Goal: Communication & Community: Connect with others

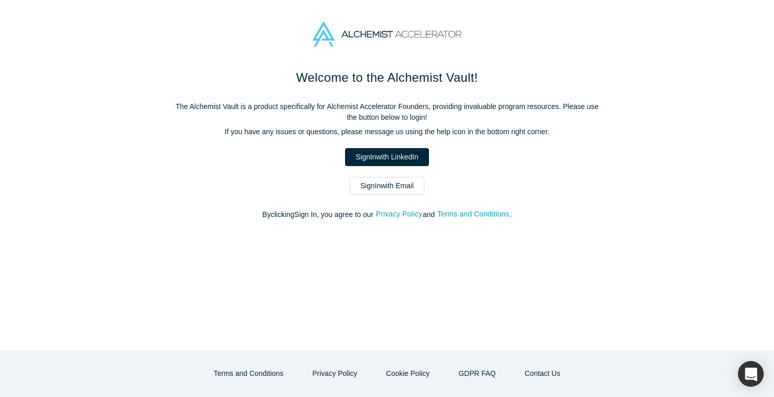
click at [357, 150] on link "Sign In with LinkedIn" at bounding box center [387, 157] width 84 height 18
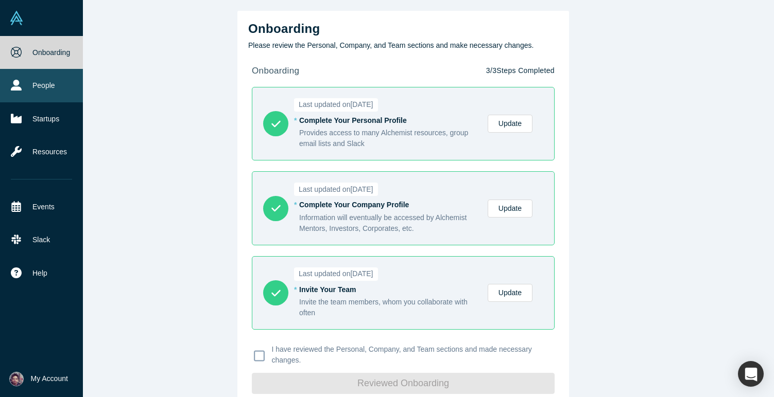
click at [50, 82] on link "People" at bounding box center [41, 85] width 83 height 33
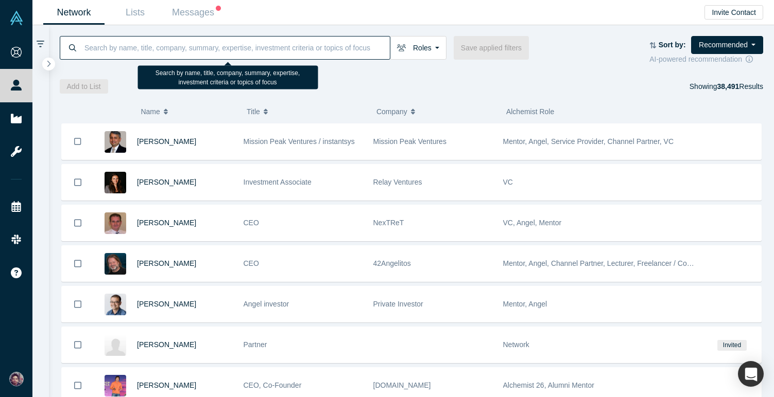
click at [223, 51] on input at bounding box center [236, 48] width 306 height 24
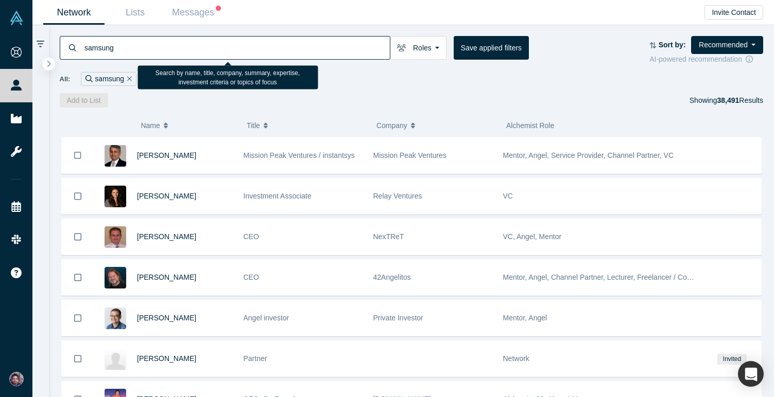
type input "samsung"
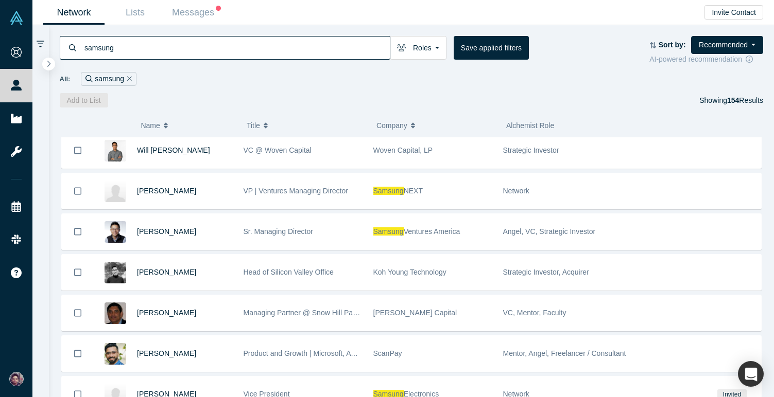
scroll to position [908, 0]
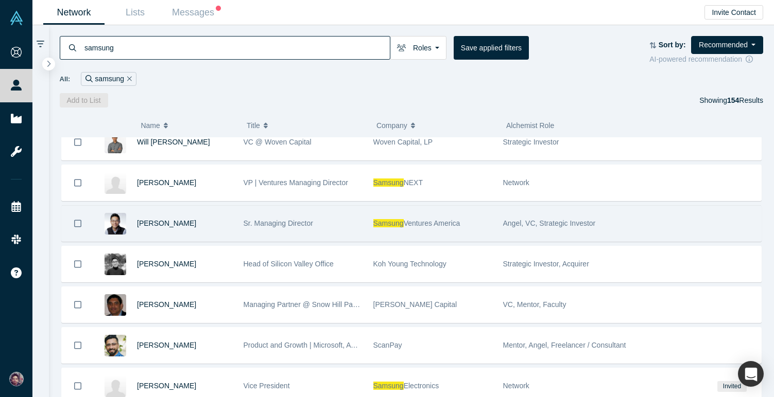
click at [347, 233] on div "Sr. Managing Director" at bounding box center [302, 224] width 119 height 36
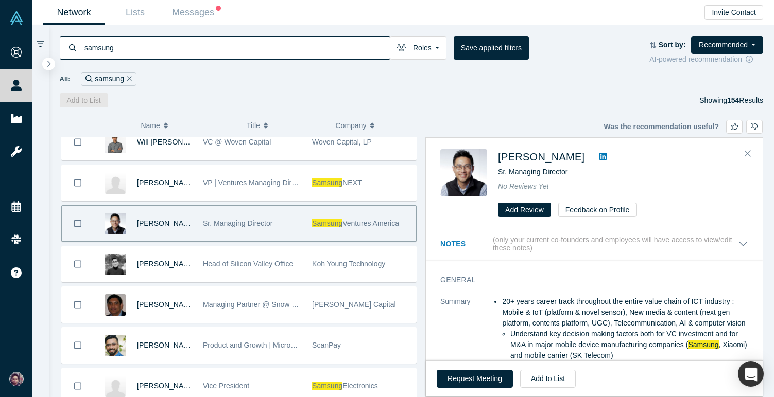
click at [599, 156] on icon at bounding box center [602, 156] width 7 height 7
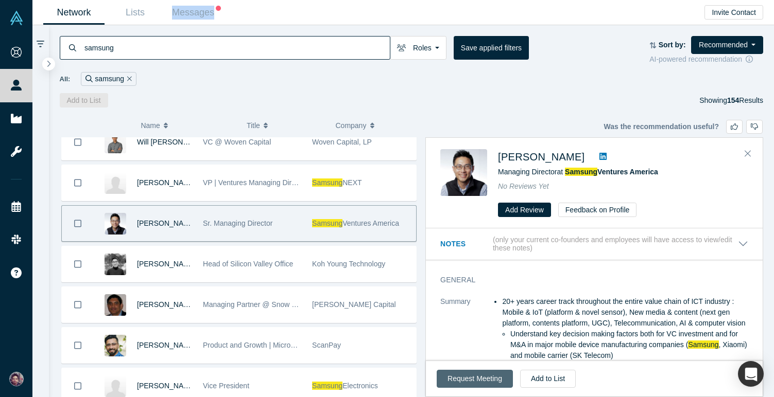
click at [467, 374] on button "Request Meeting" at bounding box center [474, 379] width 76 height 18
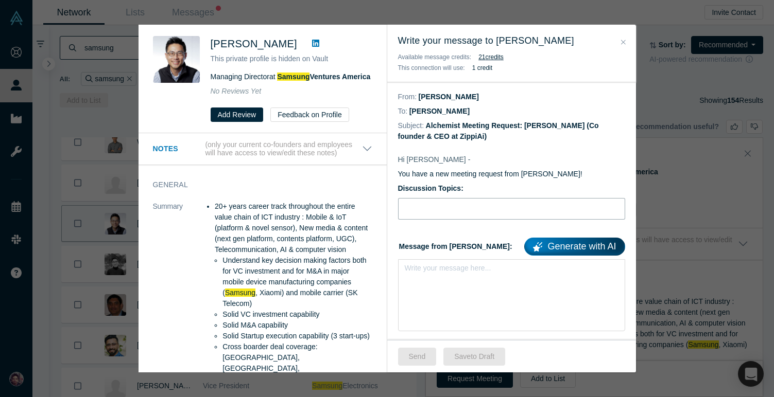
click at [435, 204] on input "Discussion Topics:" at bounding box center [511, 209] width 227 height 22
type input "Connecting to Thomas Jueng"
click at [431, 278] on div "rdw-editor" at bounding box center [511, 271] width 213 height 17
paste div "rdw-editor"
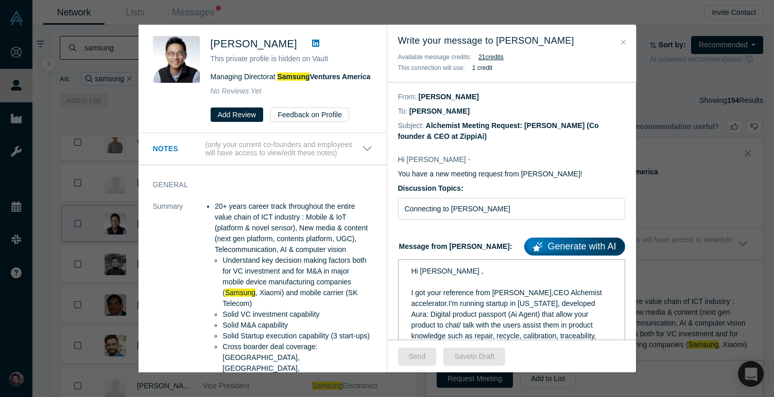
click at [433, 275] on span "Hi Kosuke ," at bounding box center [447, 271] width 72 height 8
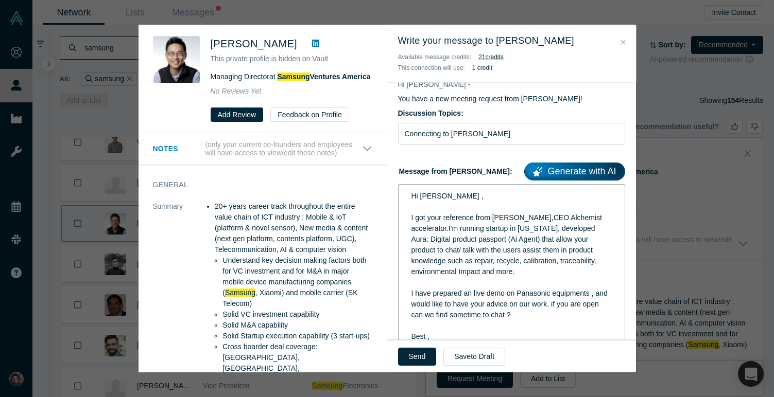
scroll to position [76, 0]
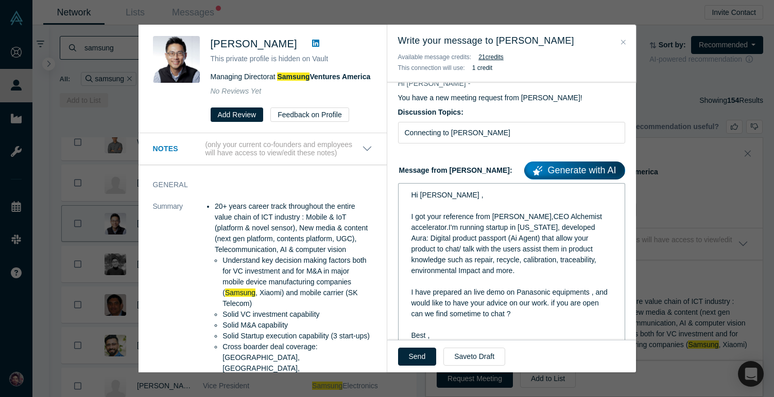
click at [527, 293] on span "I have prepared an live demo on Panasonic equipments , and would like to have y…" at bounding box center [510, 303] width 198 height 30
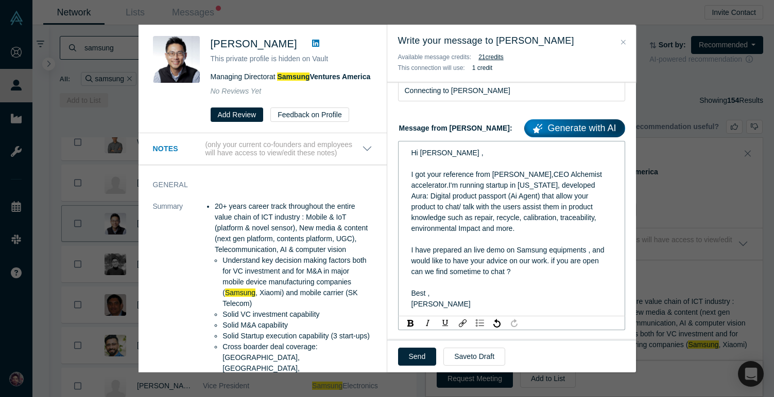
scroll to position [127, 0]
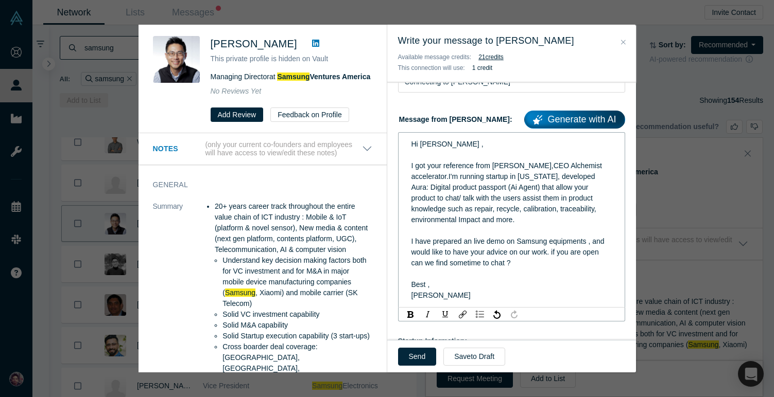
click at [448, 178] on span "I got your reference from Ravi Belani,CEO Alchemist accelerator.I'm running sta…" at bounding box center [507, 193] width 192 height 62
click at [531, 167] on span "I got your reference from Ravi Belani,CEO Alchemist accelerator. I'm running st…" at bounding box center [507, 193] width 192 height 62
click at [512, 236] on div "rdw-editor" at bounding box center [511, 230] width 201 height 11
click at [416, 360] on button "Send" at bounding box center [417, 357] width 39 height 18
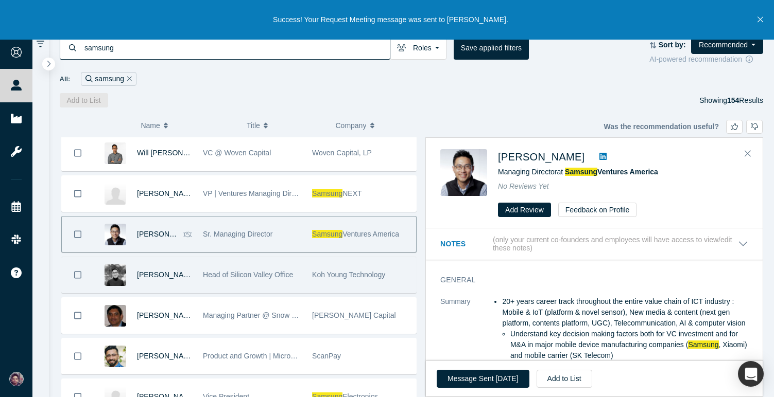
scroll to position [887, 0]
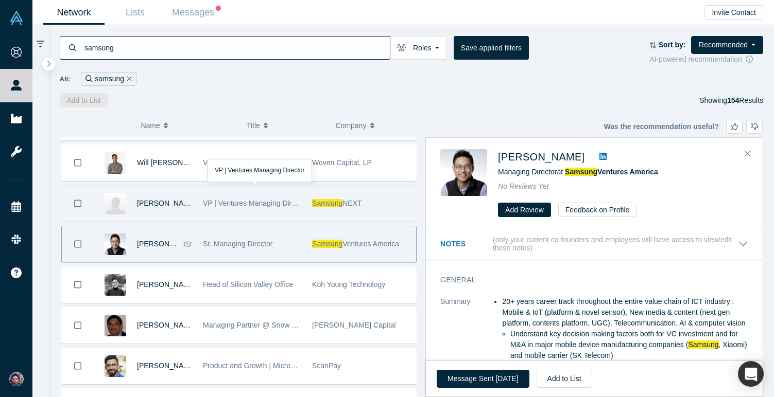
click at [250, 213] on div "VP | Ventures Managing Director" at bounding box center [252, 204] width 98 height 36
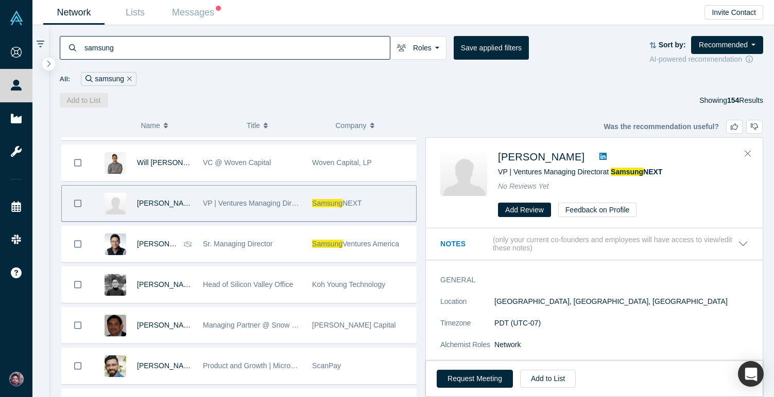
click at [599, 155] on icon at bounding box center [602, 156] width 7 height 7
click at [469, 385] on button "Request Meeting" at bounding box center [474, 379] width 76 height 18
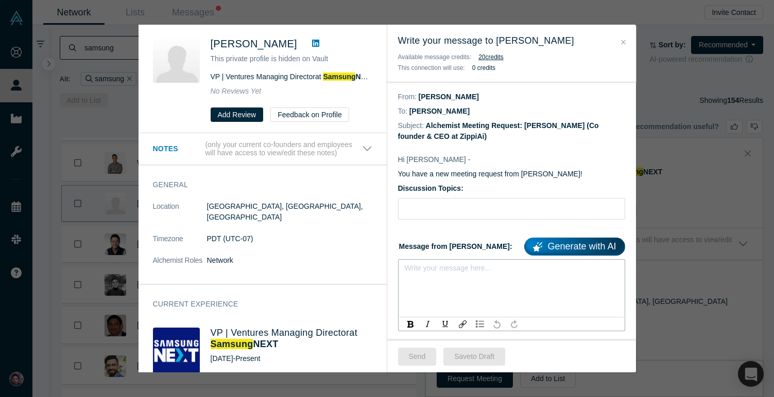
click at [447, 270] on div "rdw-editor" at bounding box center [511, 271] width 201 height 11
paste div "rdw-editor"
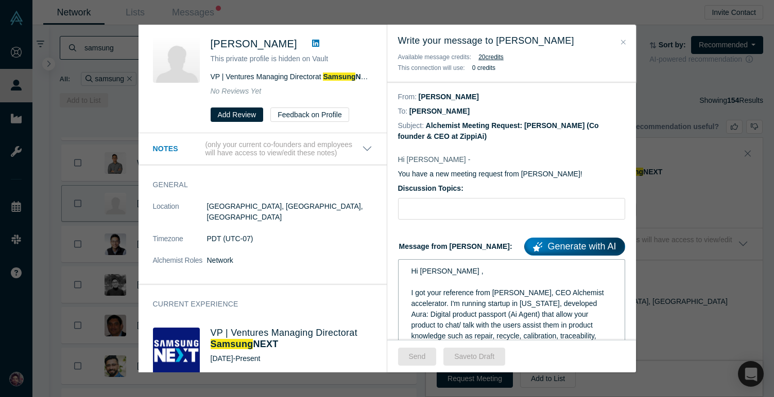
click at [433, 272] on span "Hi Thomas ," at bounding box center [447, 271] width 72 height 8
click at [458, 209] on input "Discussion Topics:" at bounding box center [511, 209] width 227 height 22
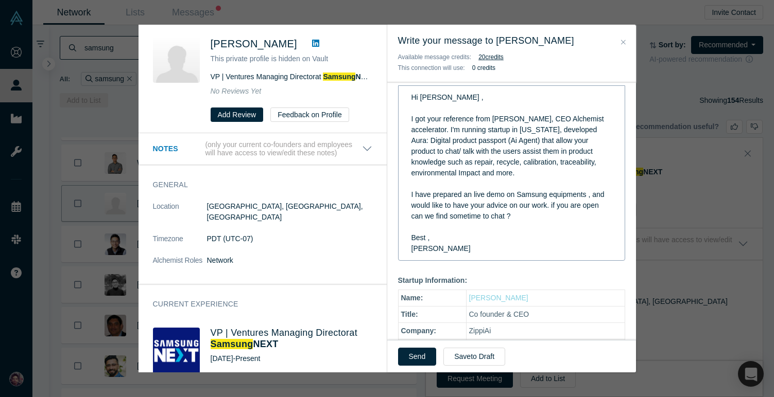
scroll to position [188, 0]
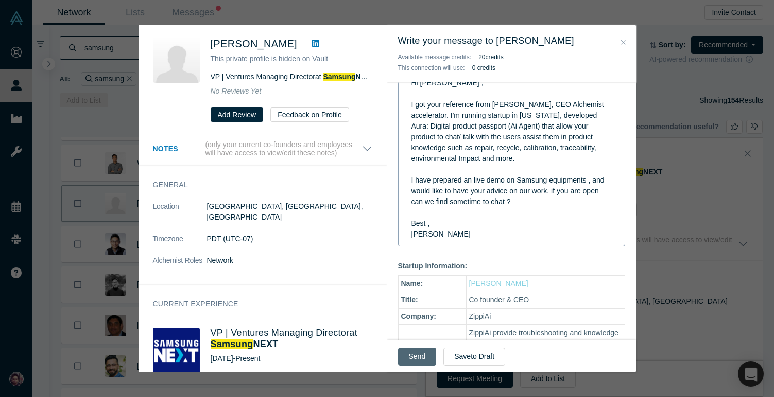
type input "Connecting to Raymond"
click at [416, 359] on button "Send" at bounding box center [417, 357] width 39 height 18
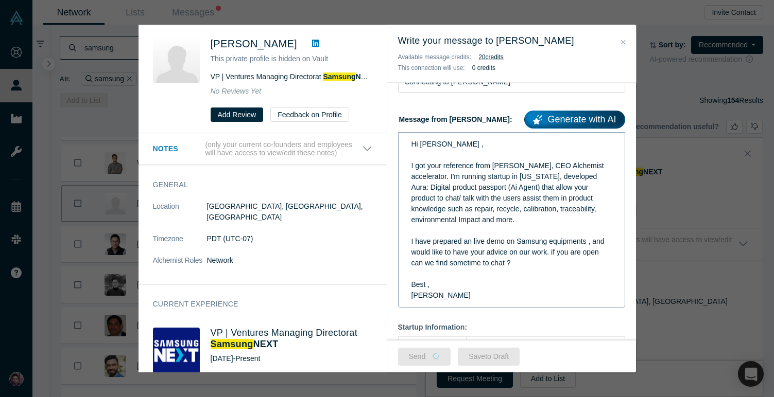
scroll to position [126, 0]
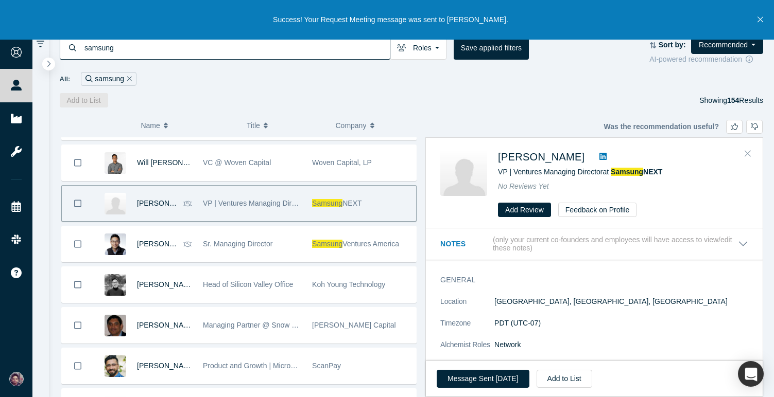
click at [754, 152] on button "Close" at bounding box center [747, 154] width 15 height 16
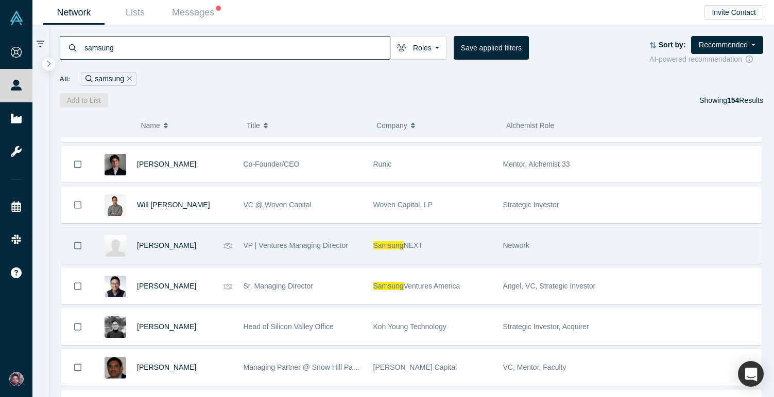
scroll to position [844, 0]
click at [366, 246] on div "VP | Ventures Managing Director" at bounding box center [303, 247] width 130 height 36
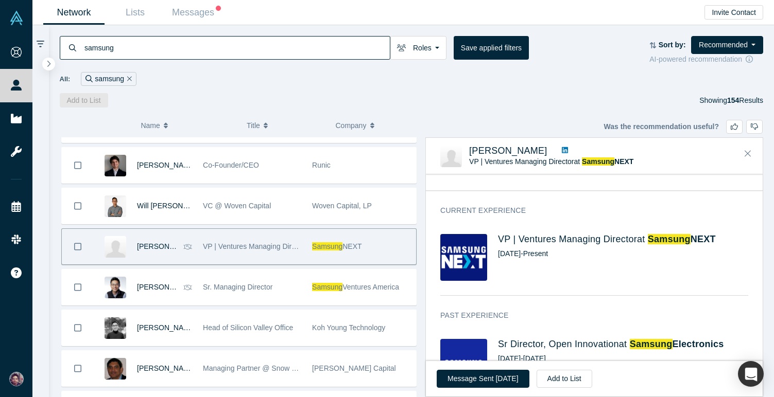
scroll to position [44, 0]
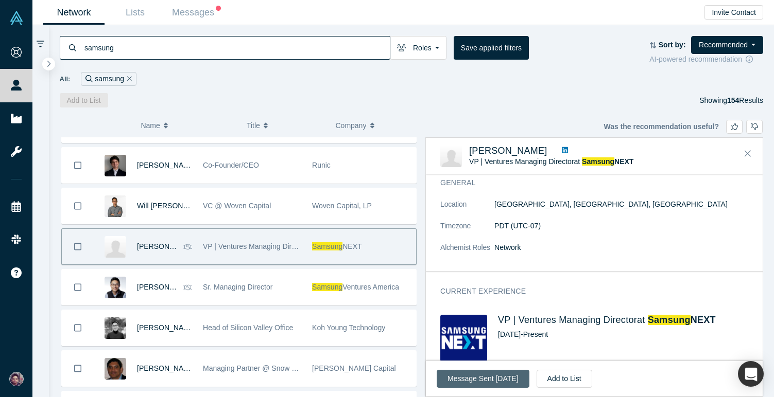
click at [503, 378] on button "Message Sent Sep 4, 2025" at bounding box center [482, 379] width 92 height 18
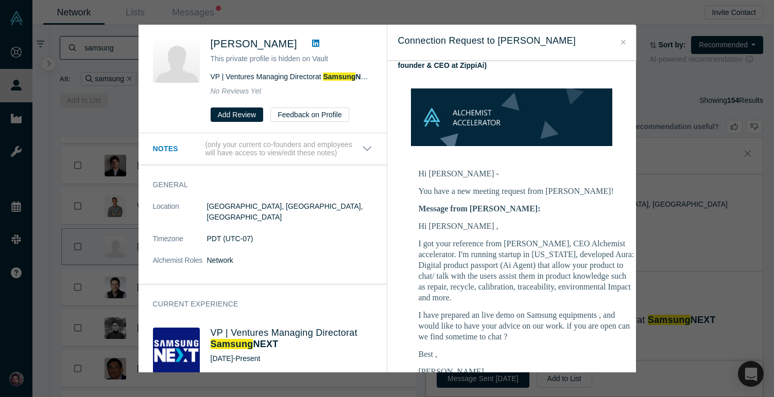
scroll to position [107, 0]
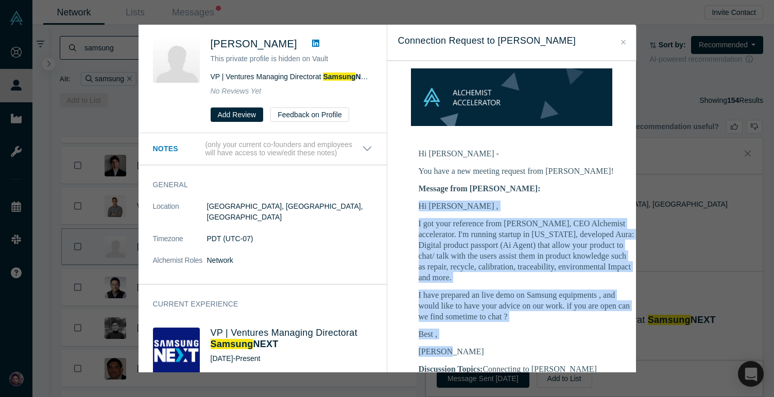
drag, startPoint x: 452, startPoint y: 331, endPoint x: 414, endPoint y: 187, distance: 149.6
copy div "Hi Raymond , I got your reference from Ravi Belani, CEO Alchemist accelerator. …"
click at [625, 40] on icon "Close" at bounding box center [623, 42] width 5 height 7
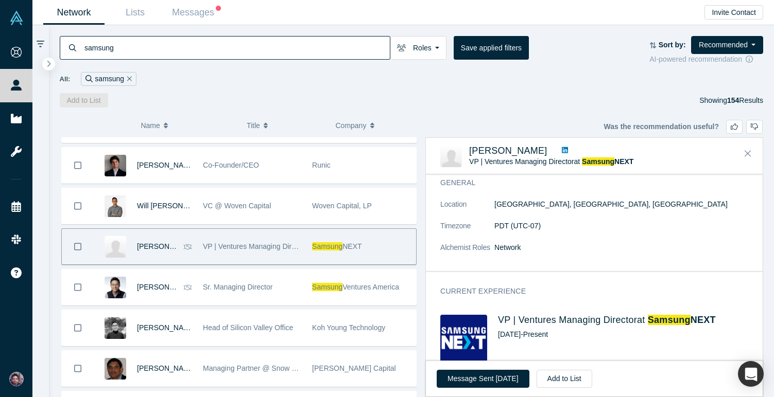
drag, startPoint x: 185, startPoint y: 48, endPoint x: 70, endPoint y: 43, distance: 115.4
click at [70, 43] on div "samsung" at bounding box center [225, 48] width 330 height 24
paste input "Qualcomm Ventures"
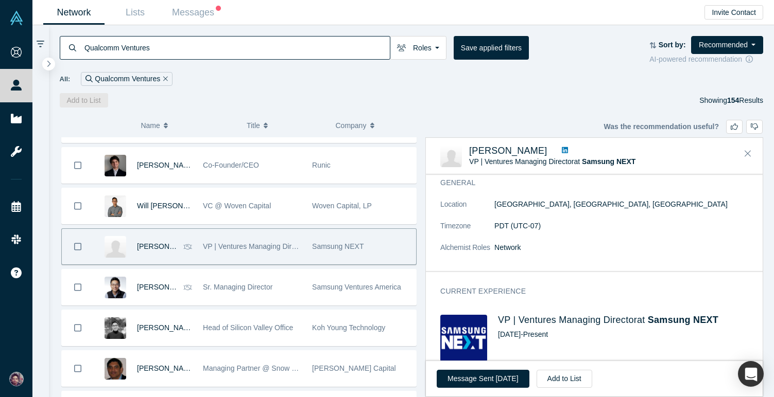
type input "Qualcomm Ventures"
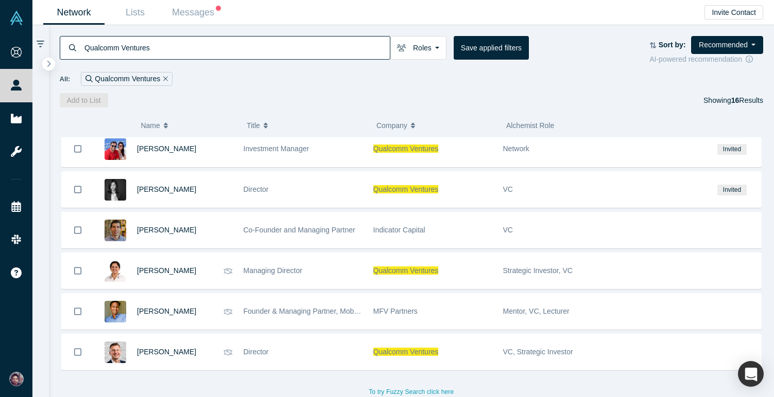
scroll to position [415, 0]
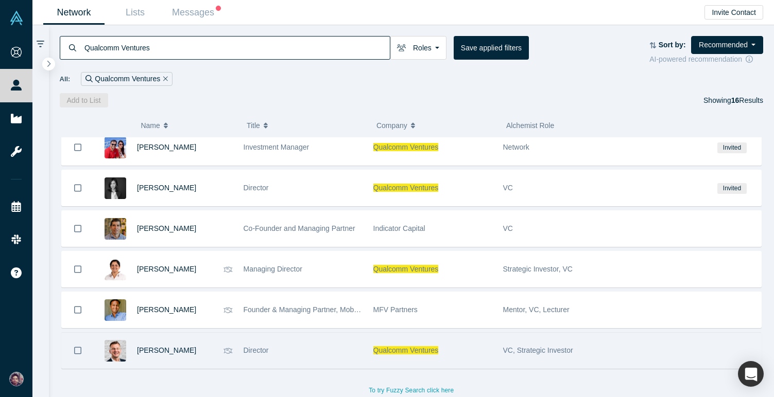
click at [301, 355] on div "Director" at bounding box center [302, 351] width 119 height 36
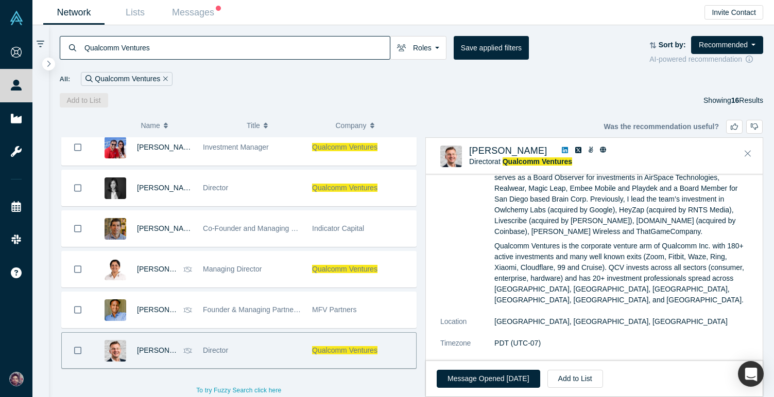
scroll to position [0, 0]
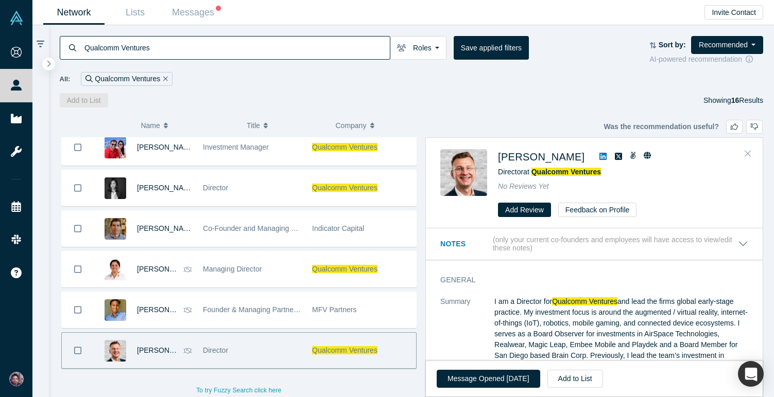
click at [747, 147] on button "Close" at bounding box center [747, 154] width 15 height 16
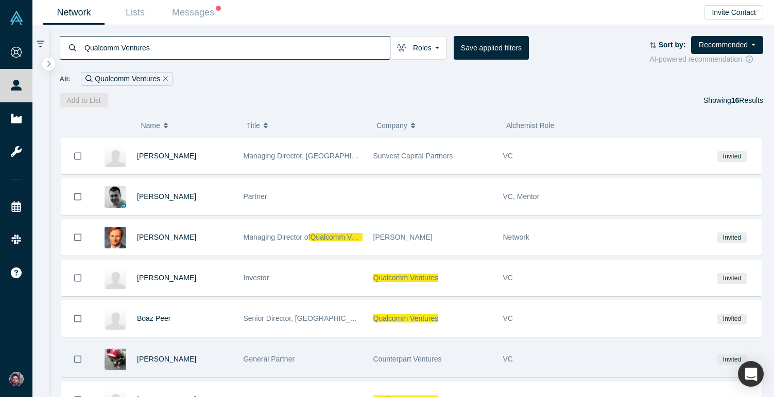
scroll to position [40, 0]
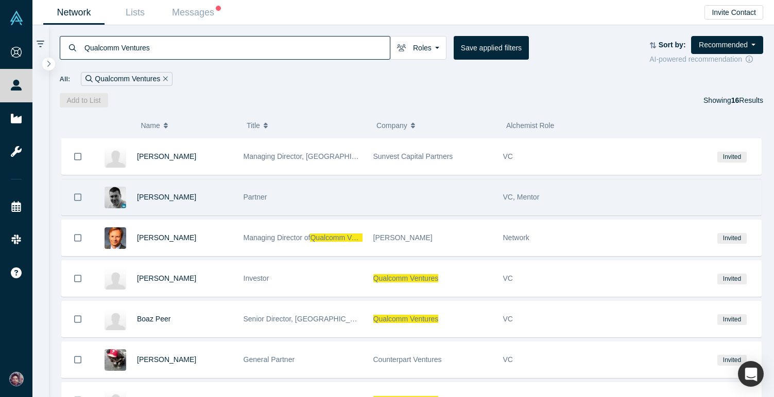
click at [314, 200] on div "Partner" at bounding box center [302, 198] width 119 height 36
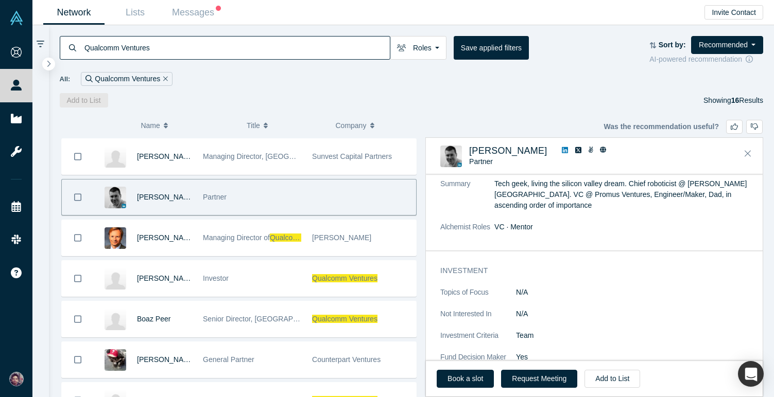
scroll to position [0, 0]
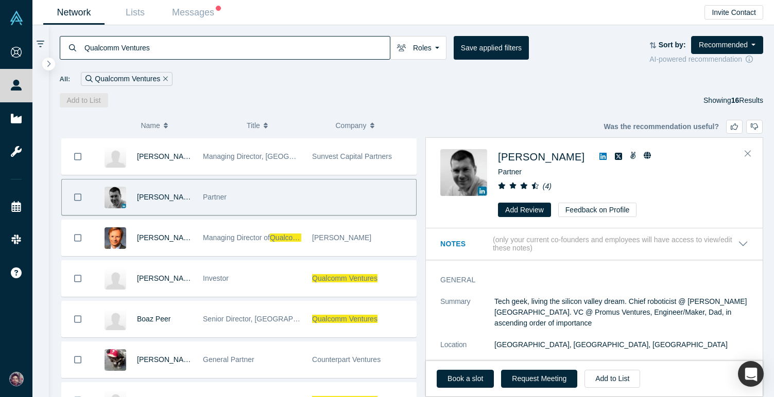
click at [599, 159] on icon at bounding box center [602, 156] width 7 height 7
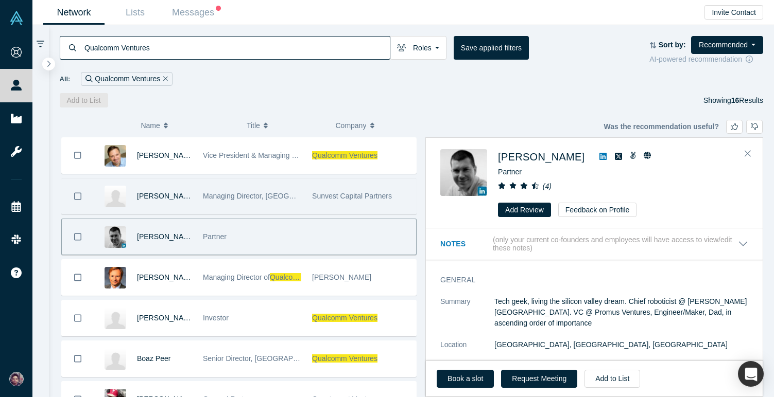
click at [251, 199] on span "Managing Director, Europe and Israel" at bounding box center [317, 196] width 229 height 8
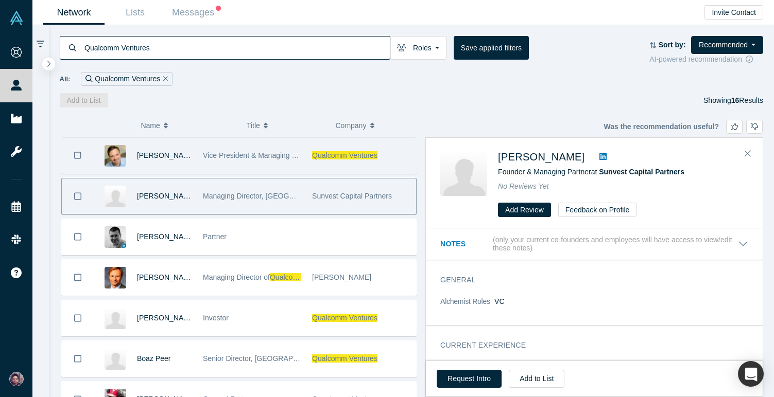
click at [252, 166] on div "Vice President & Managing Director" at bounding box center [252, 156] width 98 height 36
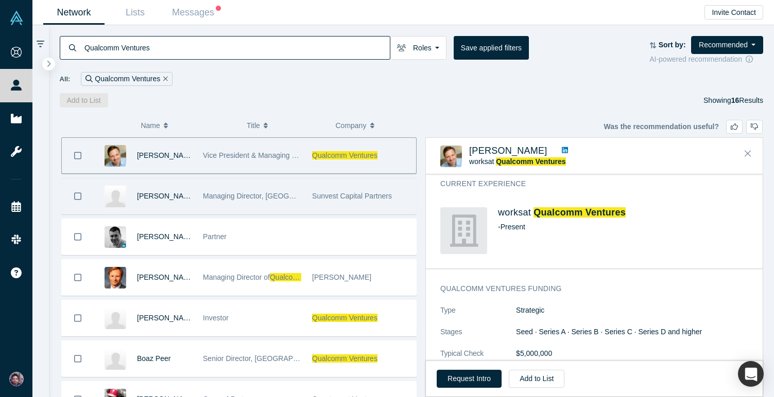
scroll to position [61, 0]
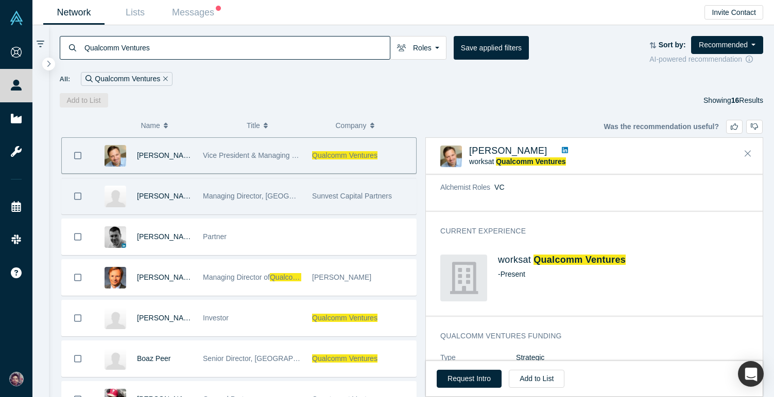
click at [558, 147] on link at bounding box center [564, 151] width 13 height 11
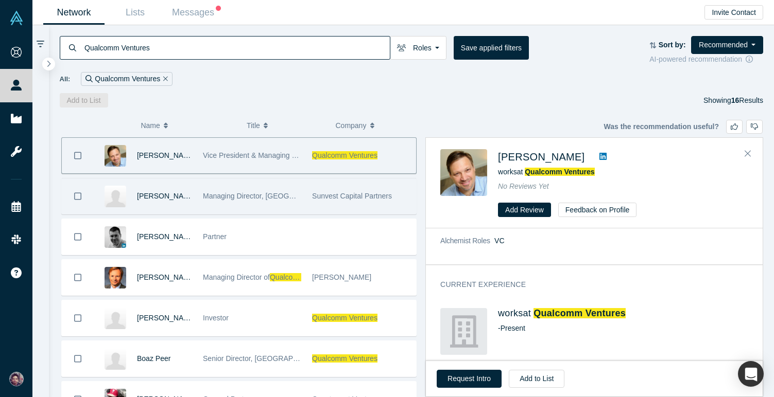
scroll to position [0, 0]
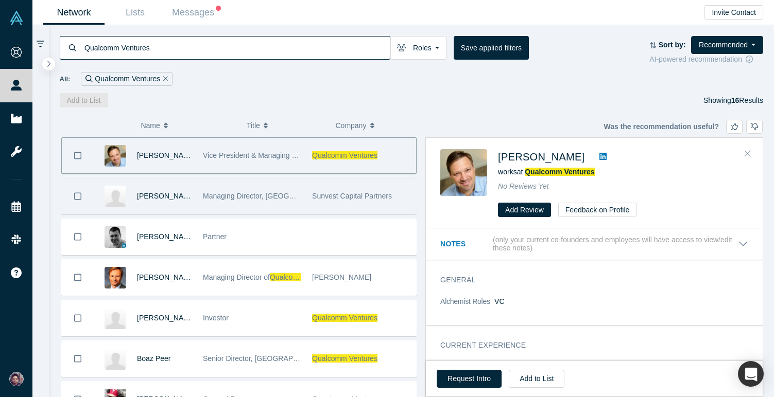
click at [742, 153] on button "Close" at bounding box center [747, 154] width 15 height 16
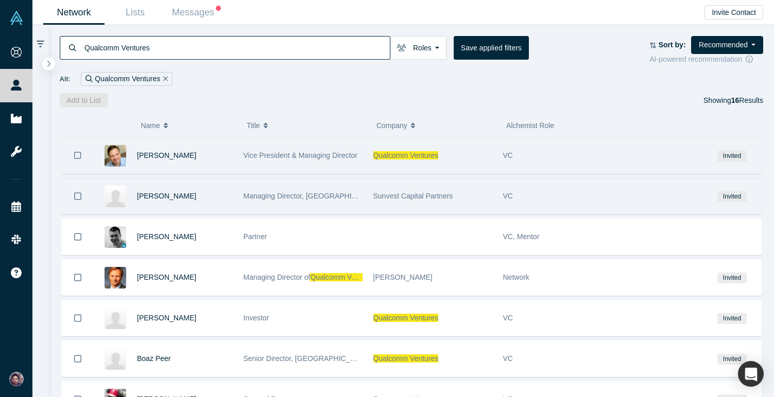
click at [576, 161] on div "VC" at bounding box center [600, 156] width 195 height 36
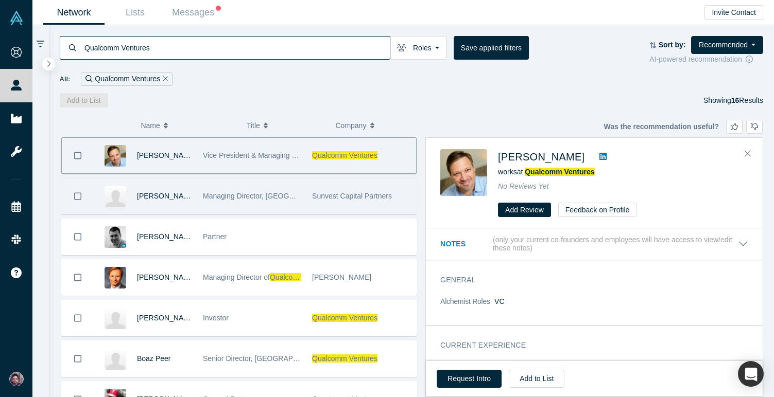
click at [599, 156] on icon at bounding box center [602, 156] width 7 height 8
click at [222, 29] on div "Qualcomm Ventures Roles Founders Faculty Mentors Alumni Mentor Angels VCs Corpo…" at bounding box center [411, 66] width 725 height 82
drag, startPoint x: 224, startPoint y: 49, endPoint x: 68, endPoint y: 44, distance: 155.5
click at [68, 44] on div "Qualcomm Ventures" at bounding box center [225, 48] width 330 height 24
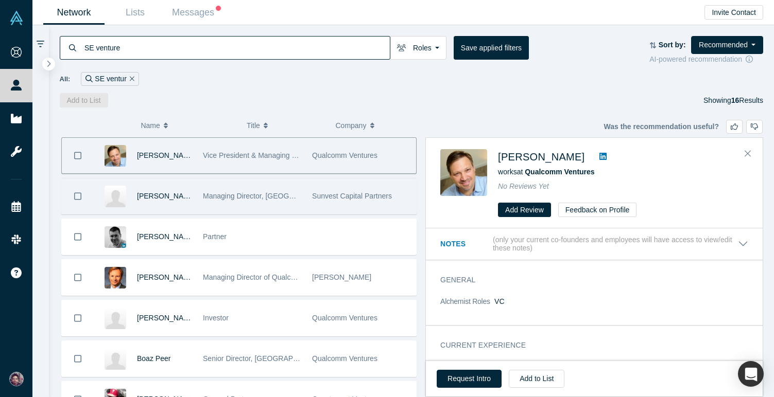
type input "SE venture"
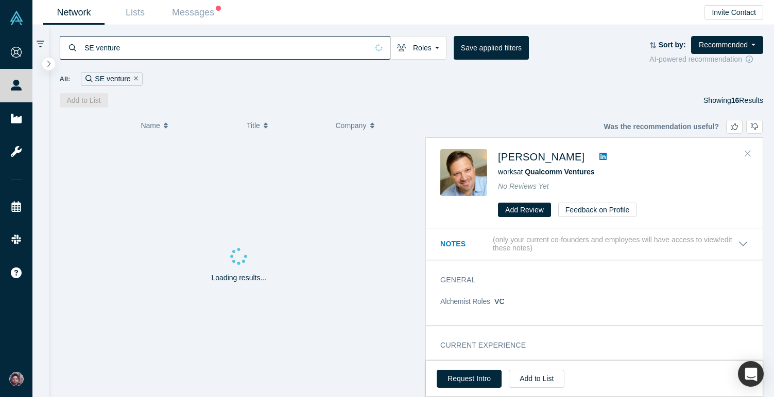
click at [751, 152] on button "Close" at bounding box center [747, 154] width 15 height 16
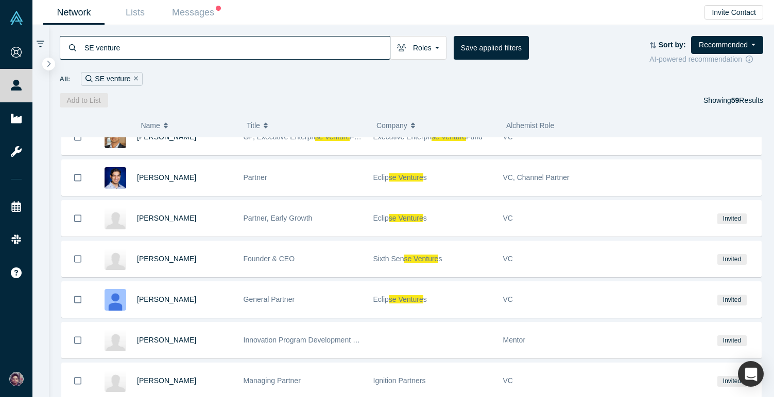
scroll to position [224, 0]
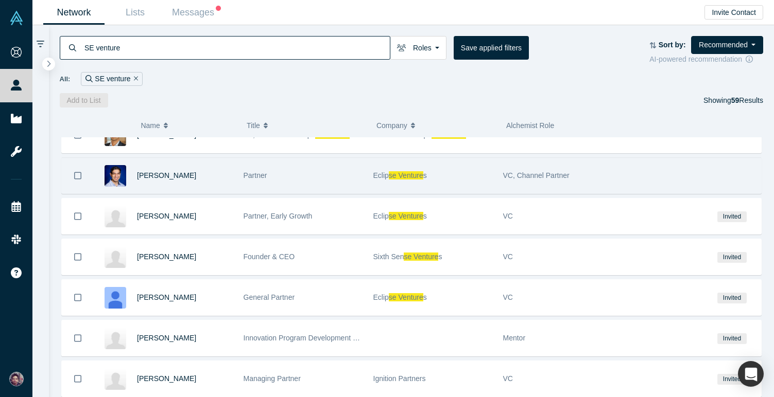
click at [343, 184] on div "Partner" at bounding box center [302, 176] width 119 height 36
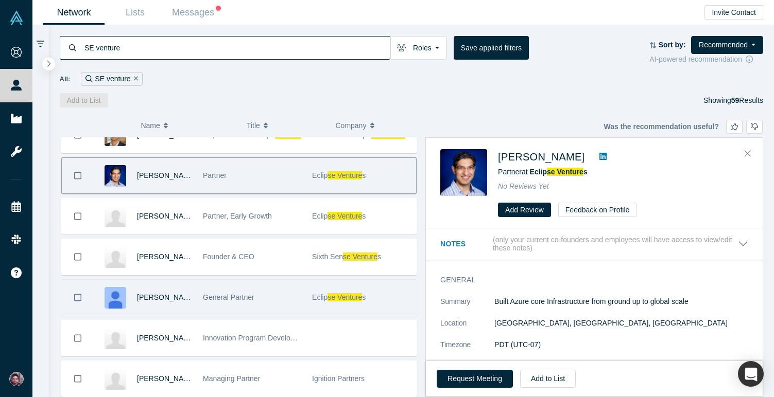
scroll to position [570, 0]
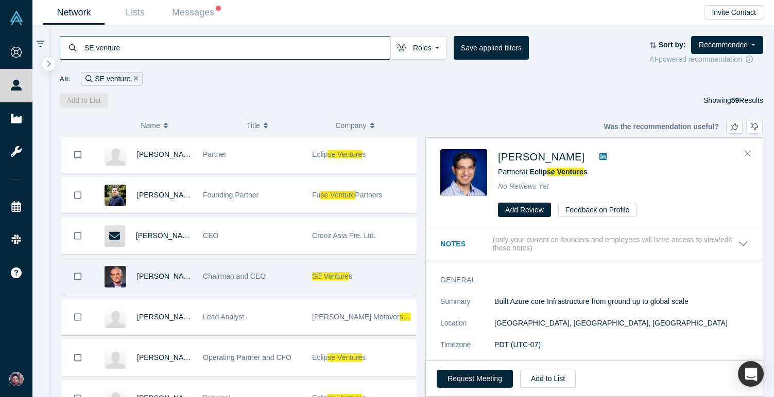
click at [300, 279] on div "Chairman and CEO" at bounding box center [252, 277] width 98 height 36
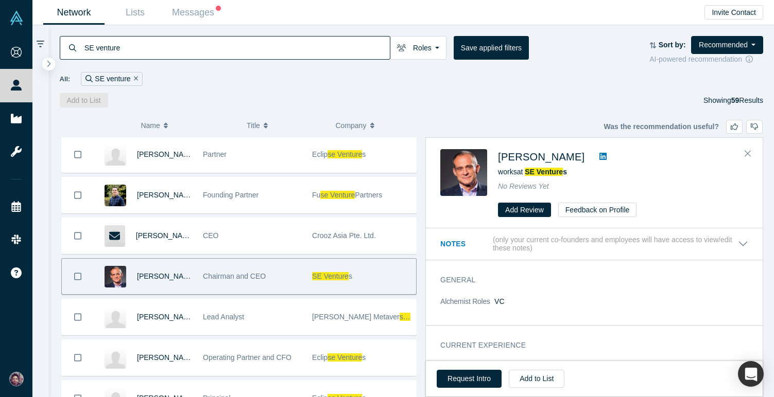
click at [606, 157] on icon at bounding box center [602, 156] width 7 height 7
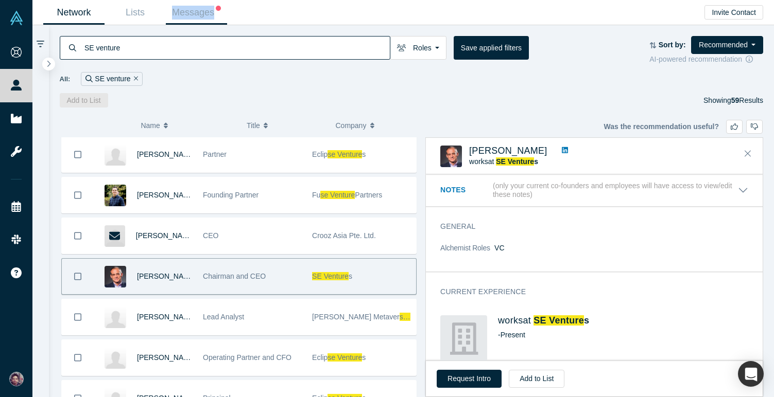
scroll to position [229, 0]
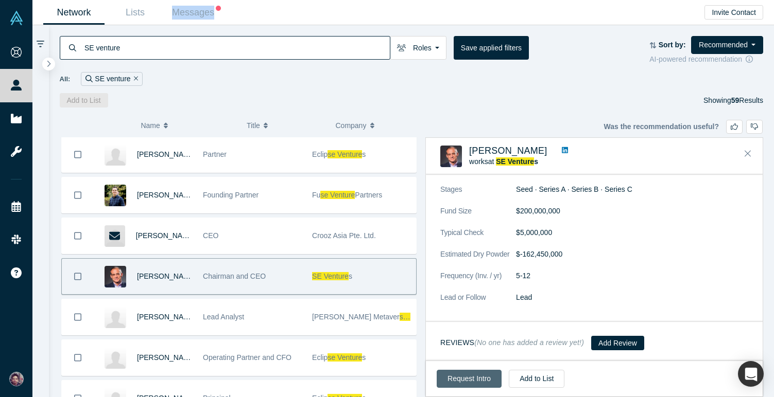
click at [472, 381] on button "Request Intro" at bounding box center [468, 379] width 65 height 18
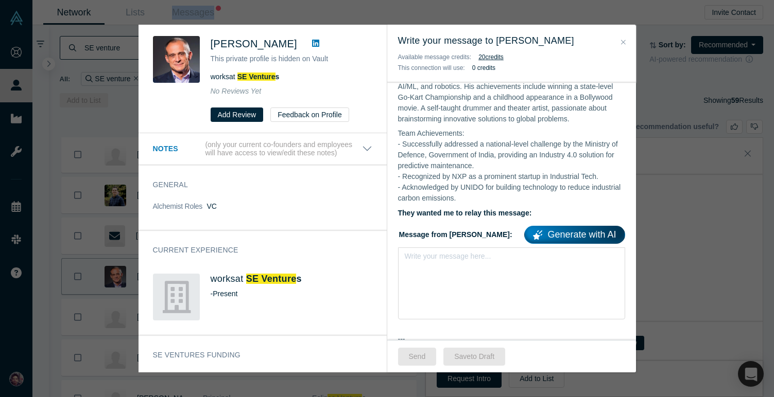
scroll to position [425, 0]
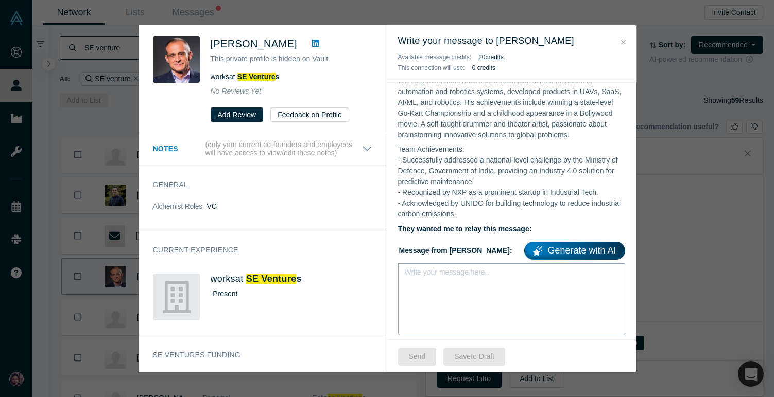
click at [452, 267] on div "rdw-editor" at bounding box center [511, 275] width 213 height 17
paste div "rdw-editor"
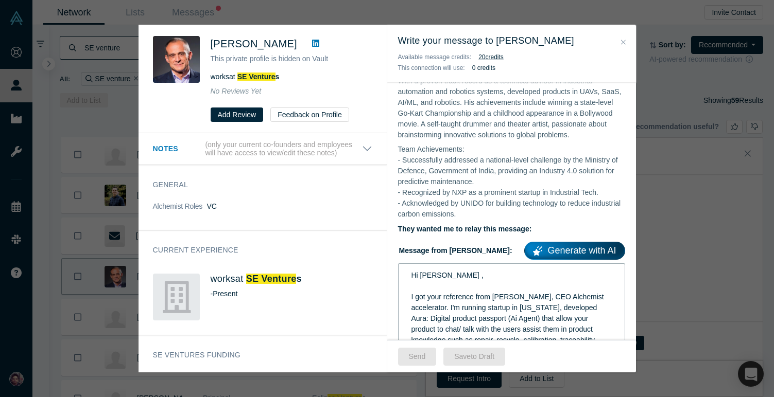
click at [434, 271] on span "Hi Raymond ," at bounding box center [447, 275] width 72 height 8
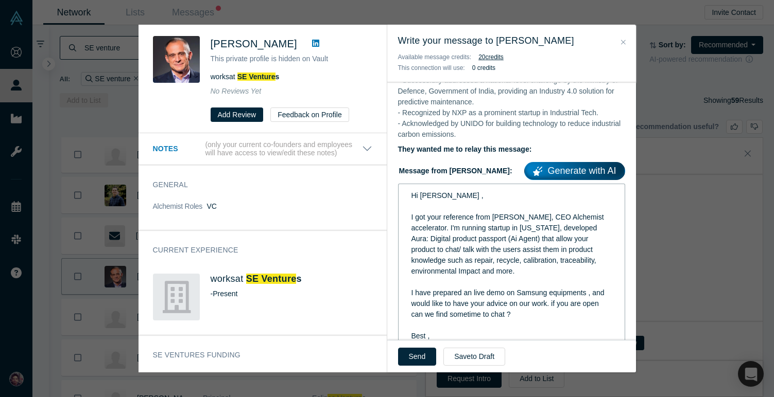
scroll to position [506, 0]
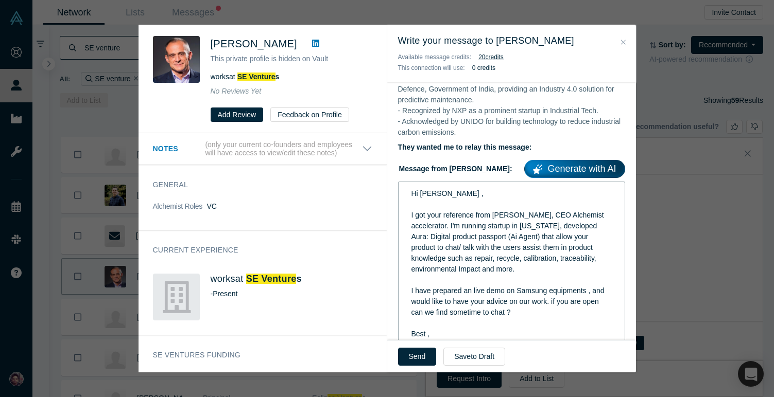
click at [527, 287] on span "I have prepared an live demo on Samsung equipments , and would like to have you…" at bounding box center [508, 302] width 195 height 30
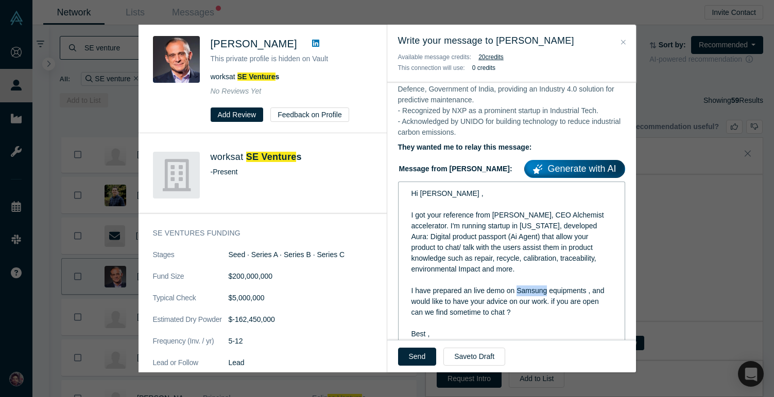
scroll to position [0, 0]
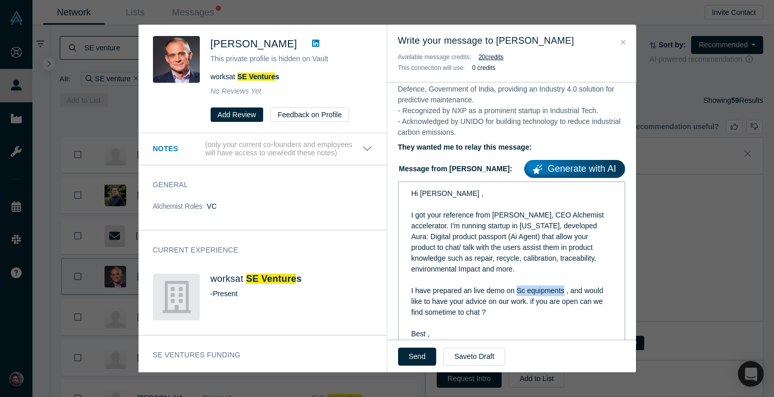
drag, startPoint x: 565, startPoint y: 257, endPoint x: 517, endPoint y: 258, distance: 48.4
click at [517, 287] on span "I have prepared an live demo on Sc equipments , and would like to have your adv…" at bounding box center [508, 302] width 194 height 30
click at [416, 287] on span "I have prepared an live demo on Schneider Electric equipment , and would like t…" at bounding box center [510, 302] width 199 height 30
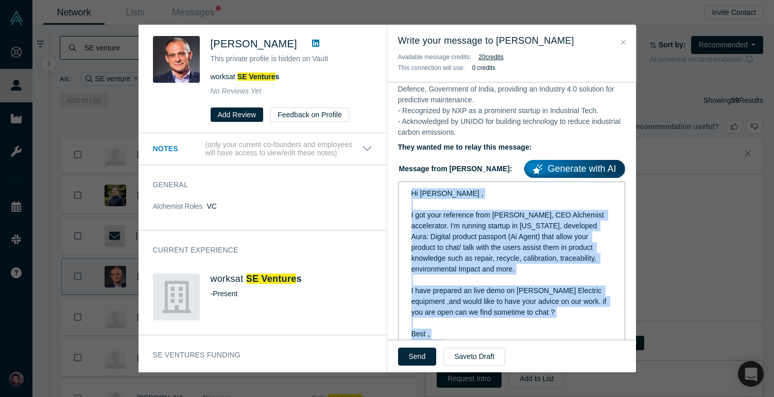
drag, startPoint x: 448, startPoint y: 313, endPoint x: 409, endPoint y: 163, distance: 155.3
click at [409, 185] on div "Hi Jean , I got your reference from Ravi Belani, CEO Alchemist accelerator. I'm…" at bounding box center [511, 269] width 213 height 168
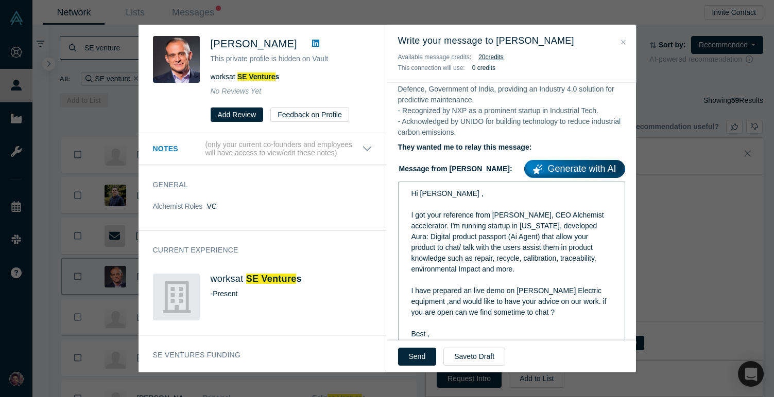
click at [483, 287] on span "I have prepared an live demo on Schneider Electric equipment ,and would like to…" at bounding box center [509, 302] width 197 height 30
click at [417, 357] on button "Send" at bounding box center [417, 357] width 39 height 18
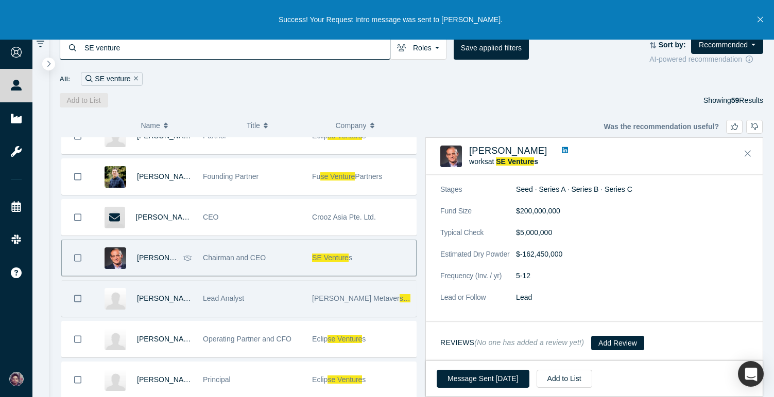
scroll to position [559, 0]
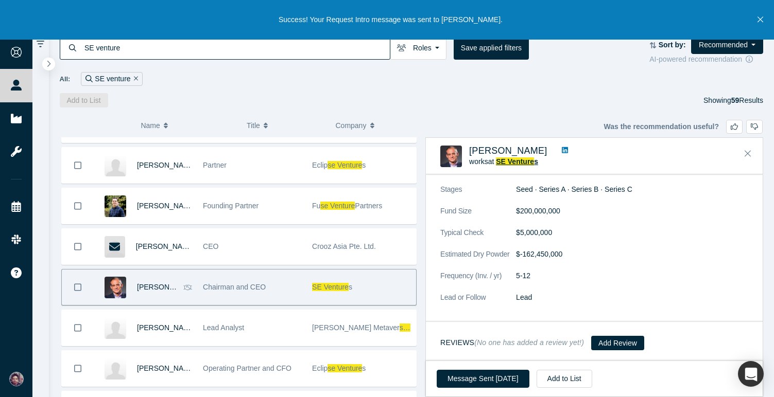
click at [524, 162] on span "SE Venture" at bounding box center [515, 161] width 38 height 8
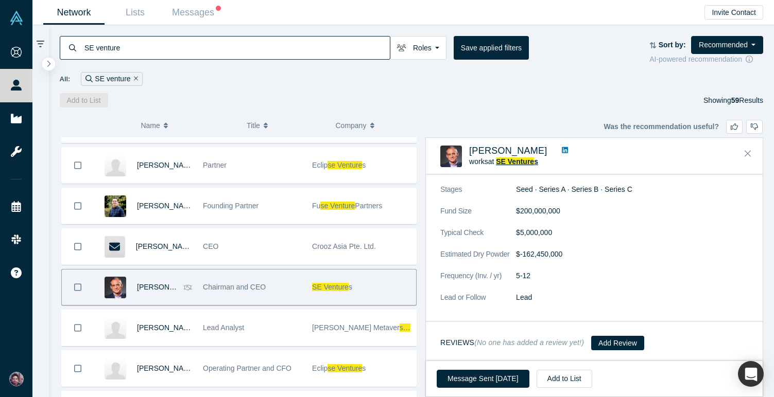
click at [510, 162] on span "SE Venture" at bounding box center [515, 161] width 38 height 8
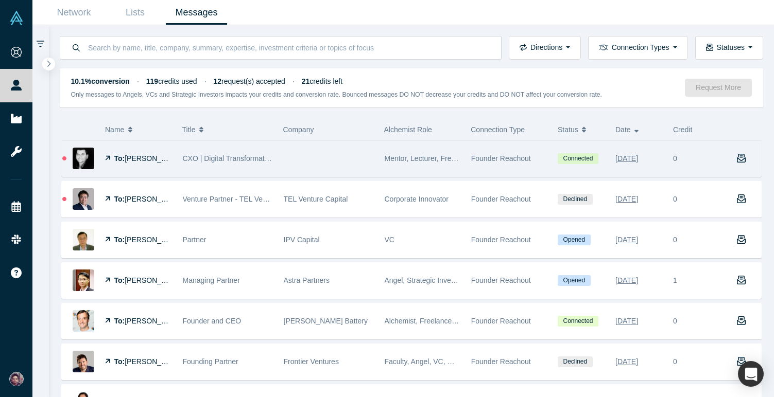
click at [355, 159] on div at bounding box center [328, 159] width 101 height 36
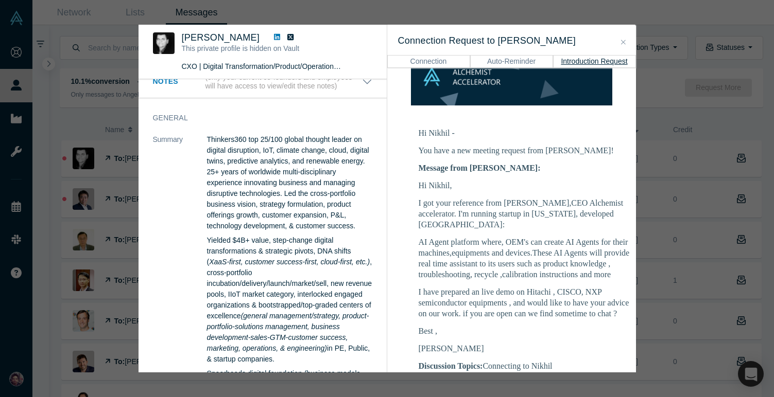
scroll to position [122, 0]
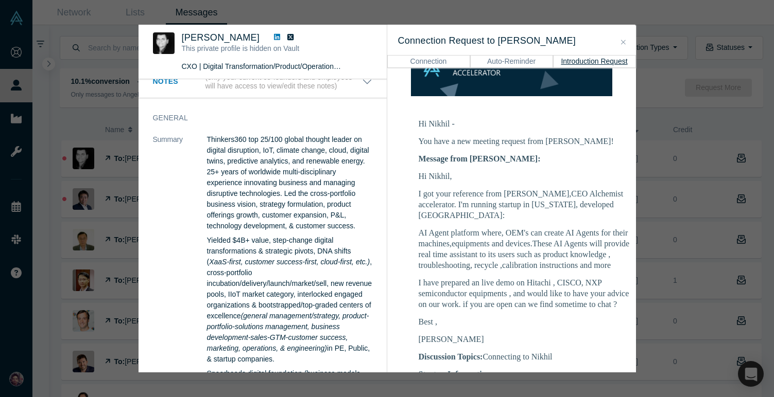
click at [274, 36] on icon at bounding box center [277, 37] width 6 height 6
click at [627, 38] on button "Close" at bounding box center [623, 43] width 11 height 12
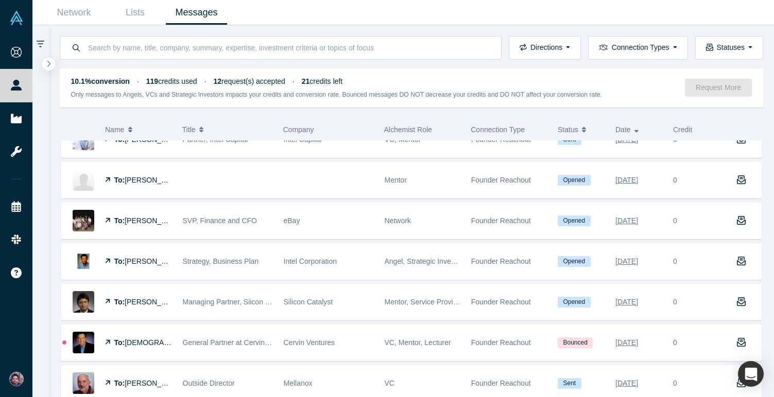
scroll to position [573, 0]
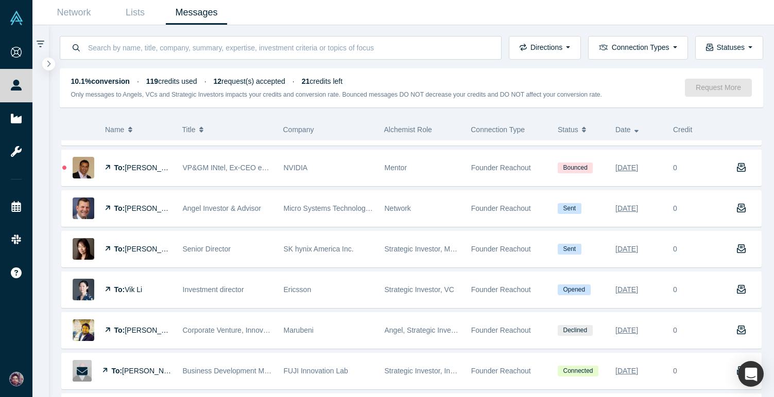
scroll to position [1387, 0]
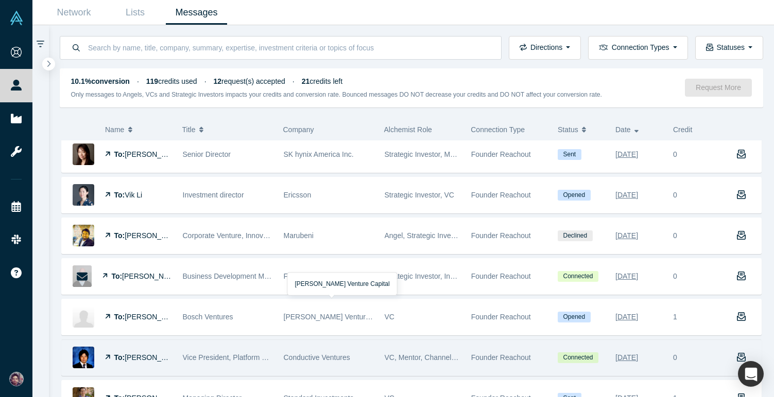
click at [296, 362] on div "Conductive Ventures" at bounding box center [329, 358] width 90 height 36
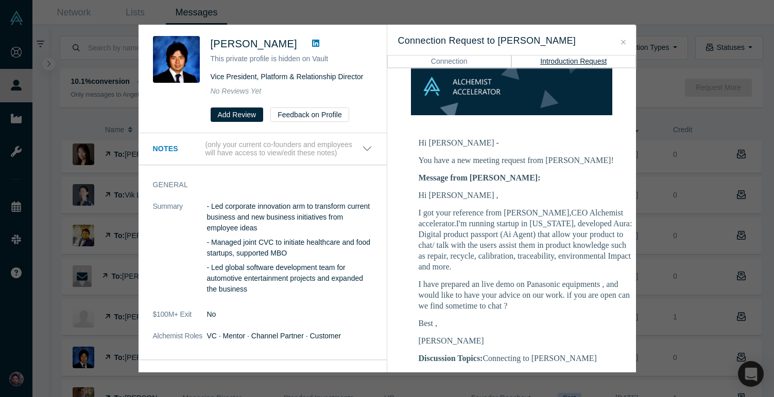
scroll to position [104, 0]
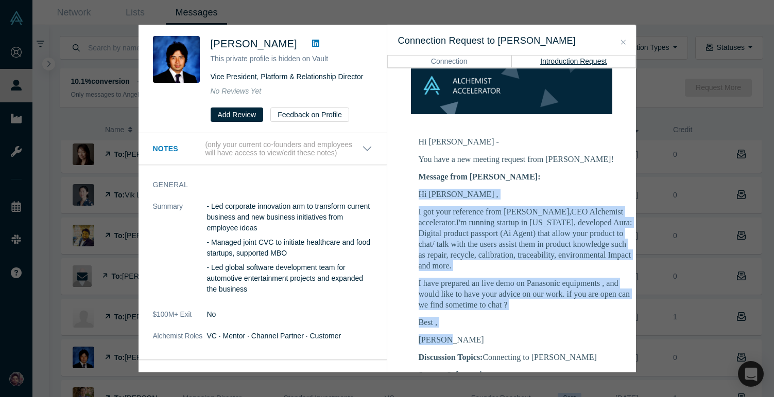
drag, startPoint x: 465, startPoint y: 343, endPoint x: 419, endPoint y: 198, distance: 151.7
click at [419, 198] on div "Hi Kosuke , I got your reference from Ravi Belani,CEO Alchemist accelerator.I'm…" at bounding box center [526, 267] width 216 height 156
copy div "Hi Kosuke , I got your reference from Ravi Belani,CEO Alchemist accelerator.I'm…"
click at [623, 42] on icon "Close" at bounding box center [623, 42] width 5 height 7
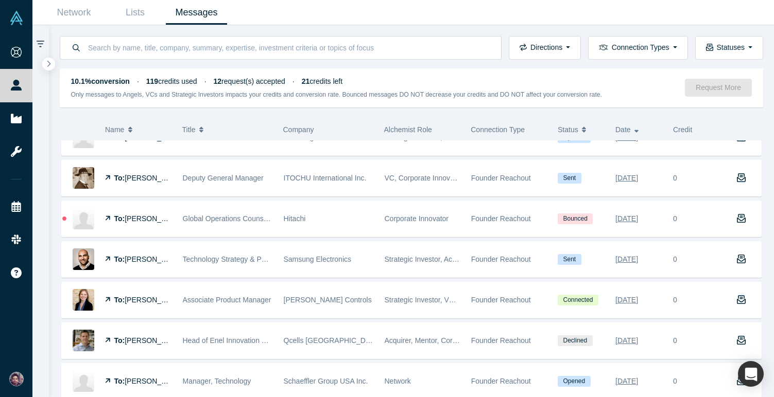
scroll to position [1855, 0]
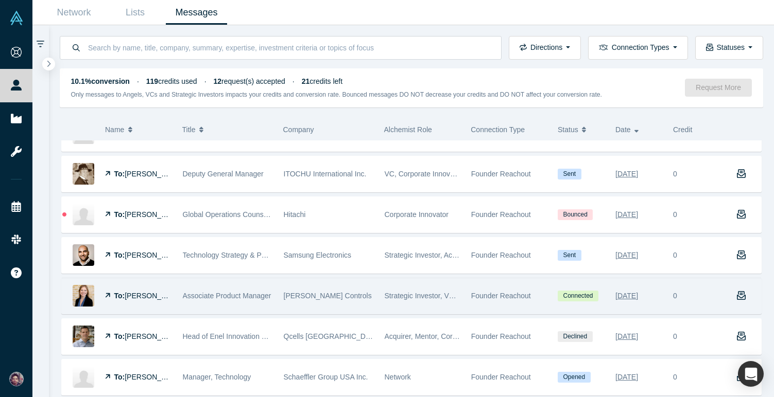
click at [340, 300] on div "Johnson Controls" at bounding box center [329, 296] width 90 height 36
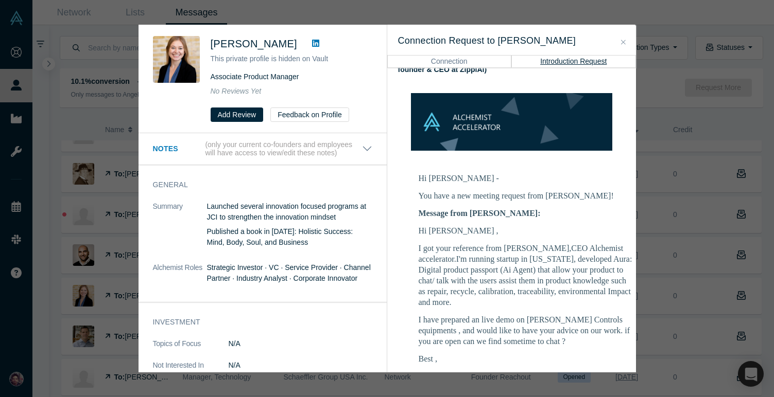
scroll to position [94, 0]
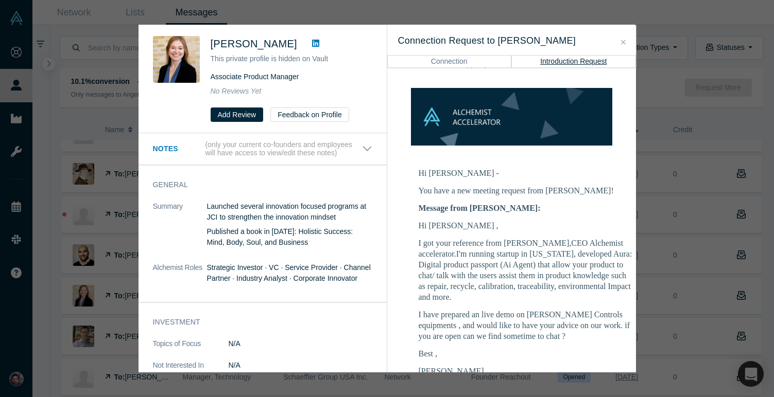
click at [621, 40] on icon "Close" at bounding box center [623, 42] width 5 height 5
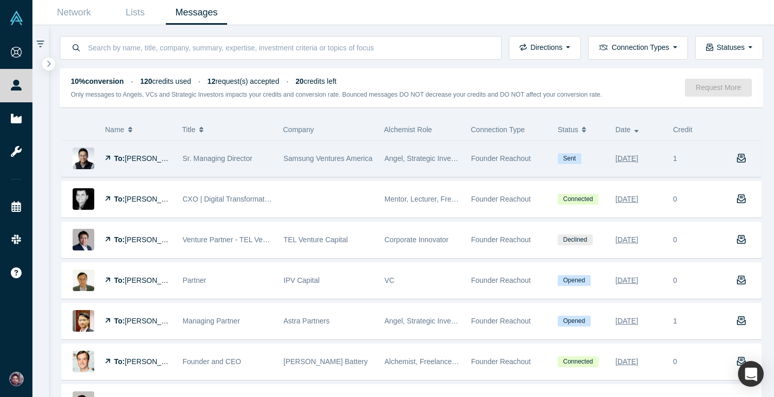
click at [351, 162] on span "Samsung Ventures America" at bounding box center [328, 158] width 89 height 8
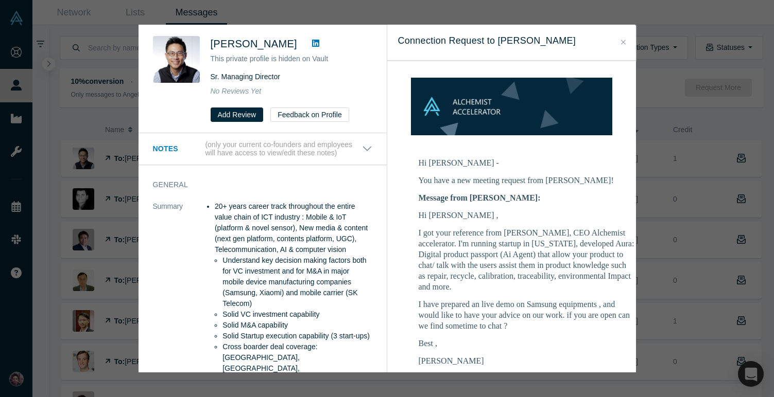
scroll to position [97, 0]
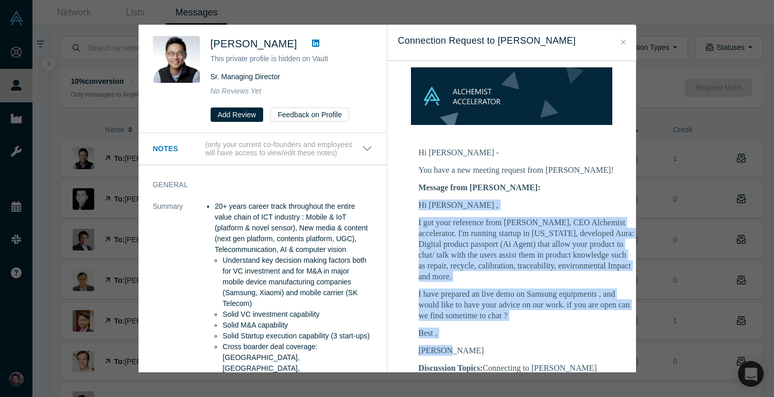
drag, startPoint x: 451, startPoint y: 339, endPoint x: 416, endPoint y: 192, distance: 151.3
copy div "Hi Thomas , I got your reference from Ravi Belani, CEO Alchemist accelerator. I…"
click at [624, 42] on icon "Close" at bounding box center [623, 42] width 5 height 7
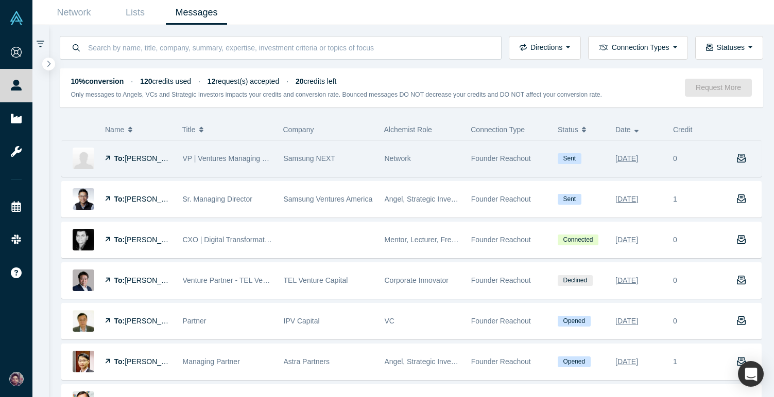
click at [514, 161] on span "Founder Reachout" at bounding box center [501, 158] width 60 height 8
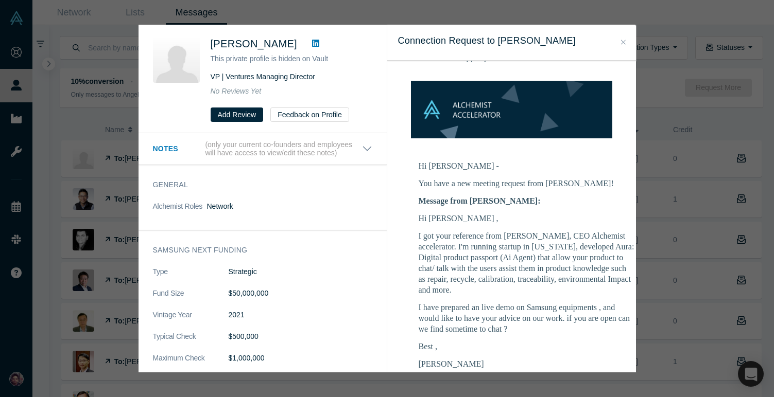
scroll to position [98, 0]
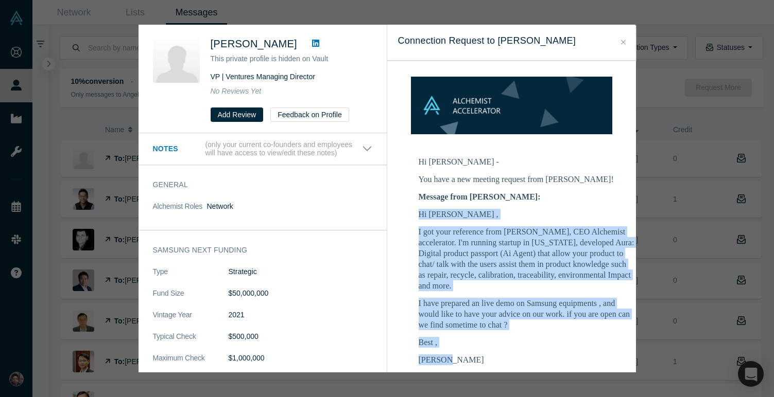
drag, startPoint x: 452, startPoint y: 338, endPoint x: 419, endPoint y: 195, distance: 146.9
click at [419, 209] on div "Hi Raymond , I got your reference from Ravi Belani, CEO Alchemist accelerator. …" at bounding box center [526, 287] width 216 height 156
copy div "Hi Raymond , I got your reference from Ravi Belani, CEO Alchemist accelerator. …"
click at [622, 44] on icon "Close" at bounding box center [623, 42] width 5 height 7
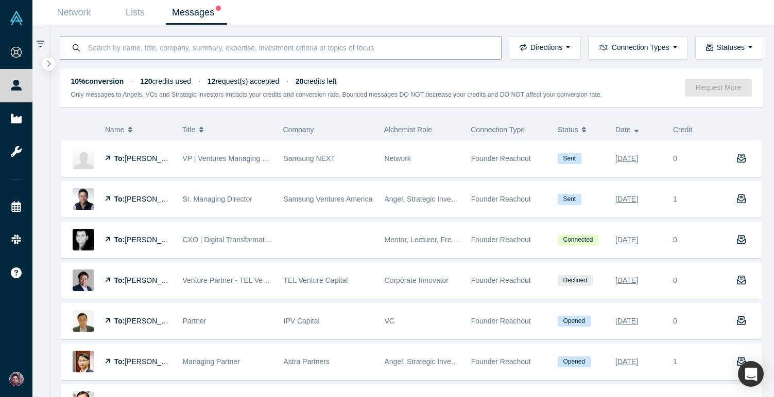
click at [372, 47] on input at bounding box center [288, 48] width 403 height 24
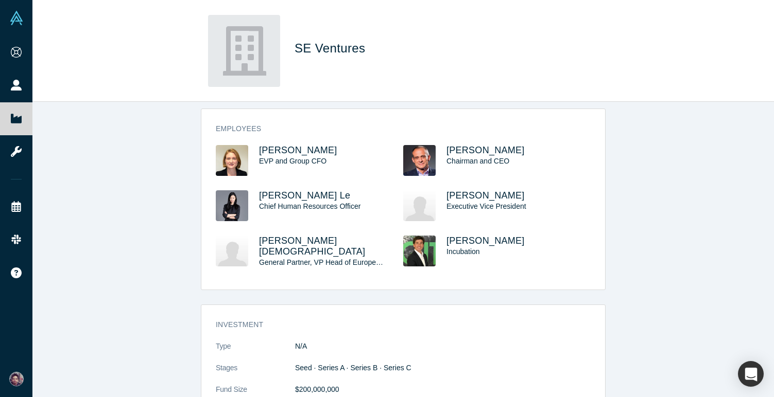
scroll to position [111, 0]
click at [307, 146] on span "[PERSON_NAME]" at bounding box center [298, 149] width 78 height 10
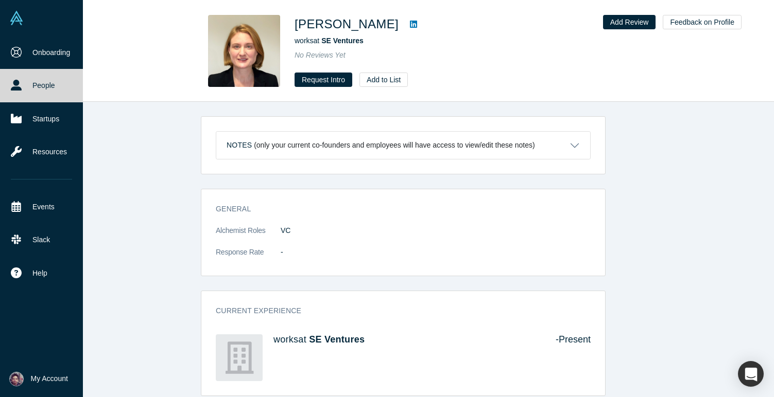
click at [29, 87] on link "People" at bounding box center [41, 85] width 83 height 33
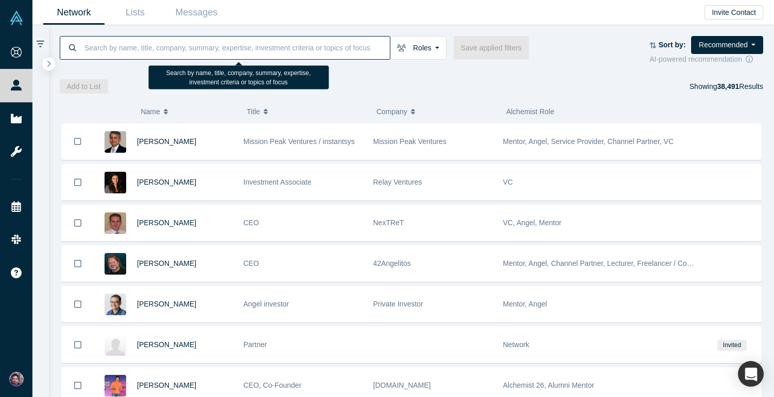
click at [315, 46] on input at bounding box center [236, 48] width 306 height 24
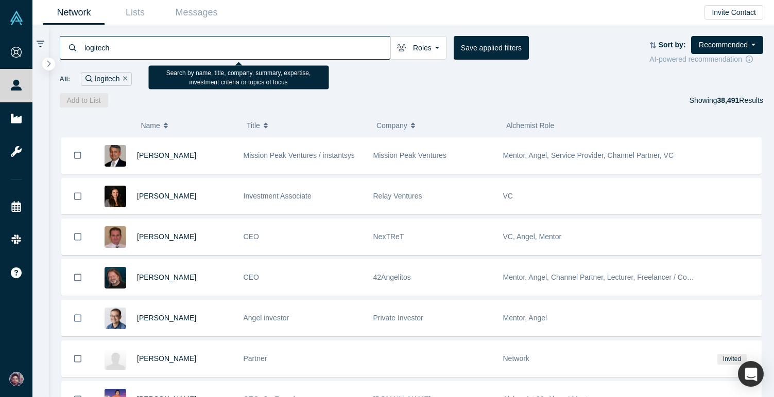
type input "logitech"
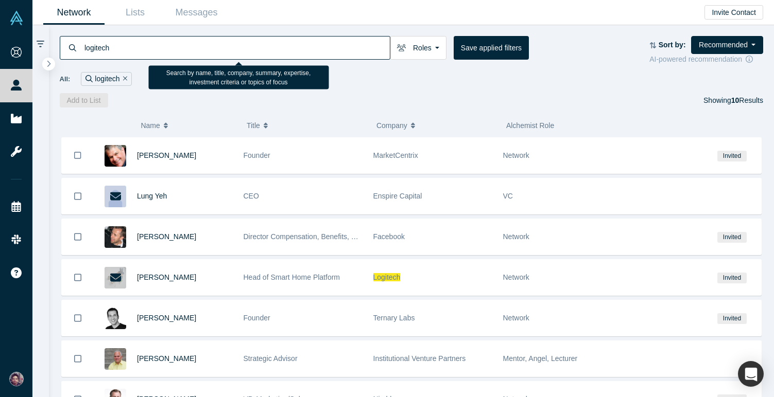
click at [94, 50] on input "logitech" at bounding box center [236, 48] width 306 height 24
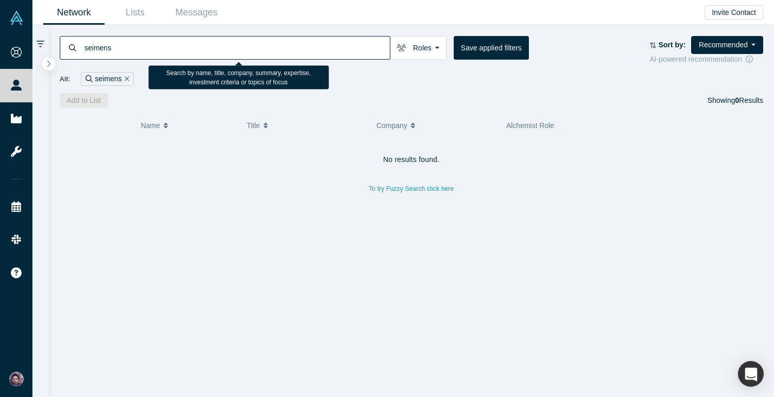
click at [100, 47] on input "seimens" at bounding box center [236, 48] width 306 height 24
paste input "ie"
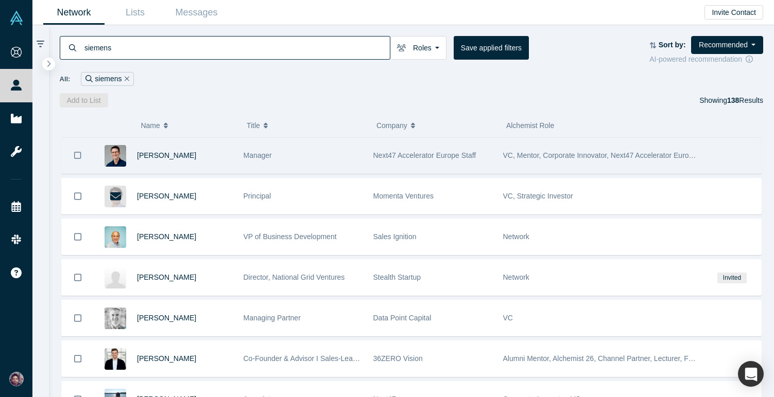
click at [373, 159] on span "Next47 Accelerator Europe Staff" at bounding box center [424, 155] width 103 height 8
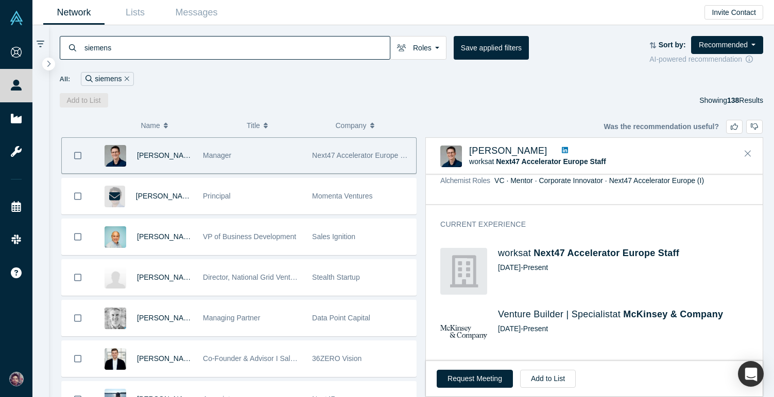
scroll to position [150, 0]
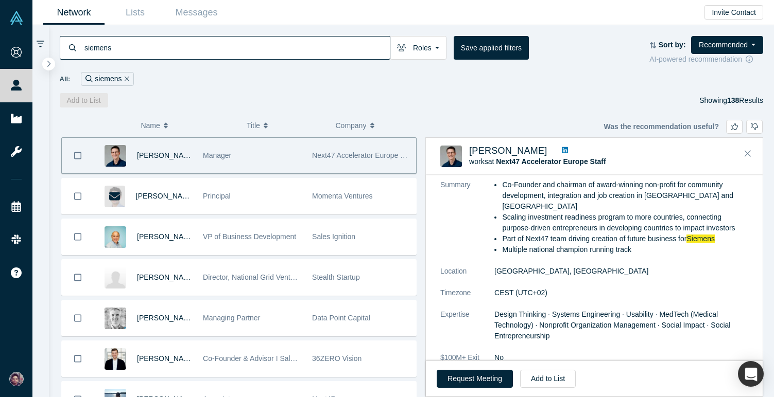
click at [562, 150] on icon at bounding box center [565, 150] width 6 height 6
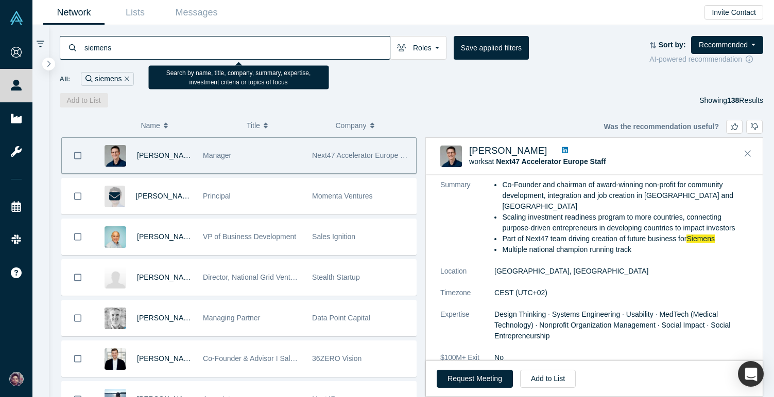
drag, startPoint x: 118, startPoint y: 52, endPoint x: 72, endPoint y: 48, distance: 47.0
click at [72, 48] on div "siemens" at bounding box center [225, 48] width 330 height 24
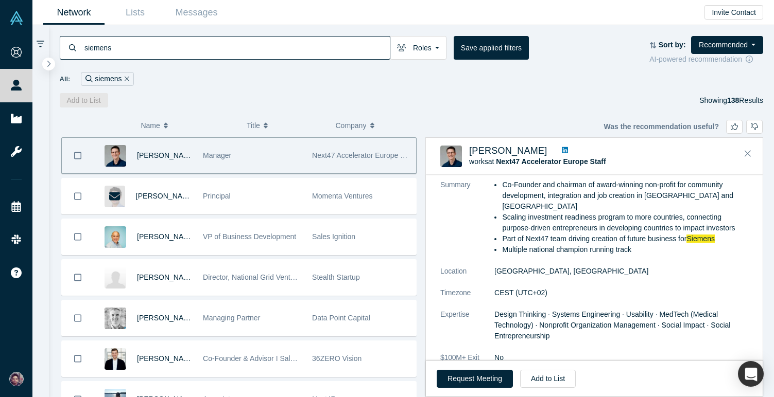
paste input "N47"
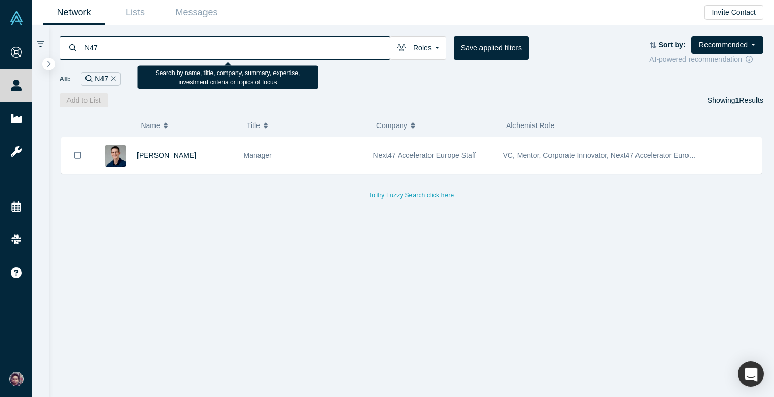
click at [91, 47] on input "N47" at bounding box center [236, 48] width 306 height 24
type input "Next47"
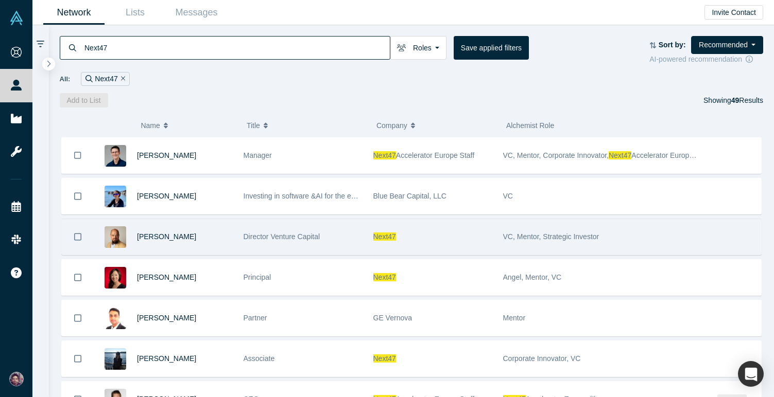
click at [302, 243] on div "Director Venture Capital" at bounding box center [302, 237] width 119 height 36
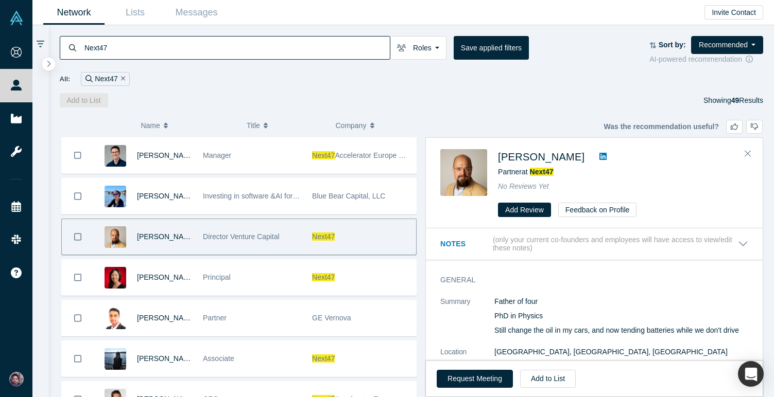
click at [599, 153] on icon at bounding box center [602, 156] width 7 height 7
click at [485, 378] on button "Request Meeting" at bounding box center [474, 379] width 76 height 18
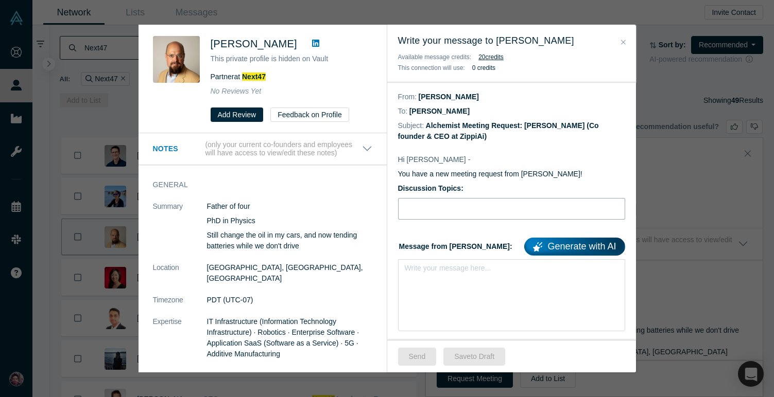
click at [439, 198] on input "Discussion Topics:" at bounding box center [511, 209] width 227 height 22
type input "Connecting to Jason"
click at [446, 272] on div "rdw-editor" at bounding box center [511, 271] width 201 height 11
paste div "rdw-editor"
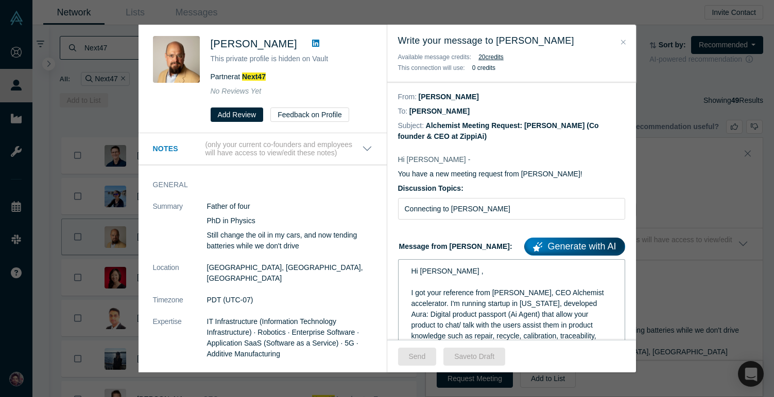
click at [428, 274] on span "Hi Jean ," at bounding box center [447, 271] width 72 height 8
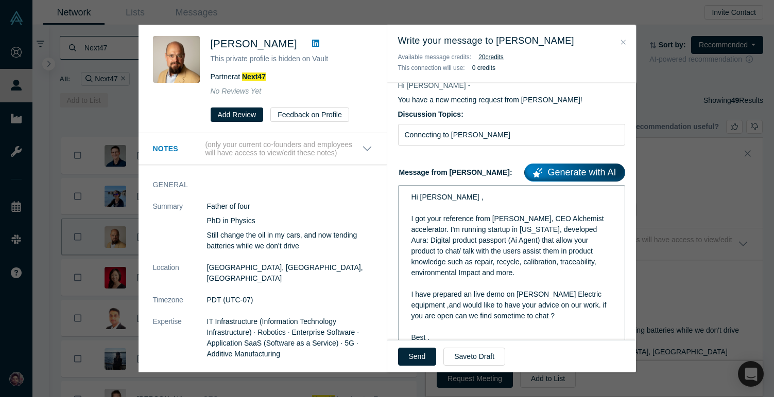
scroll to position [75, 0]
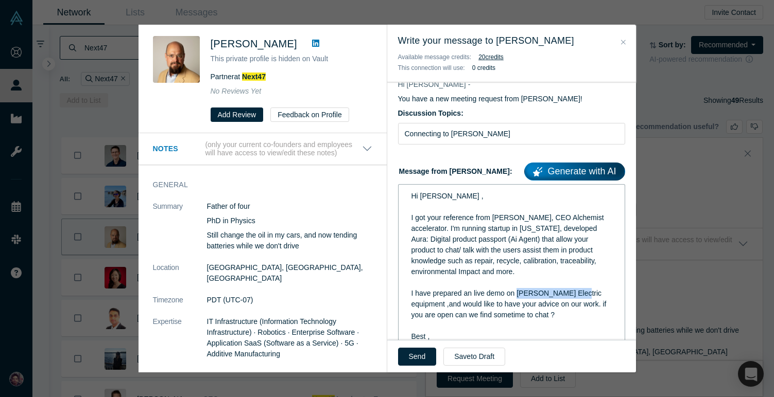
drag, startPoint x: 575, startPoint y: 295, endPoint x: 519, endPoint y: 294, distance: 56.1
click at [518, 294] on span "I have prepared an live demo on Schneider Electric equipment ,and would like to…" at bounding box center [509, 304] width 197 height 30
click at [519, 294] on span "I have prepared an live demo on equipment ,and would like to have your advice o…" at bounding box center [511, 304] width 201 height 30
click at [518, 296] on span "I have prepared an live demo on siemens equipment ,and would like to have your …" at bounding box center [505, 304] width 189 height 30
click at [579, 295] on span "I have prepared an live demo on siemens equipment ,and would like to have your …" at bounding box center [505, 304] width 189 height 30
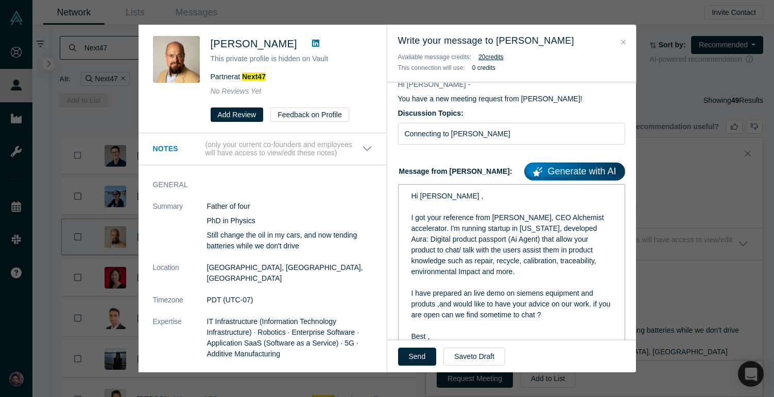
click at [429, 305] on span "I have prepared an live demo on siemens equipment and produts ,and would like t…" at bounding box center [511, 304] width 201 height 30
click at [495, 311] on span "I have prepared an live demo on siemens equipment and products ,and would like …" at bounding box center [506, 304] width 191 height 30
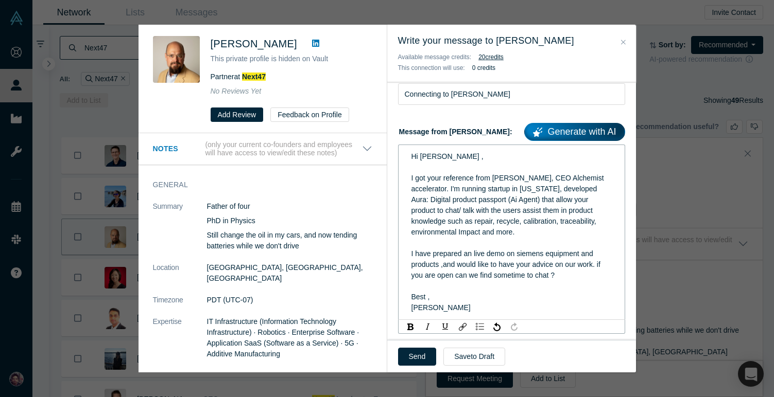
scroll to position [121, 0]
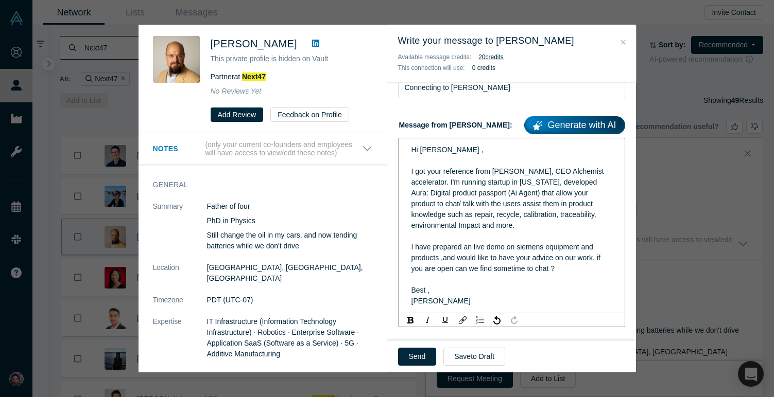
click at [422, 194] on span "I got your reference from Ravi Belani, CEO Alchemist accelerator. I'm running s…" at bounding box center [508, 198] width 195 height 62
click at [456, 194] on span "I got your reference from Ravi Belani, CEO Alchemist accelerator. I'm running s…" at bounding box center [511, 198] width 200 height 62
click at [458, 194] on span "I got your reference from Ravi Belani, CEO Alchemist accelerator. I'm running s…" at bounding box center [510, 198] width 198 height 62
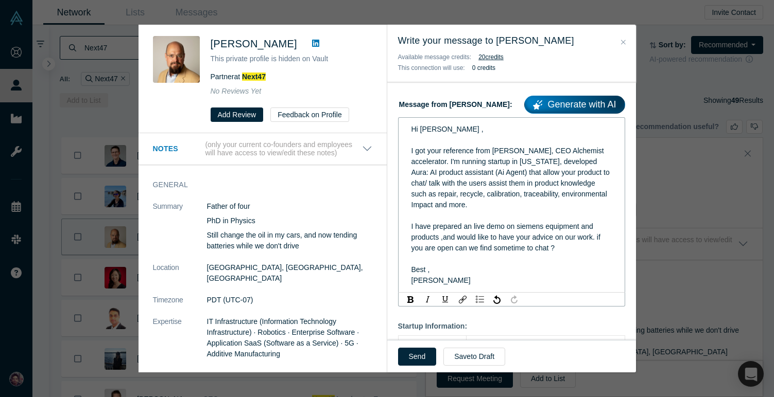
scroll to position [143, 0]
click at [422, 358] on button "Send" at bounding box center [417, 357] width 39 height 18
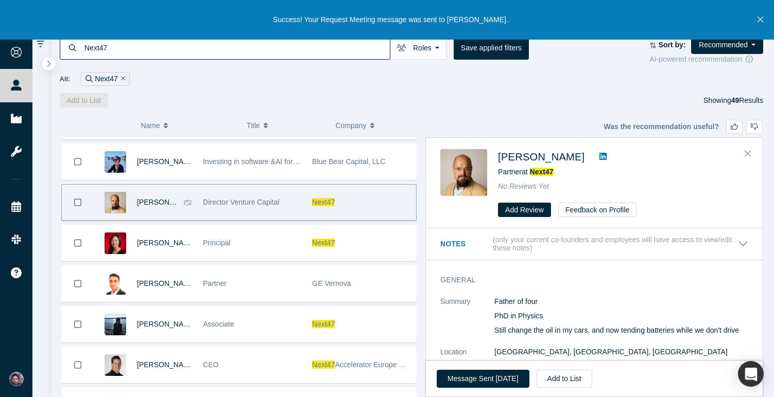
scroll to position [46, 0]
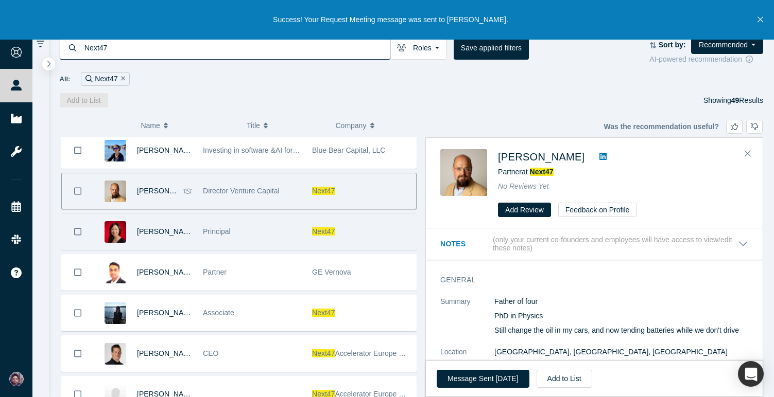
click at [274, 227] on div "Principal" at bounding box center [252, 232] width 98 height 36
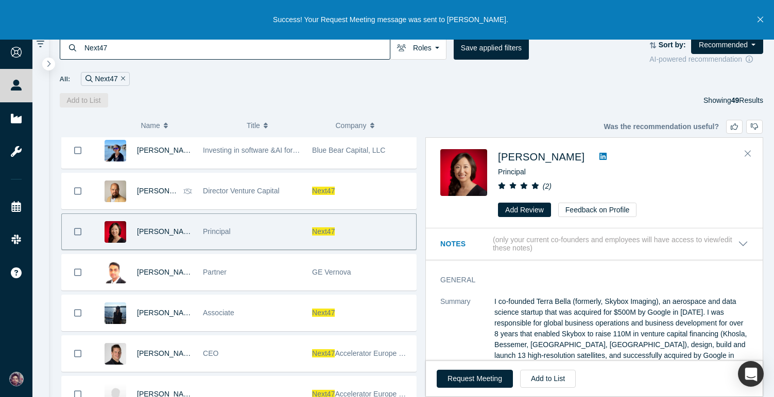
click at [599, 155] on icon at bounding box center [602, 156] width 7 height 7
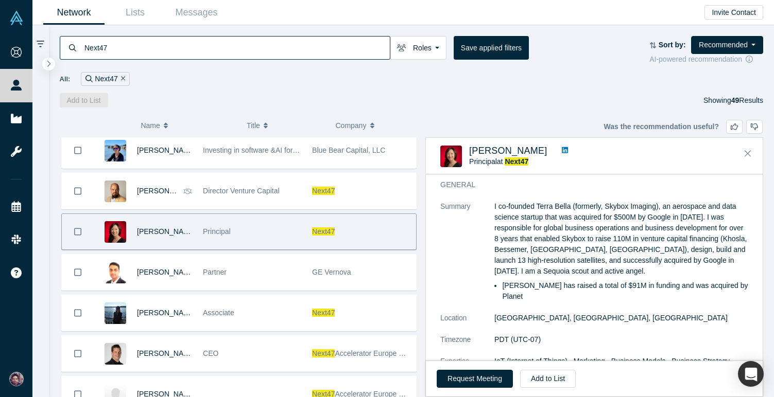
scroll to position [0, 0]
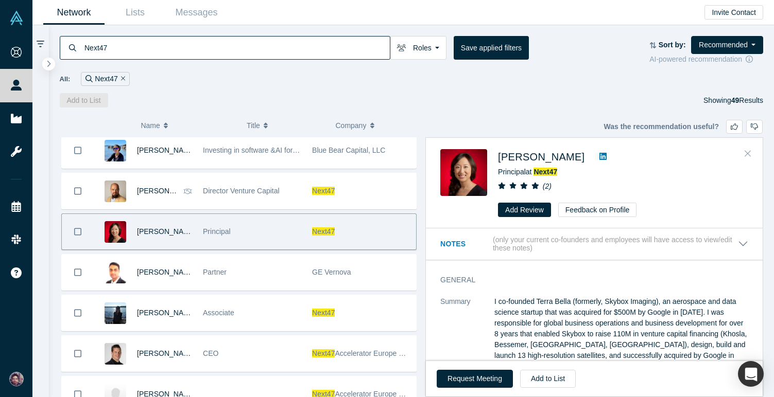
click at [750, 153] on button "Close" at bounding box center [747, 154] width 15 height 16
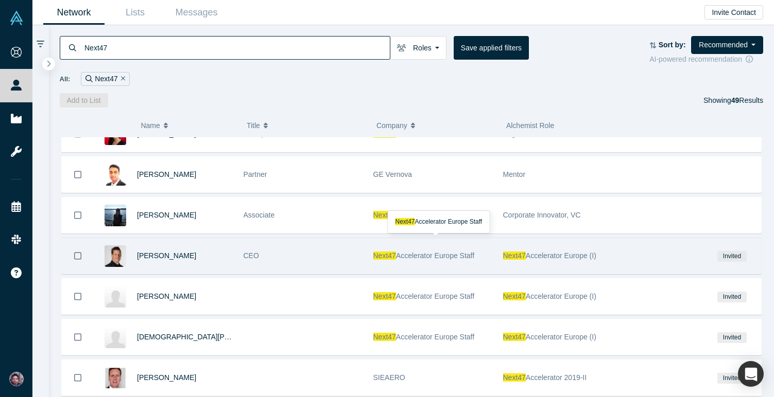
scroll to position [145, 0]
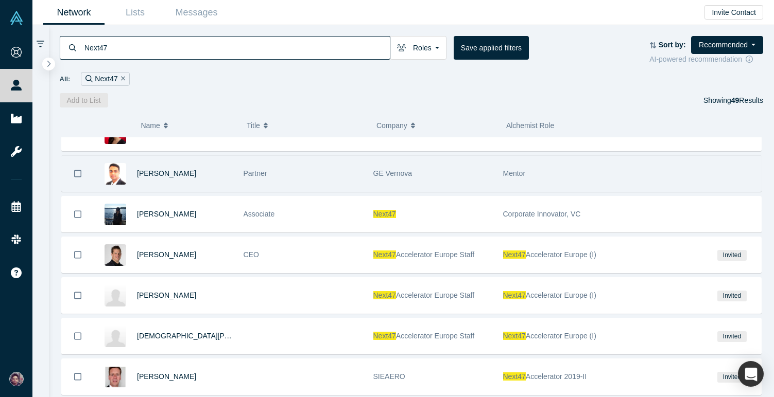
click at [350, 172] on div "Partner" at bounding box center [302, 174] width 119 height 36
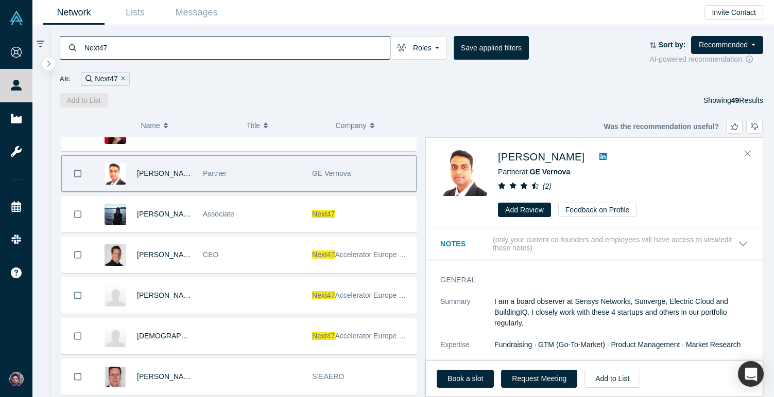
click at [599, 153] on icon at bounding box center [602, 156] width 7 height 7
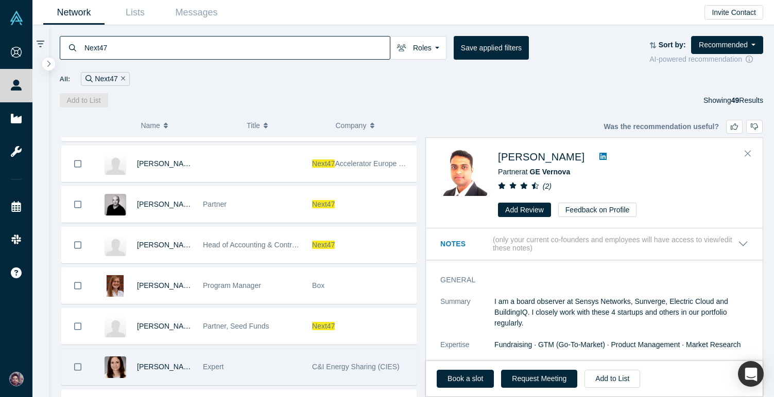
scroll to position [560, 0]
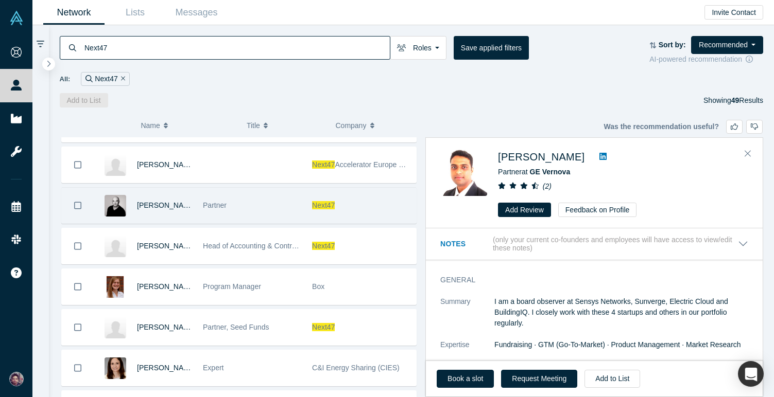
click at [274, 204] on div "Partner" at bounding box center [252, 206] width 98 height 36
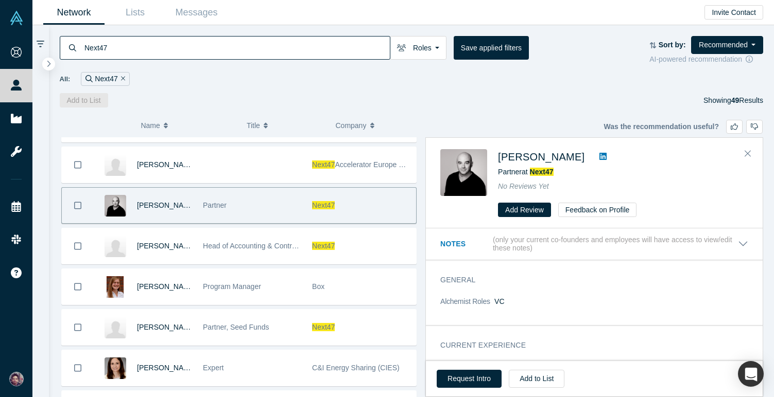
click at [599, 152] on icon at bounding box center [602, 156] width 7 height 8
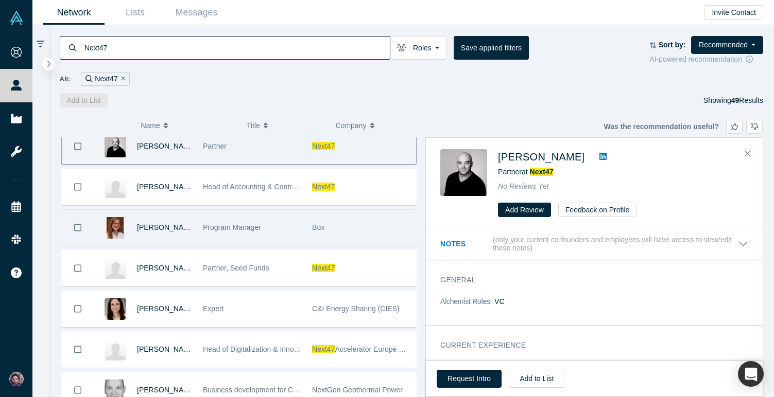
scroll to position [628, 0]
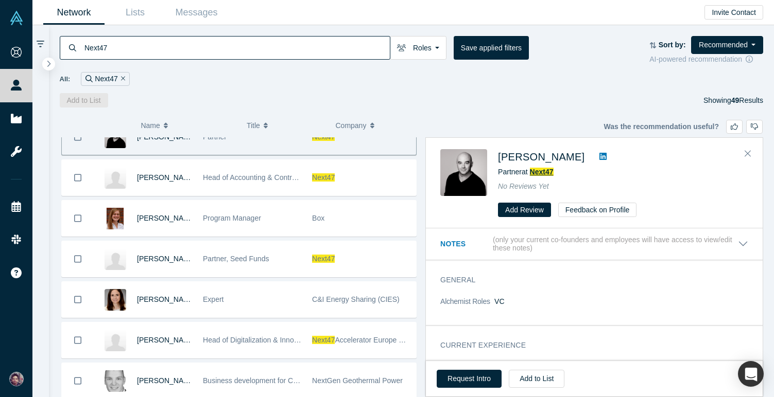
click at [542, 170] on span "Next47" at bounding box center [542, 172] width 24 height 8
click at [217, 17] on link "Messages" at bounding box center [196, 13] width 61 height 24
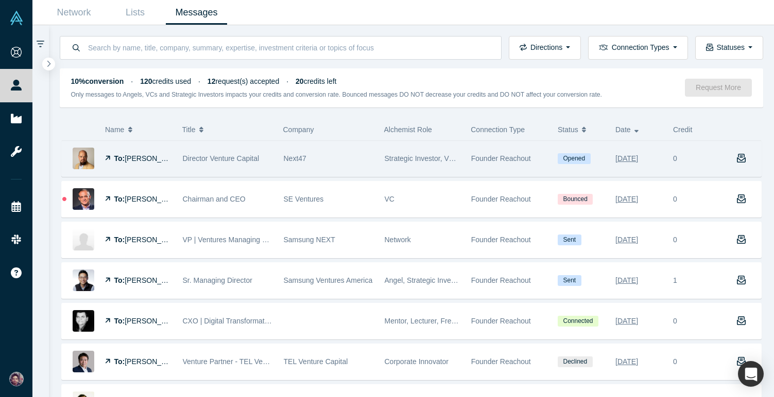
click at [363, 159] on div "Next47" at bounding box center [329, 159] width 90 height 36
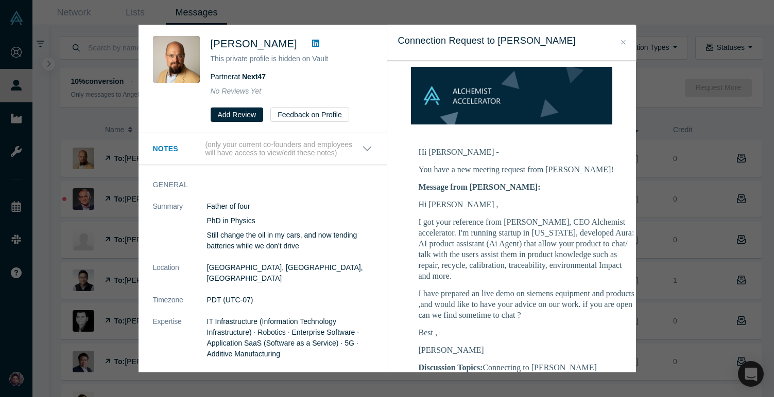
scroll to position [100, 0]
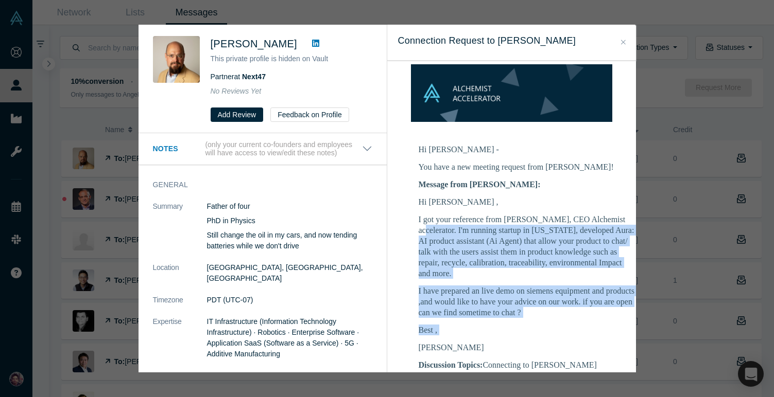
drag, startPoint x: 459, startPoint y: 317, endPoint x: 431, endPoint y: 223, distance: 97.7
click at [431, 223] on div "Hi Jason , I got your reference from Ravi Belani, CEO Alchemist accelerator. I'…" at bounding box center [526, 275] width 216 height 156
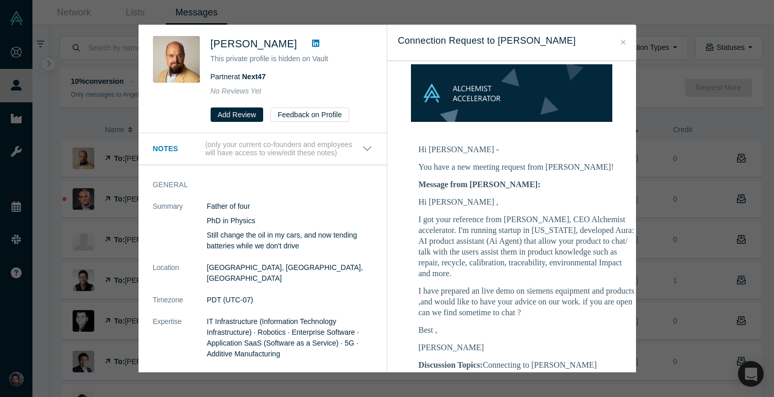
click at [453, 297] on div "Hi Jason , I got your reference from Ravi Belani, CEO Alchemist accelerator. I'…" at bounding box center [526, 275] width 216 height 156
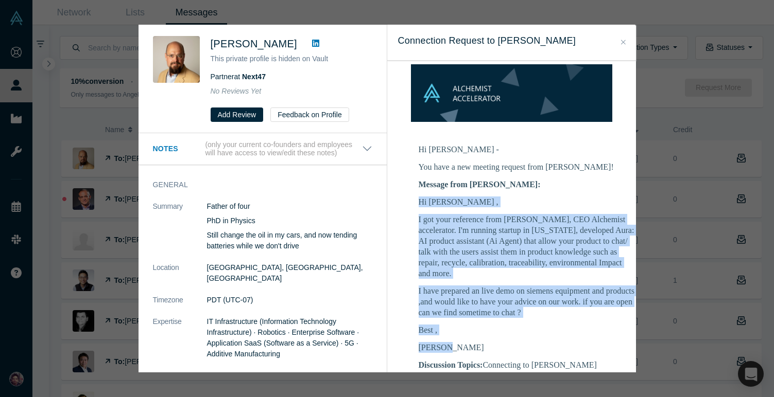
drag, startPoint x: 448, startPoint y: 329, endPoint x: 416, endPoint y: 192, distance: 141.2
copy div "Hi Jason , I got your reference from Ravi Belani, CEO Alchemist accelerator. I'…"
click at [620, 38] on button "Close" at bounding box center [623, 43] width 11 height 12
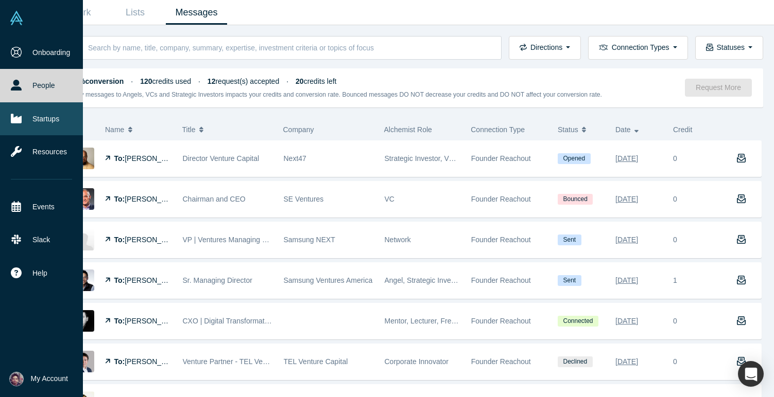
click at [28, 116] on link "Startups" at bounding box center [41, 118] width 83 height 33
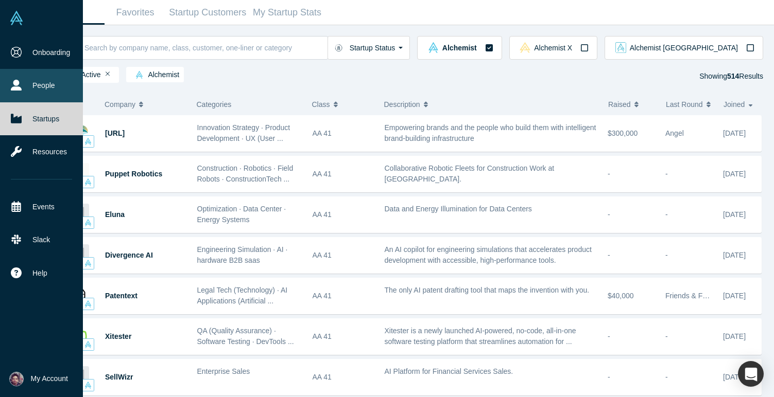
click at [43, 83] on link "People" at bounding box center [41, 85] width 83 height 33
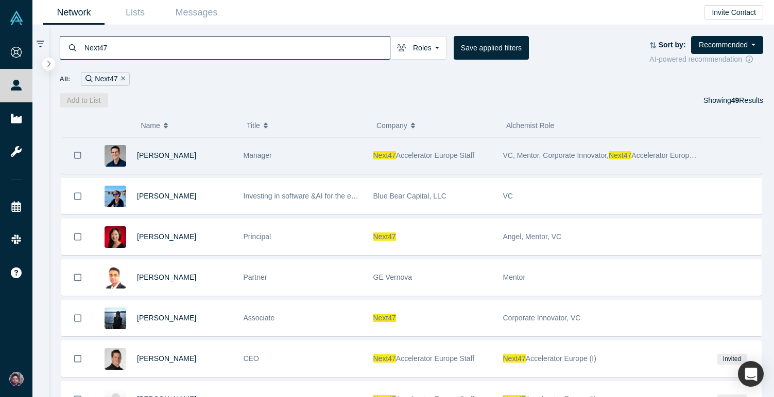
drag, startPoint x: 743, startPoint y: 152, endPoint x: 736, endPoint y: 153, distance: 6.8
click at [749, 153] on div at bounding box center [732, 156] width 58 height 36
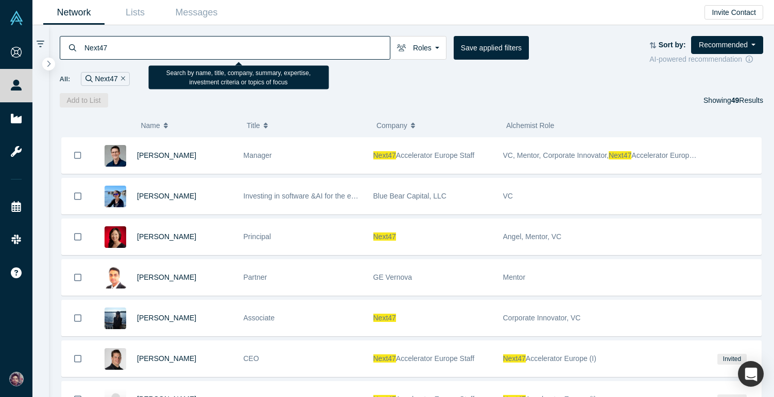
drag, startPoint x: 257, startPoint y: 38, endPoint x: 96, endPoint y: 43, distance: 161.2
click at [96, 43] on input "Next47" at bounding box center [236, 48] width 306 height 24
click at [104, 46] on input "Next47" at bounding box center [236, 48] width 306 height 24
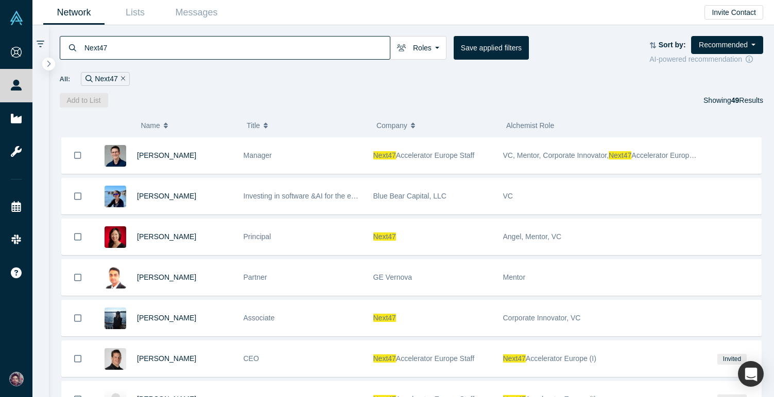
drag, startPoint x: 112, startPoint y: 46, endPoint x: 81, endPoint y: 46, distance: 31.4
click at [81, 46] on div "Next47" at bounding box center [225, 48] width 330 height 24
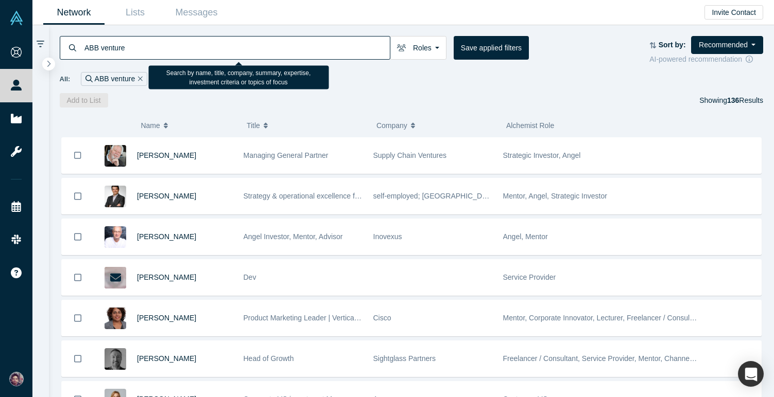
type input "ABB venture"
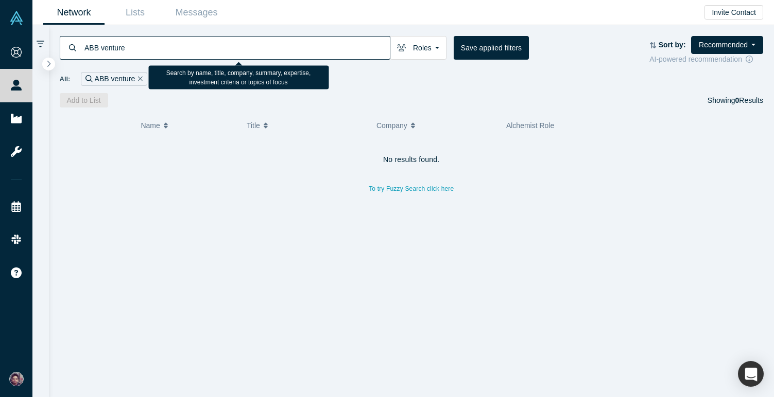
drag, startPoint x: 147, startPoint y: 49, endPoint x: 50, endPoint y: 49, distance: 97.3
click at [50, 49] on div "ABB venture Roles Founders Faculty Mentors Alumni Mentor Angels VCs Corporate I…" at bounding box center [411, 66] width 725 height 82
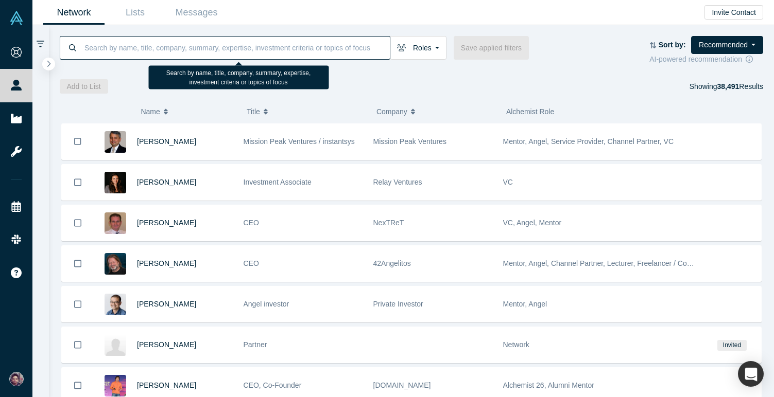
click at [210, 48] on input at bounding box center [236, 48] width 306 height 24
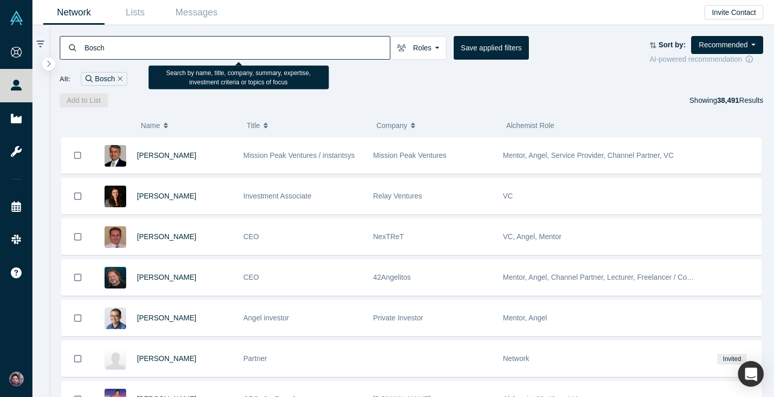
type input "Bosch"
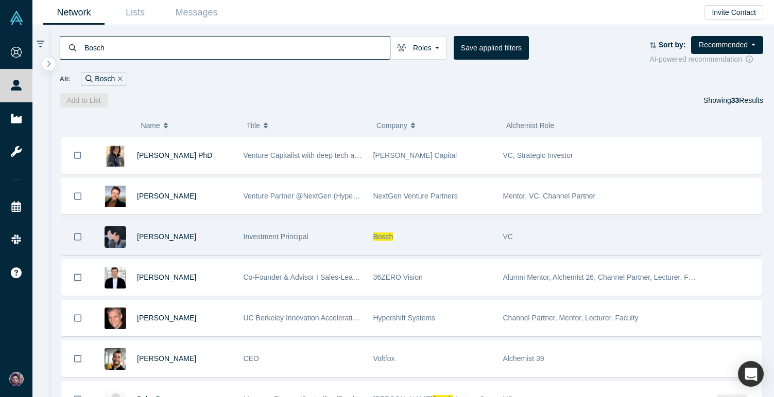
click at [234, 242] on div "Jeff Yu" at bounding box center [166, 237] width 144 height 36
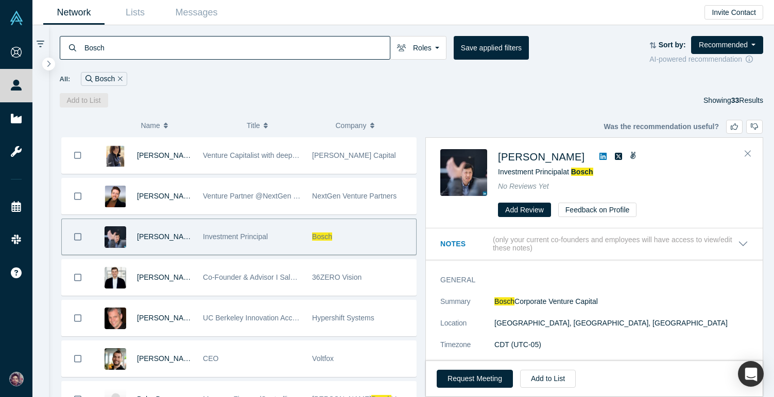
click at [599, 156] on icon at bounding box center [602, 156] width 7 height 8
drag, startPoint x: 640, startPoint y: 191, endPoint x: 499, endPoint y: 157, distance: 145.1
click at [499, 157] on div "Jeff Yu Investment Principal at Bosch No Reviews Yet Add Review Feedback on Pro…" at bounding box center [623, 183] width 250 height 68
copy div "Jeff Yu Investment Principal at Bosch No Reviews Yet"
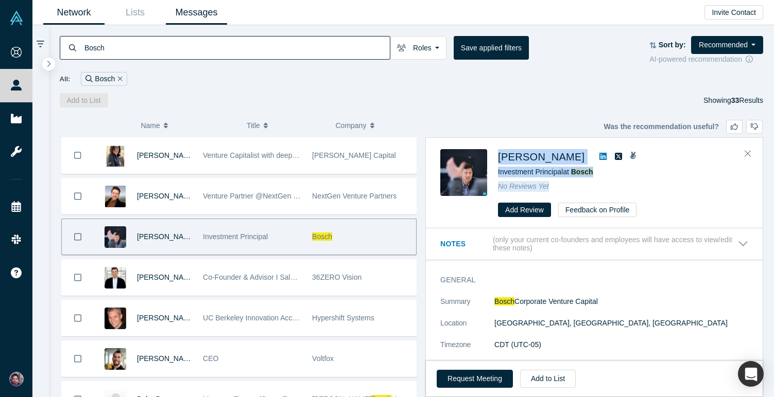
click at [197, 15] on link "Messages" at bounding box center [196, 13] width 61 height 24
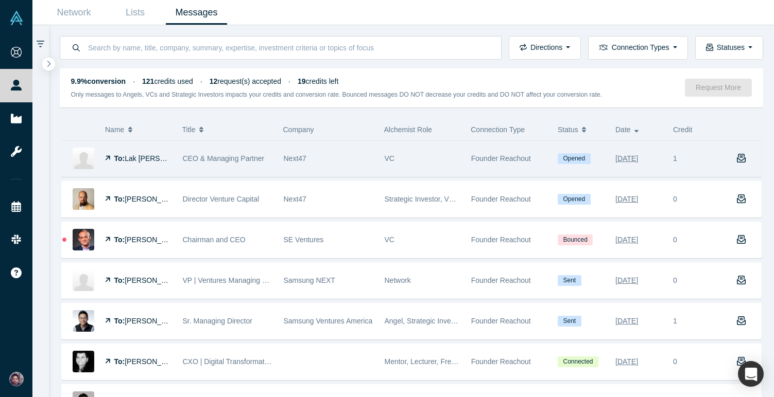
click at [411, 165] on div "VC" at bounding box center [422, 159] width 76 height 36
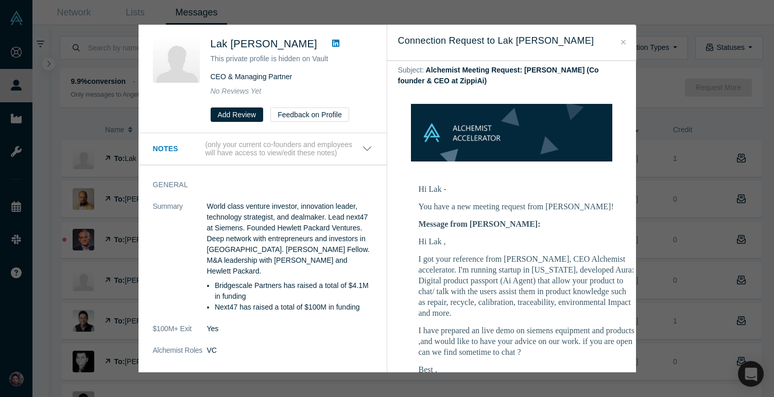
scroll to position [96, 0]
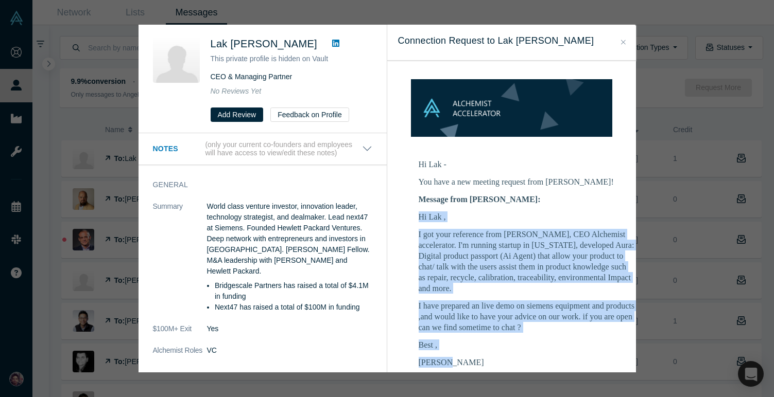
drag, startPoint x: 458, startPoint y: 344, endPoint x: 418, endPoint y: 199, distance: 150.0
click at [418, 212] on div "Hi Lak , I got your reference from Ravi Belani, CEO Alchemist accelerator. I'm …" at bounding box center [526, 290] width 216 height 156
copy div "Hi Lak , I got your reference from Ravi Belani, CEO Alchemist accelerator. I'm …"
click at [622, 42] on icon "Close" at bounding box center [623, 42] width 5 height 7
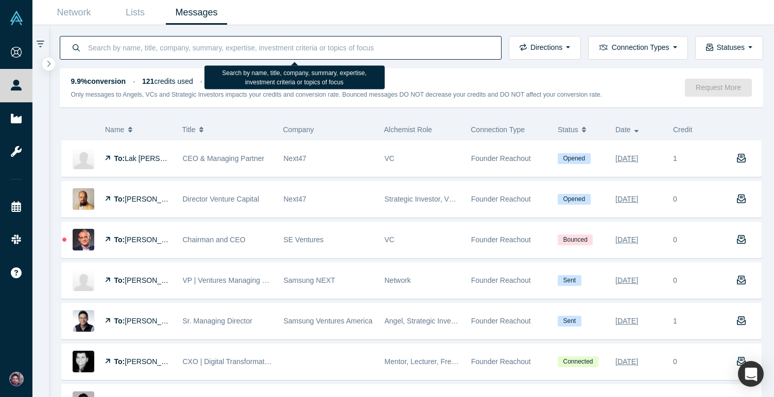
click at [192, 47] on input at bounding box center [288, 48] width 403 height 24
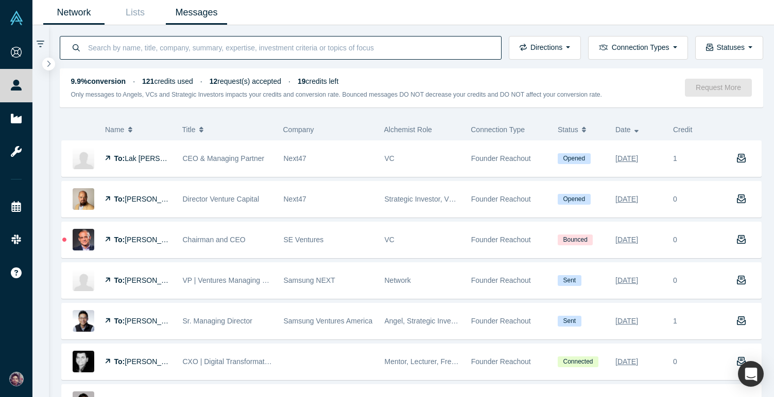
click at [74, 12] on link "Network" at bounding box center [73, 13] width 61 height 24
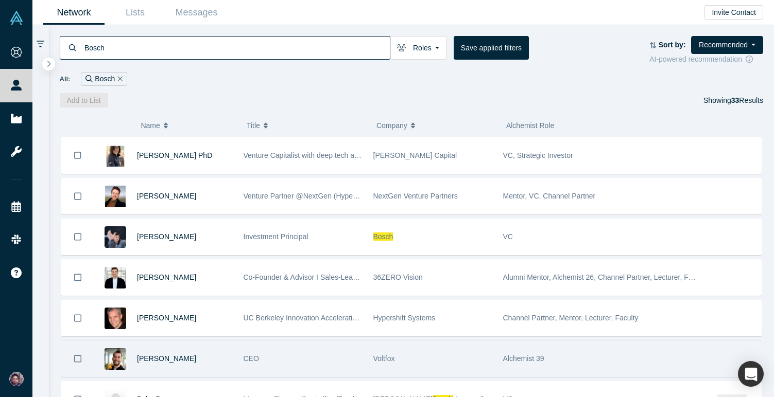
click at [471, 375] on div "Voltfox" at bounding box center [432, 359] width 119 height 36
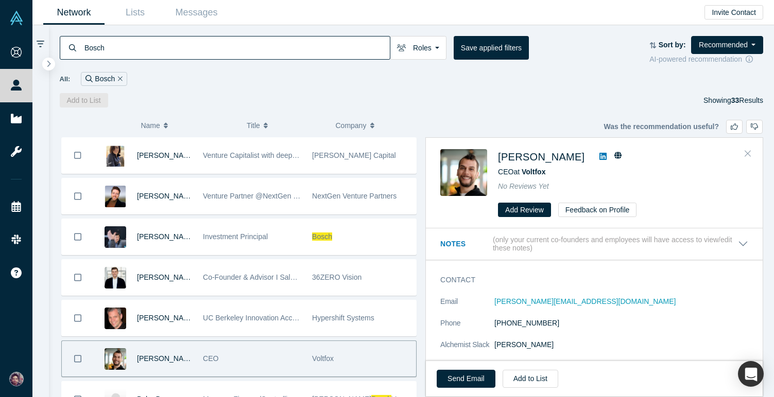
click at [745, 157] on button "Close" at bounding box center [747, 154] width 15 height 16
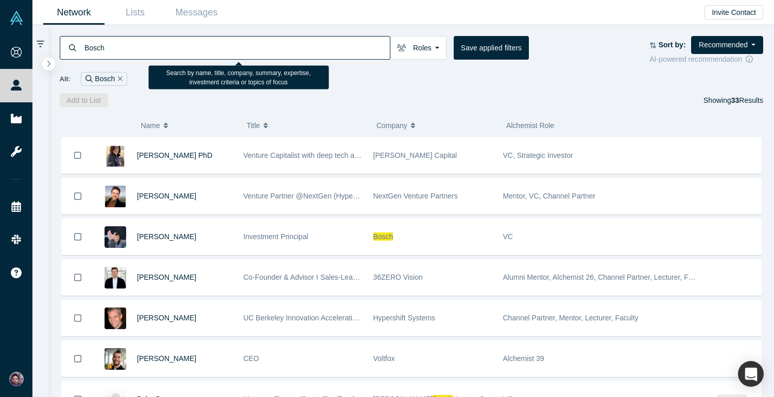
click at [286, 58] on input "Bosch" at bounding box center [236, 48] width 306 height 24
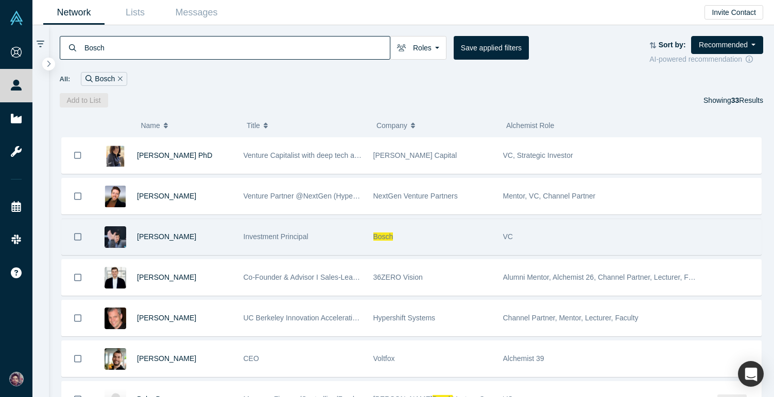
click at [296, 235] on span "Investment Principal" at bounding box center [275, 237] width 65 height 8
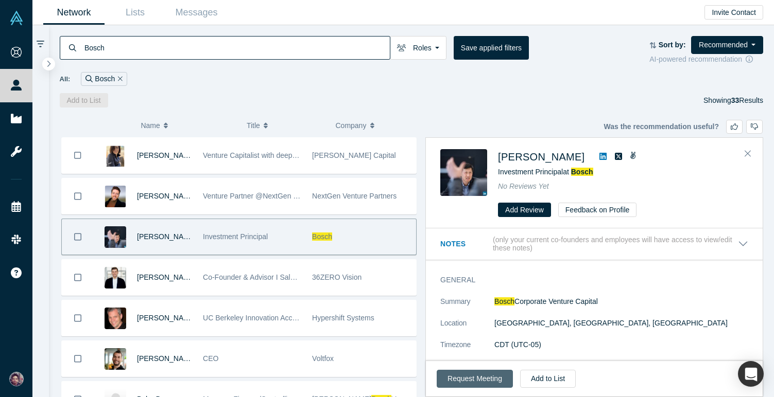
click at [463, 382] on button "Request Meeting" at bounding box center [474, 379] width 76 height 18
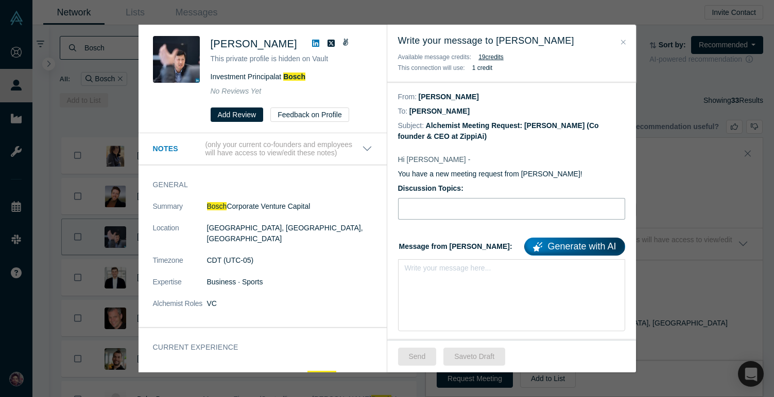
click at [428, 209] on input "Discussion Topics:" at bounding box center [511, 209] width 227 height 22
type input "Connecting to Jeff Yu"
click at [444, 267] on div "rdw-editor" at bounding box center [511, 271] width 201 height 11
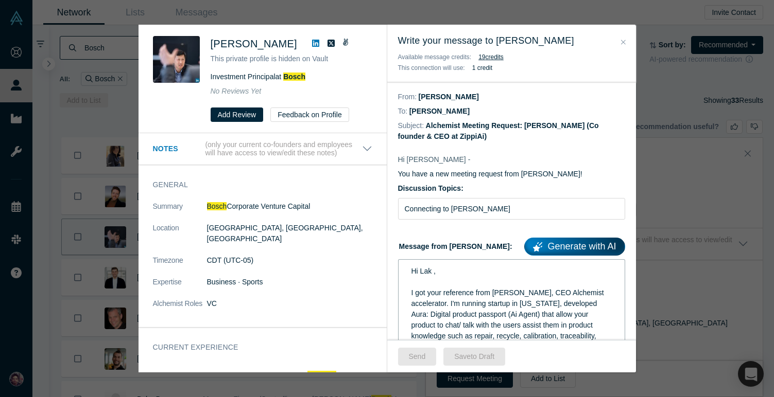
click at [425, 274] on span "Hi Lak ," at bounding box center [423, 271] width 24 height 8
click at [425, 269] on span "Hi Lak ," at bounding box center [423, 271] width 24 height 8
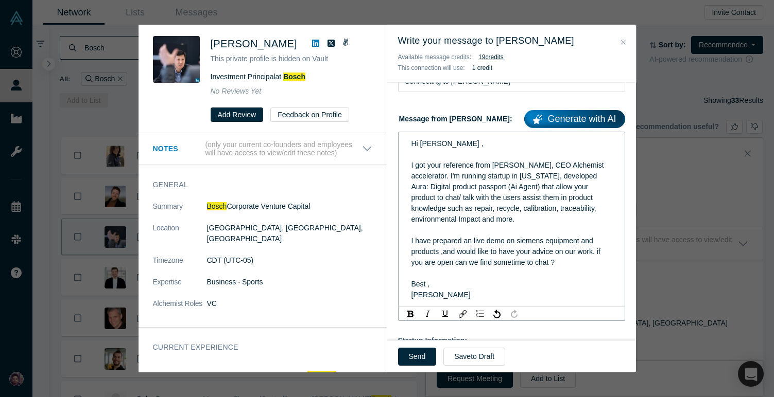
scroll to position [143, 0]
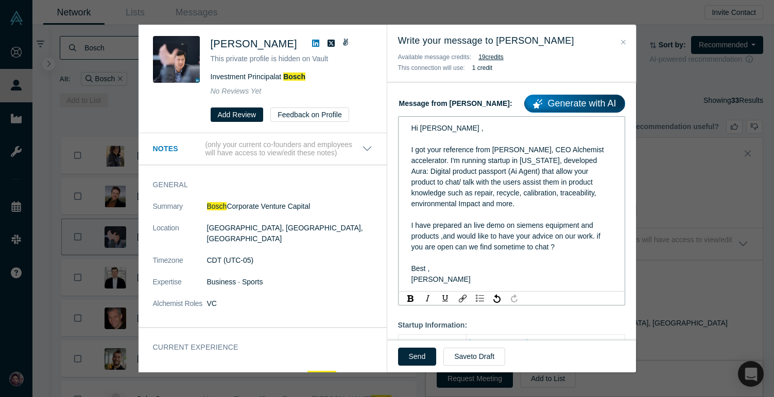
click at [535, 224] on span "I have prepared an live demo on siemens equipment and products ,and would like …" at bounding box center [506, 236] width 191 height 30
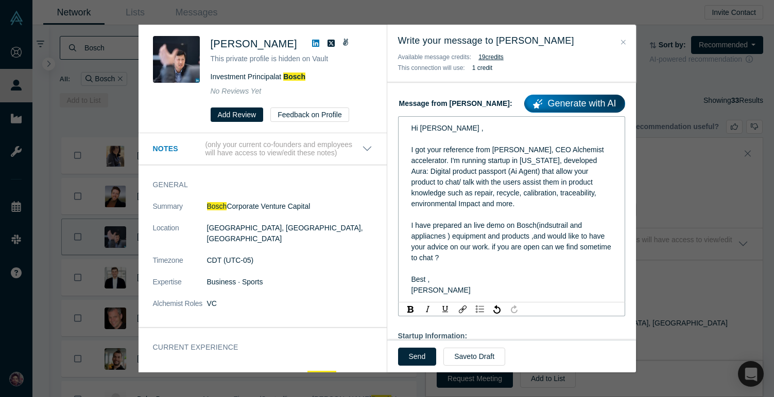
click at [434, 240] on span "I have prepared an live demo on Bosch(indsutrail and appliacnes ) equipment and…" at bounding box center [512, 241] width 202 height 41
click at [553, 230] on div "I have prepared an live demo on Bosch(indsutrail and appliances ) equipment and…" at bounding box center [511, 241] width 201 height 43
click at [539, 226] on span "I have prepared an live demo on Bosch(industrial and appliances ) equipment and…" at bounding box center [512, 241] width 202 height 41
click at [538, 226] on span "I have prepared an live demo on Bosch(Industrial and appliances ) equipment and…" at bounding box center [512, 241] width 202 height 41
click at [536, 226] on span "I have prepared an live demo on Bosch( Industrial and appliances ) equipment an…" at bounding box center [512, 241] width 202 height 41
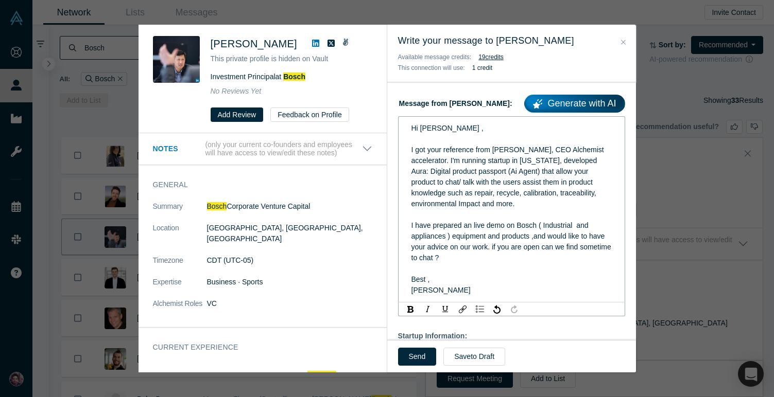
click at [574, 226] on span "I have prepared an live demo on Bosch ( Industrial and appliances ) equipment a…" at bounding box center [512, 241] width 202 height 41
click at [447, 238] on span "I have prepared an live demo on Bosch ( Industrial and appliances ) equipment a…" at bounding box center [512, 241] width 202 height 41
click at [507, 257] on div "I have prepared an live demo on Bosch ( Industrial and appliances) equipment an…" at bounding box center [511, 241] width 201 height 43
click at [529, 238] on span "I have prepared an live demo on Bosch ( Industrial and appliances) equipment an…" at bounding box center [512, 241] width 202 height 41
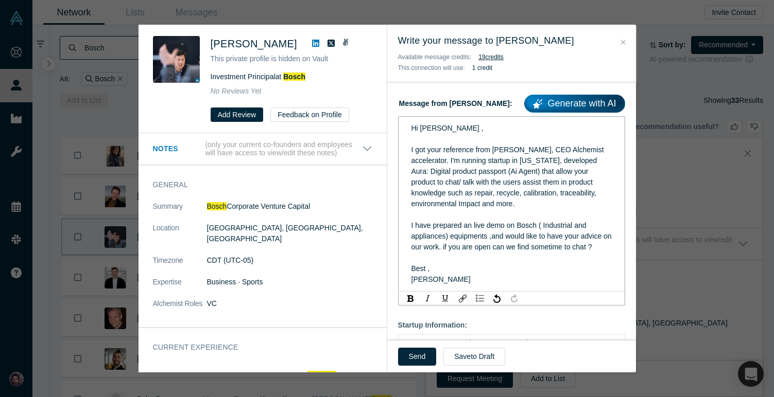
click at [570, 270] on div "Best ," at bounding box center [511, 269] width 201 height 11
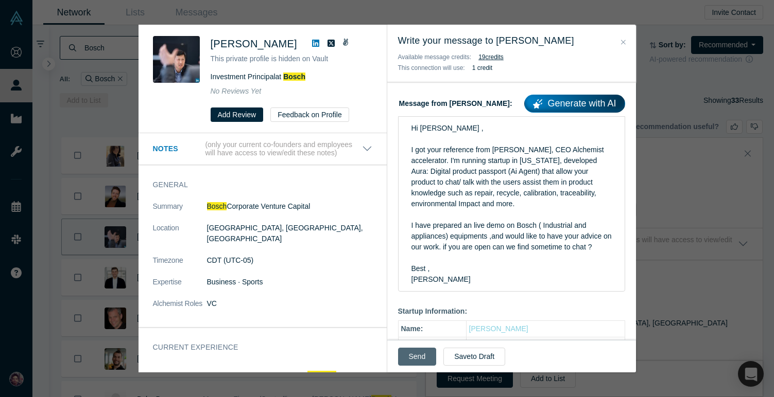
click at [408, 355] on button "Send" at bounding box center [417, 357] width 39 height 18
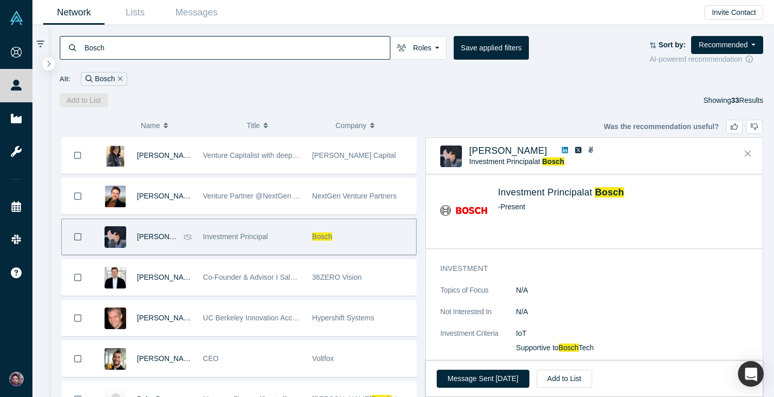
scroll to position [212, 0]
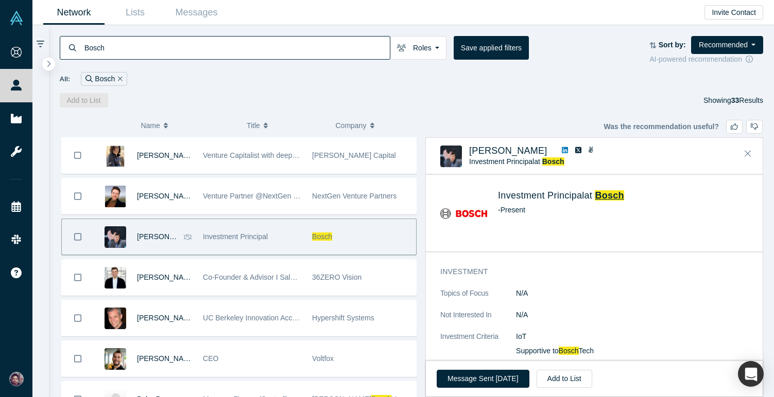
click at [618, 199] on span "Bosch" at bounding box center [608, 195] width 29 height 10
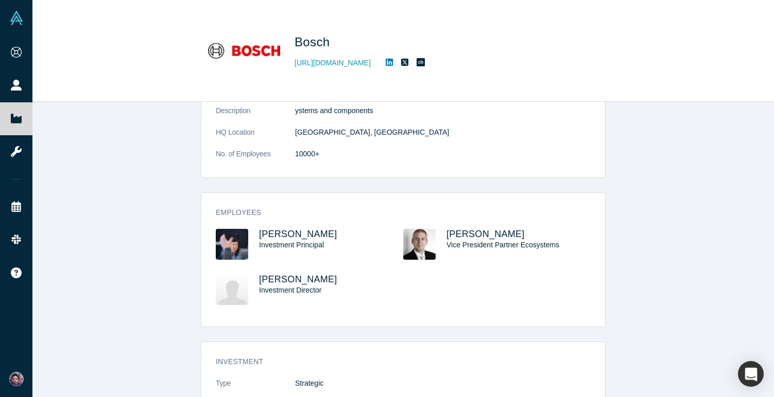
scroll to position [63, 0]
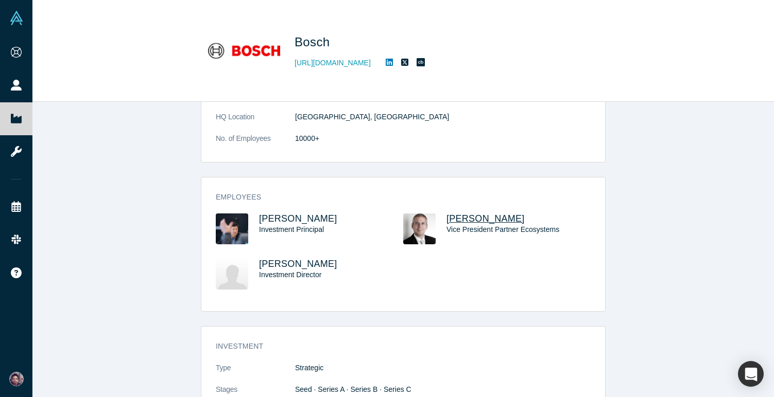
click at [463, 215] on span "Dirk Slama" at bounding box center [485, 219] width 78 height 10
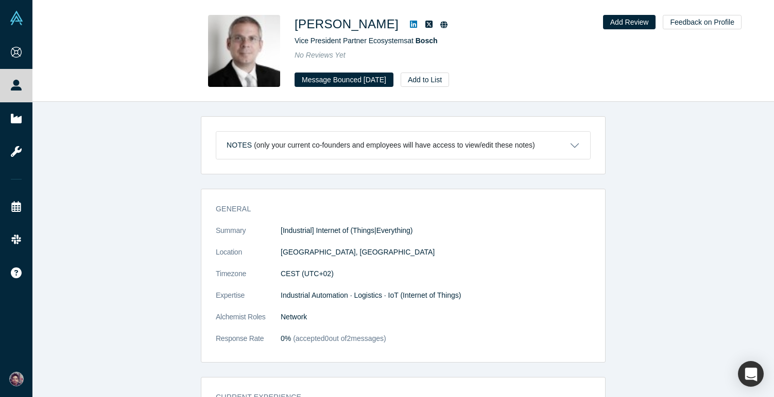
click at [410, 22] on icon at bounding box center [413, 24] width 7 height 7
click at [410, 23] on icon at bounding box center [413, 24] width 7 height 7
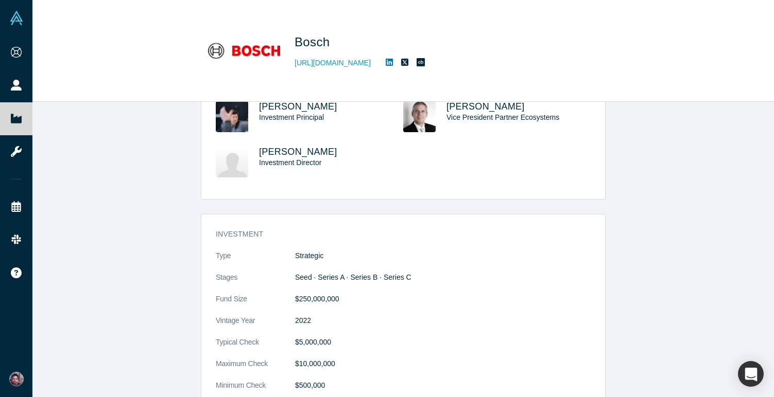
scroll to position [171, 0]
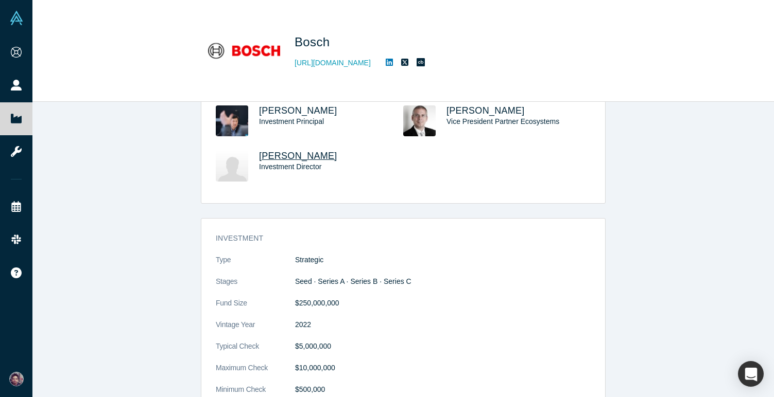
click at [312, 156] on span "Aron Bahnmuller" at bounding box center [298, 156] width 78 height 10
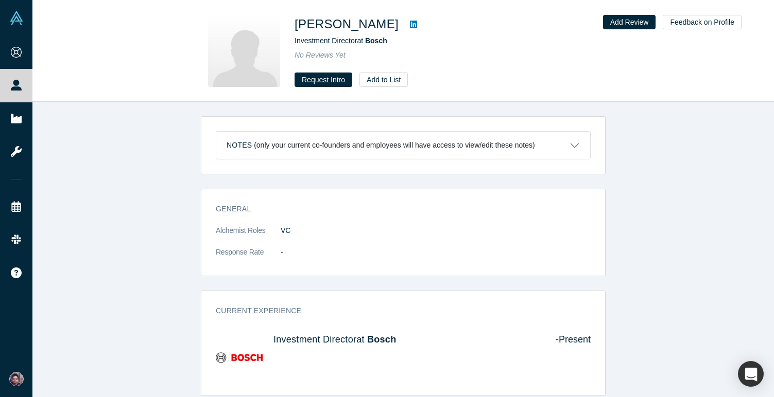
click at [410, 26] on icon at bounding box center [413, 24] width 7 height 7
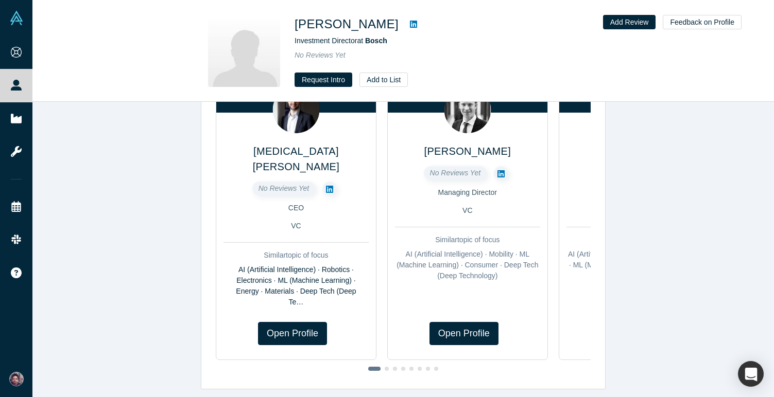
scroll to position [114, 0]
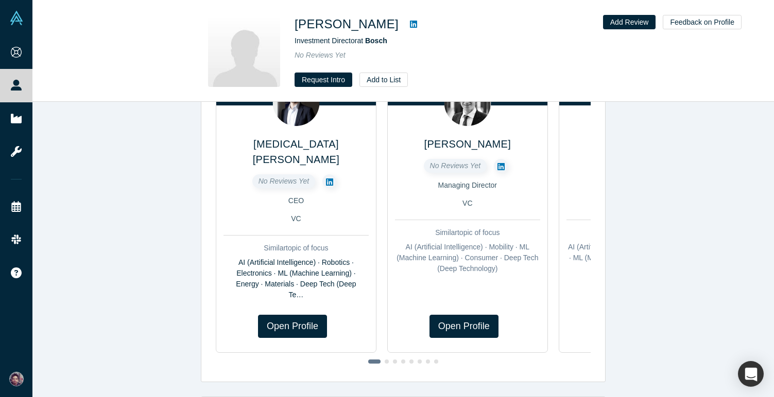
click at [387, 360] on span at bounding box center [386, 362] width 4 height 4
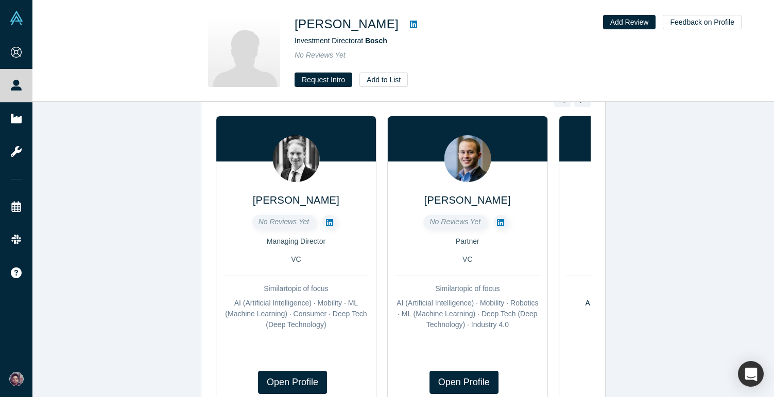
scroll to position [51, 0]
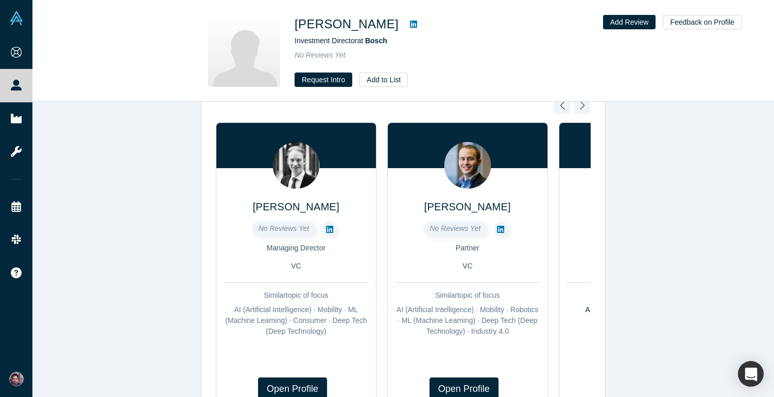
click at [328, 229] on icon at bounding box center [329, 229] width 7 height 8
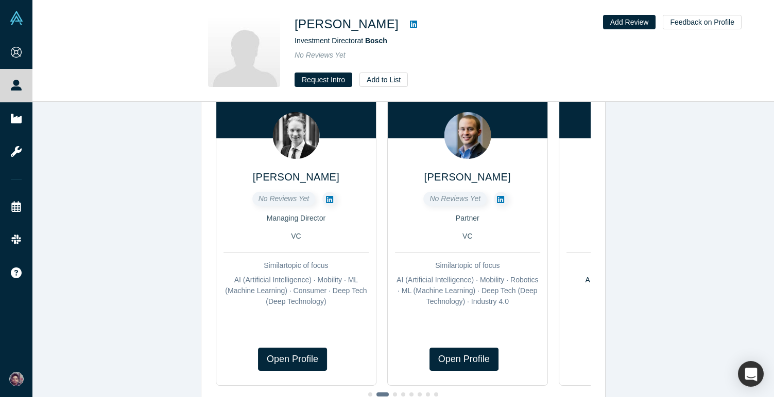
scroll to position [81, 0]
click at [396, 393] on span at bounding box center [395, 395] width 4 height 4
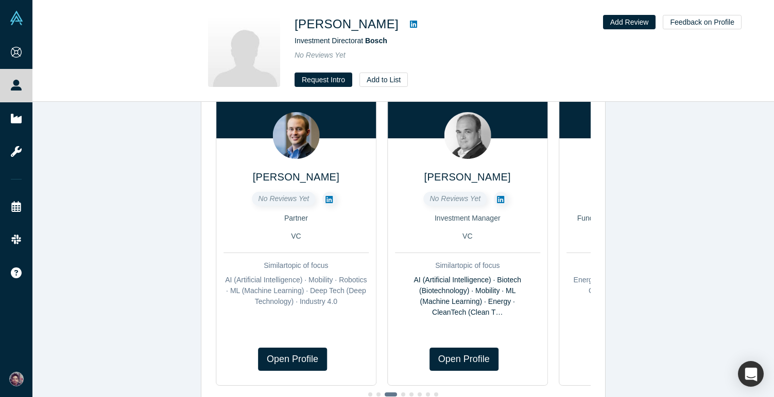
click at [406, 389] on div at bounding box center [403, 394] width 375 height 11
click at [500, 199] on icon at bounding box center [500, 200] width 7 height 8
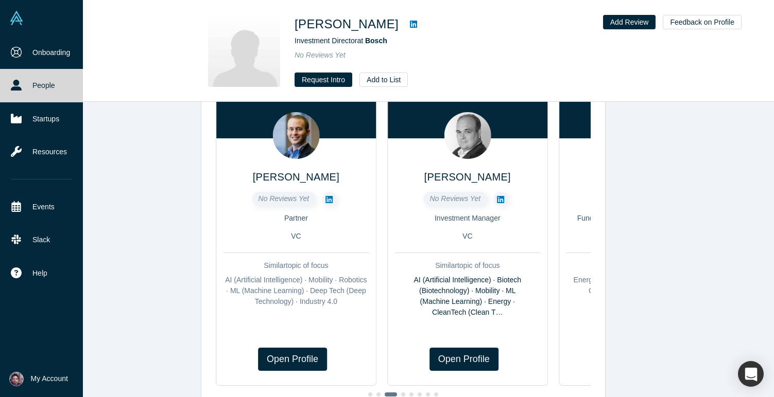
click at [44, 80] on link "People" at bounding box center [41, 85] width 83 height 33
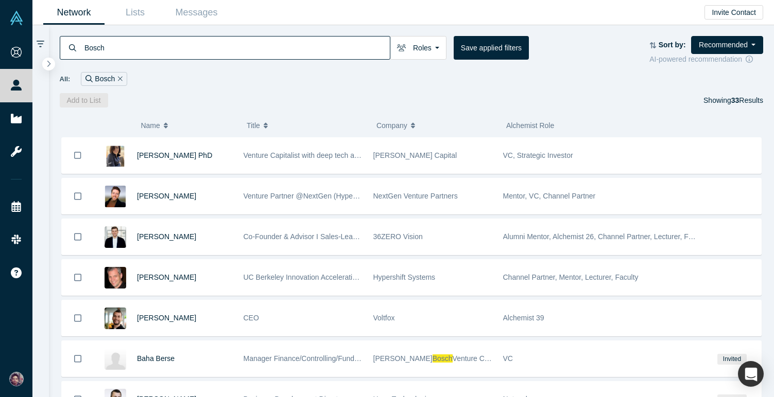
click at [750, 153] on div at bounding box center [732, 156] width 58 height 36
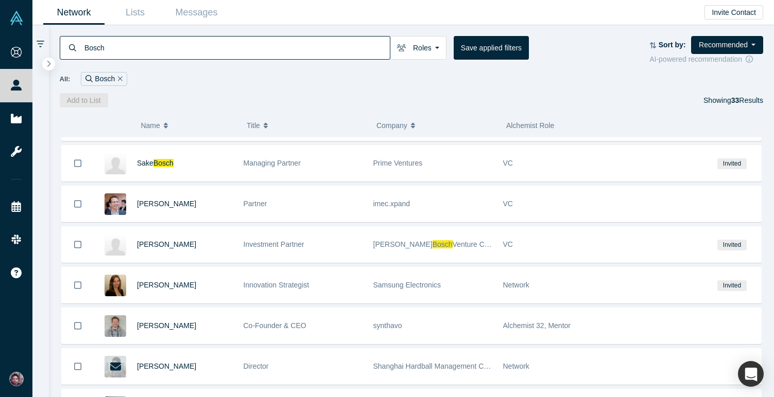
scroll to position [400, 0]
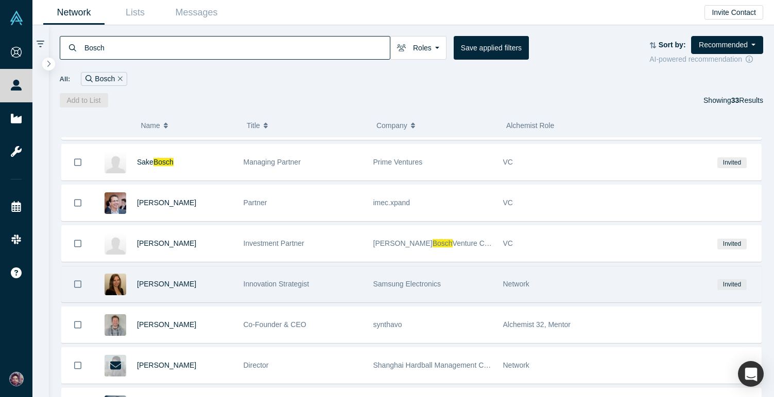
click at [238, 293] on div "Innovation Strategist" at bounding box center [303, 285] width 130 height 36
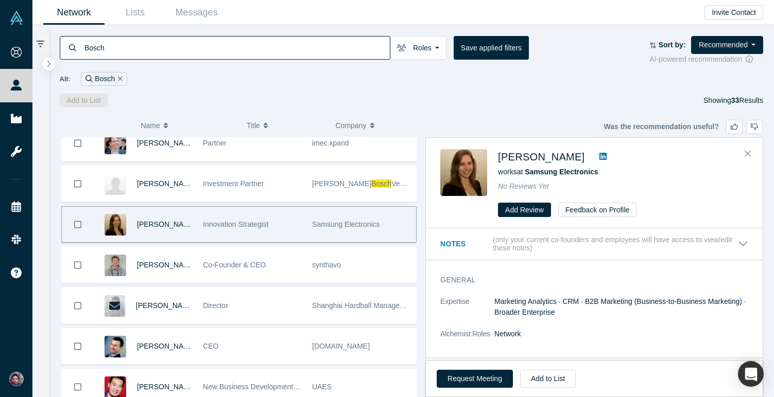
scroll to position [468, 0]
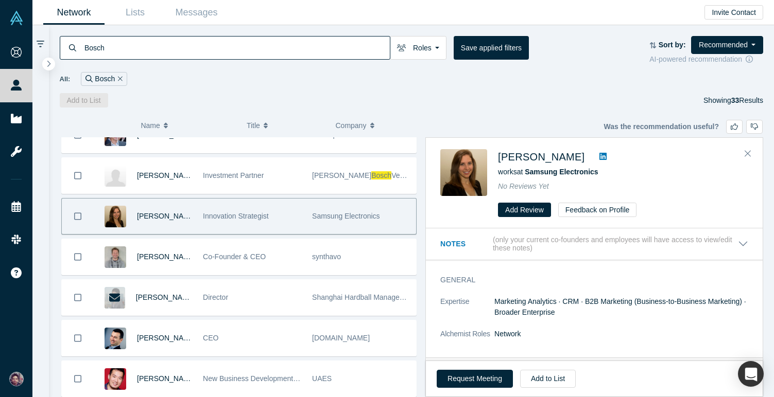
click at [599, 153] on icon at bounding box center [602, 156] width 7 height 7
click at [748, 152] on icon "Close" at bounding box center [747, 153] width 6 height 9
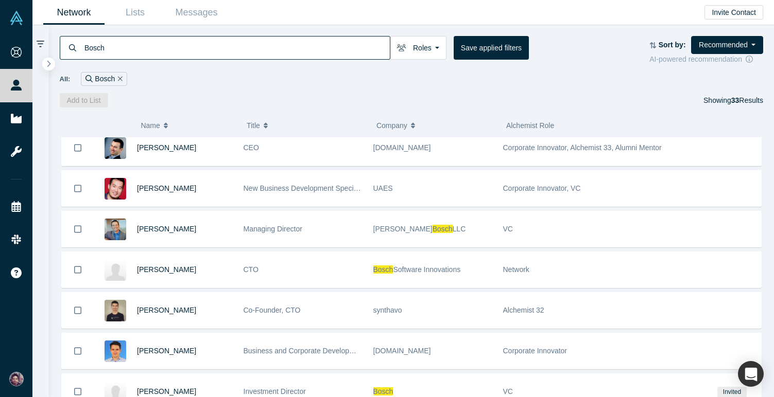
scroll to position [659, 0]
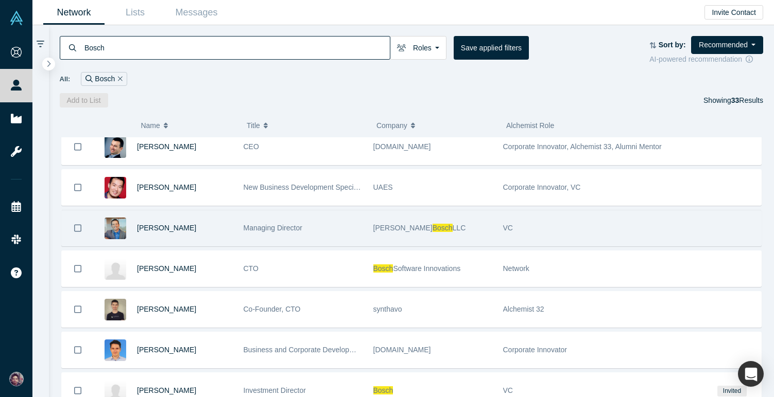
click at [239, 241] on div "Managing Director" at bounding box center [303, 229] width 130 height 36
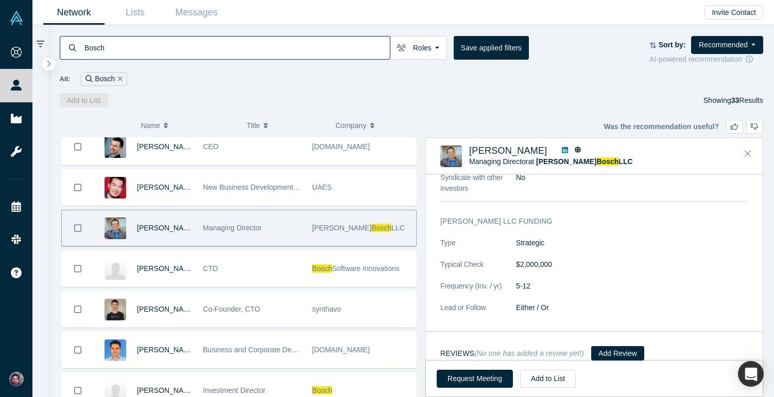
scroll to position [0, 0]
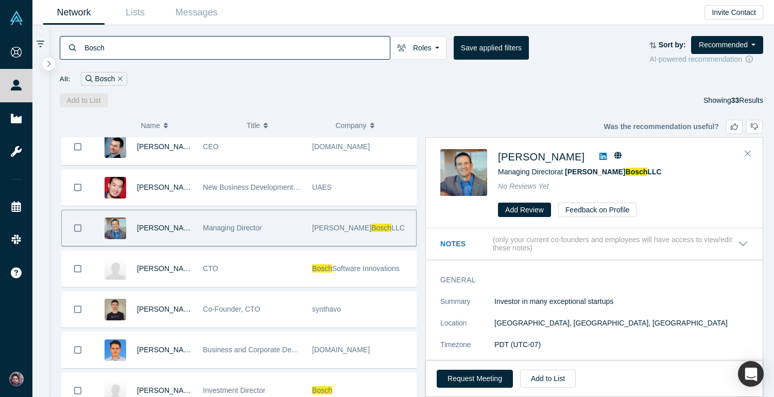
click at [599, 155] on icon at bounding box center [602, 156] width 7 height 7
drag, startPoint x: 656, startPoint y: 172, endPoint x: 495, endPoint y: 156, distance: 161.9
click at [495, 156] on div "Luis Llovera Managing Director at Robert Bosch LLC No Reviews Yet Add Review Fe…" at bounding box center [595, 183] width 311 height 68
copy div "Luis Llovera Managing Director at Robert Bosch LLC"
click at [468, 377] on button "Request Meeting" at bounding box center [474, 379] width 76 height 18
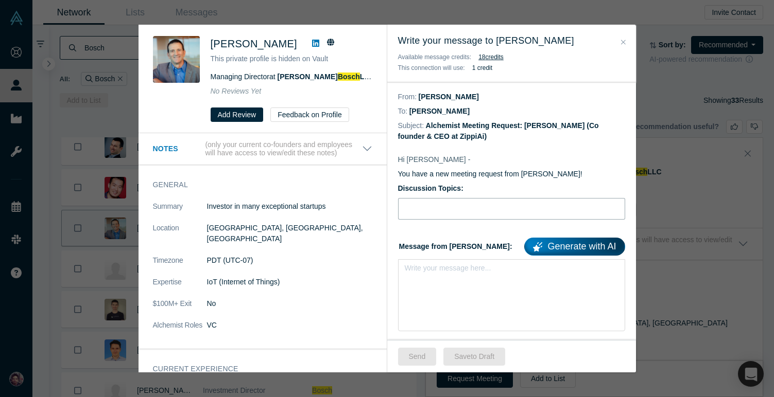
click at [429, 205] on input "Discussion Topics:" at bounding box center [511, 209] width 227 height 22
type input "Connecting to Luis Llovera"
click at [428, 267] on div "rdw-editor" at bounding box center [511, 271] width 201 height 11
paste div "rdw-editor"
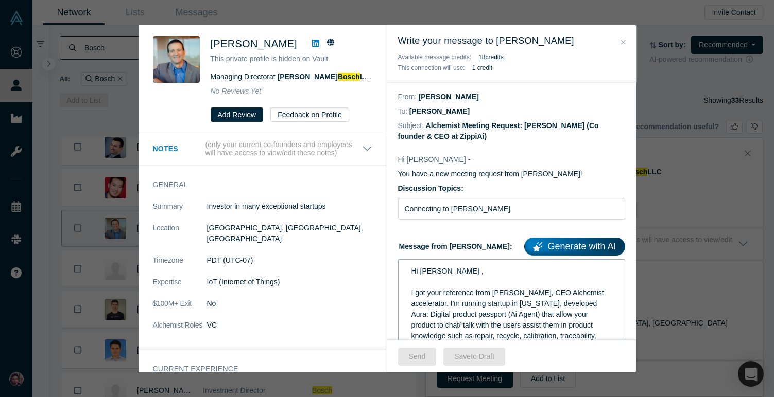
click at [427, 275] on span "Hi Jeff ," at bounding box center [447, 271] width 72 height 8
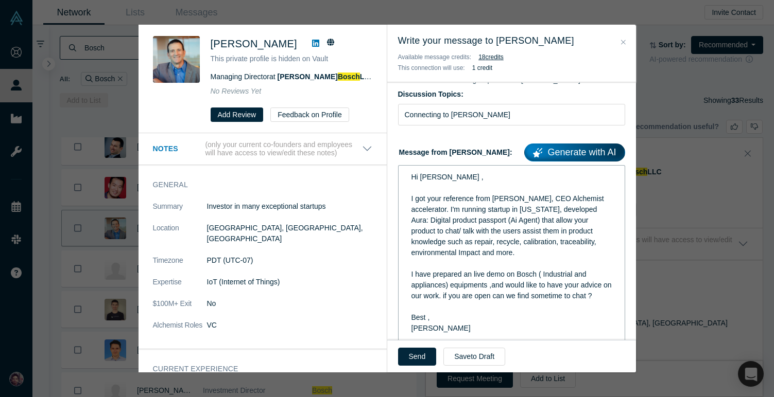
scroll to position [102, 0]
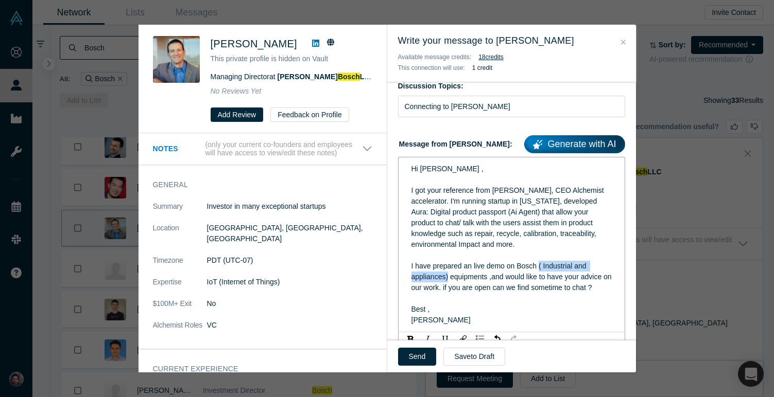
drag, startPoint x: 447, startPoint y: 276, endPoint x: 538, endPoint y: 265, distance: 92.3
click at [538, 265] on span "I have prepared an live demo on Bosch ( Industrial and appliances) equipments ,…" at bounding box center [512, 277] width 202 height 30
click at [518, 268] on span "I have prepared an live demo on Bosch equipments ,and would like to have your a…" at bounding box center [505, 277] width 189 height 30
click at [561, 268] on span "I have prepared an live demo on Robert Bosch equipments ,and would like to have…" at bounding box center [511, 277] width 201 height 30
click at [413, 278] on span "I have prepared an live demo on Robert Bosch equipments ,and would like to have…" at bounding box center [511, 277] width 201 height 30
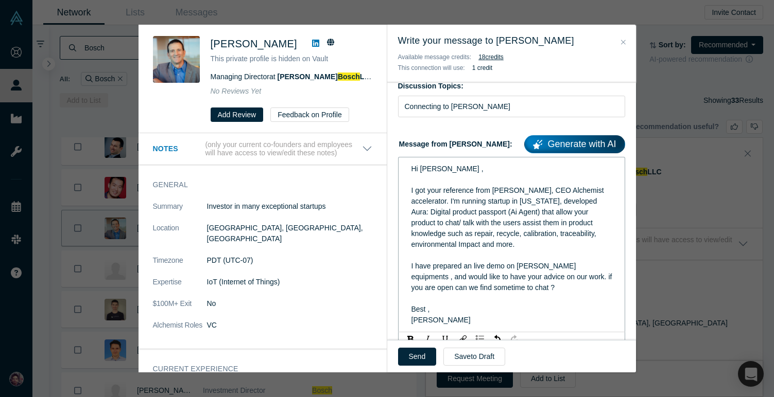
drag, startPoint x: 437, startPoint y: 311, endPoint x: 400, endPoint y: 311, distance: 36.5
click at [400, 311] on div "Hi Luis , I got your reference from Ravi Belani, CEO Alchemist accelerator. I'm…" at bounding box center [511, 245] width 227 height 176
click at [416, 354] on button "Send" at bounding box center [417, 357] width 39 height 18
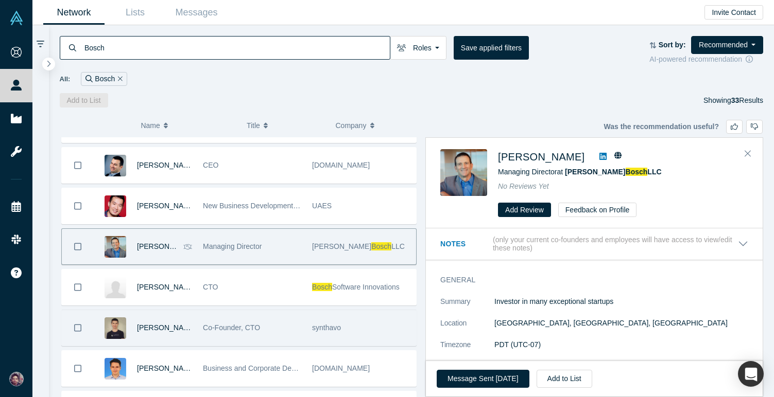
scroll to position [402, 0]
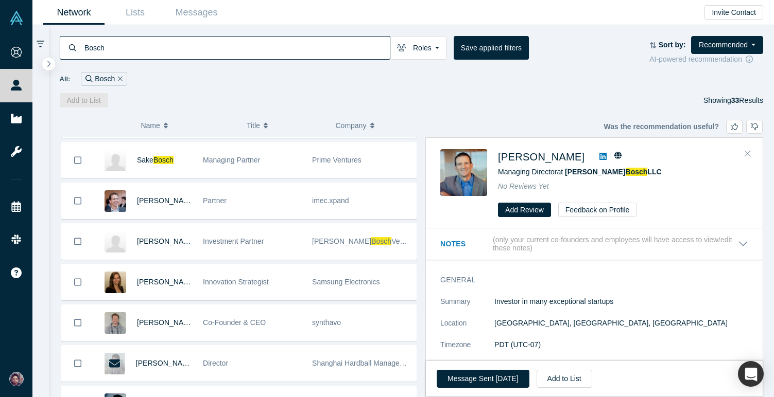
click at [752, 150] on button "Close" at bounding box center [747, 154] width 15 height 16
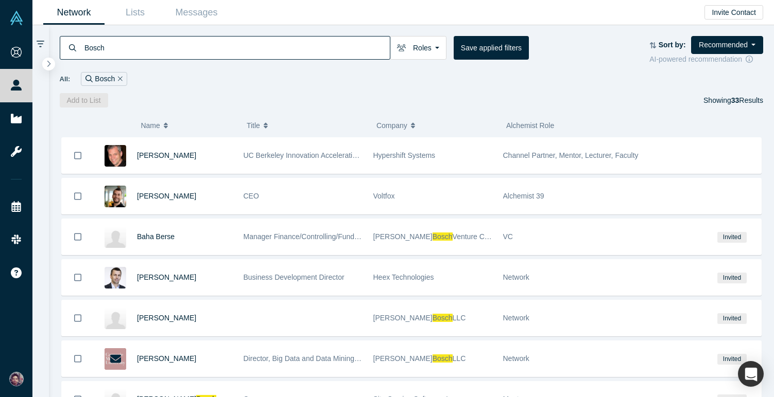
scroll to position [0, 0]
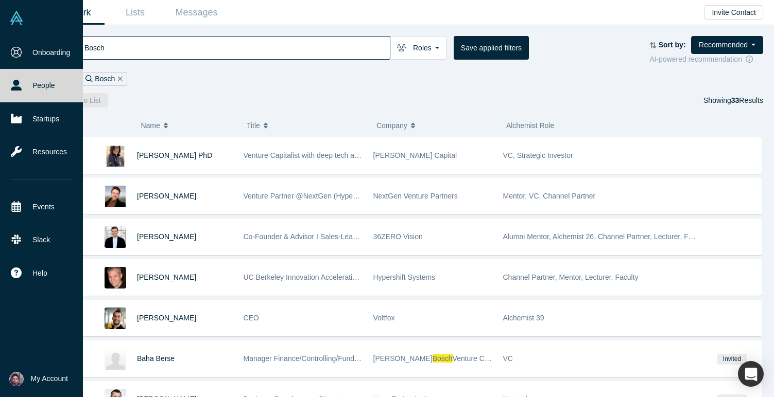
click at [58, 90] on link "People" at bounding box center [41, 85] width 83 height 33
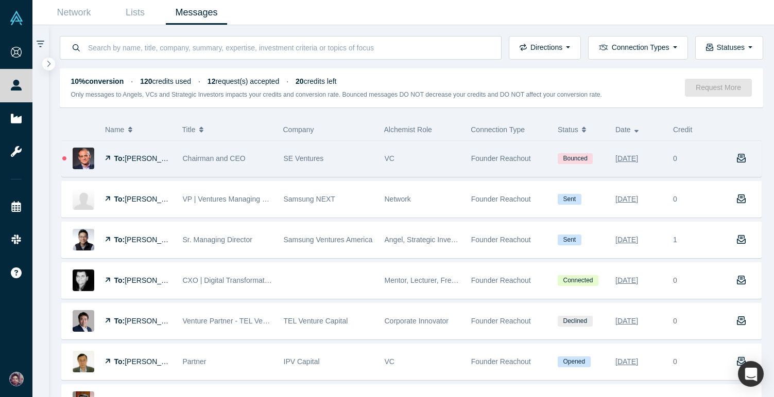
click at [395, 150] on div "VC" at bounding box center [422, 159] width 76 height 36
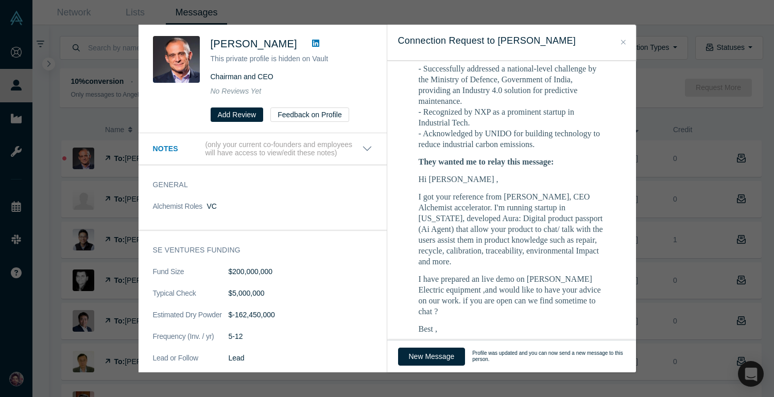
scroll to position [751, 0]
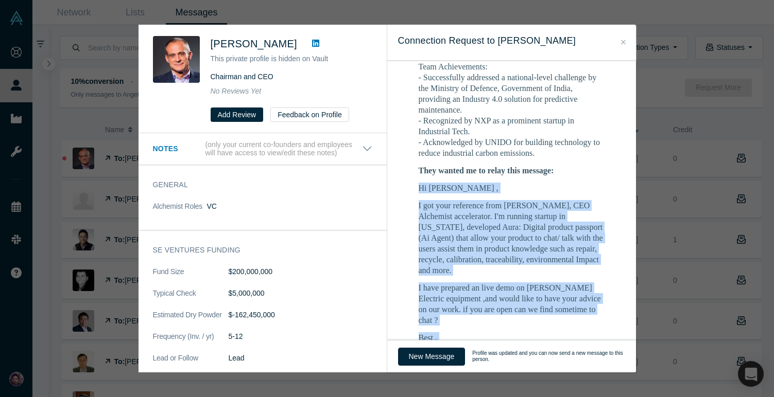
drag, startPoint x: 460, startPoint y: 281, endPoint x: 417, endPoint y: 130, distance: 156.7
click at [417, 130] on td "Hi [PERSON_NAME], As you may know, I run the Alchemist Accelerator , an initiat…" at bounding box center [511, 64] width 227 height 1135
copy div "Hi [PERSON_NAME] , I got your reference from [PERSON_NAME], CEO Alchemist accel…"
click at [627, 43] on button "Close" at bounding box center [623, 43] width 11 height 12
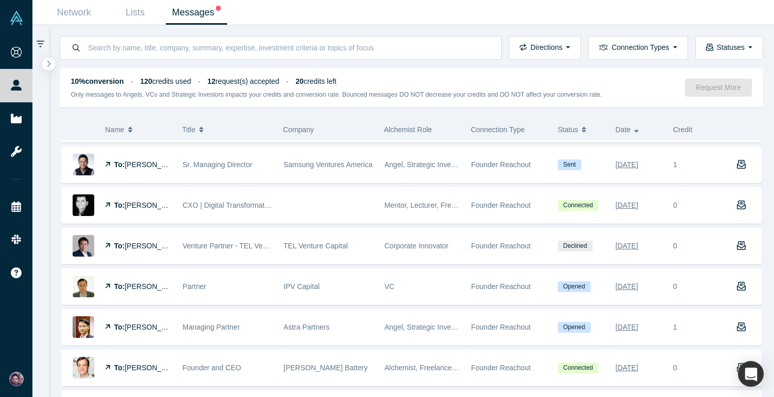
scroll to position [79, 0]
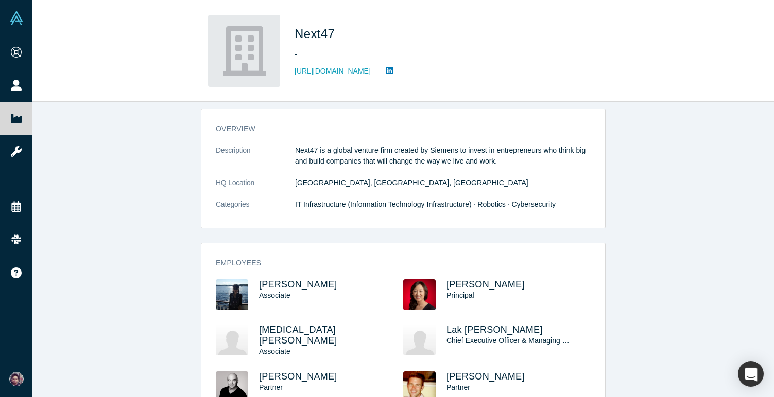
scroll to position [2, 0]
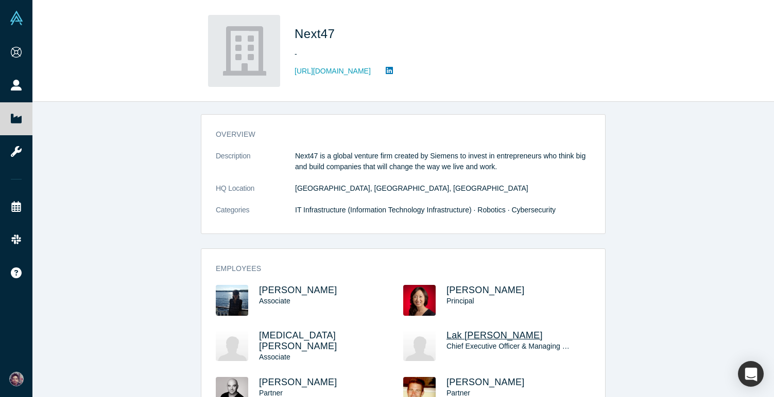
click at [467, 336] on span "Lak [PERSON_NAME]" at bounding box center [494, 335] width 96 height 10
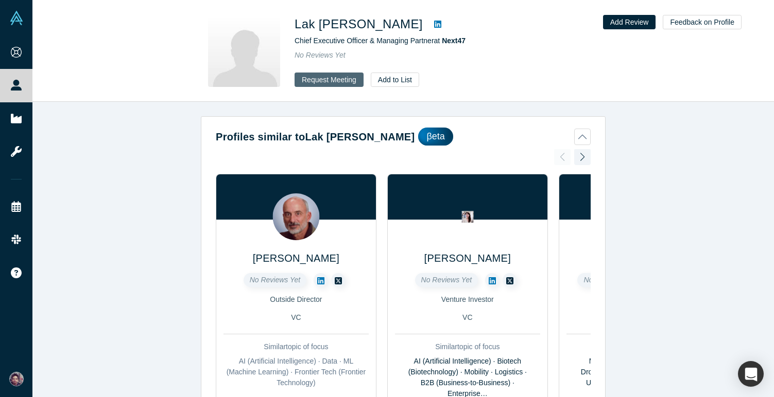
click at [338, 83] on button "Request Meeting" at bounding box center [328, 80] width 69 height 14
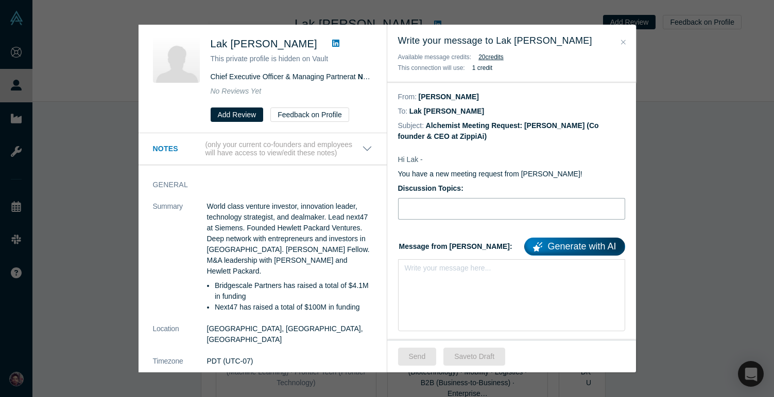
click at [413, 206] on input "Discussion Topics:" at bounding box center [511, 209] width 227 height 22
type input "Connecting to Lak Ananth"
click at [425, 275] on div "rdw-editor" at bounding box center [511, 271] width 201 height 11
paste div "rdw-editor"
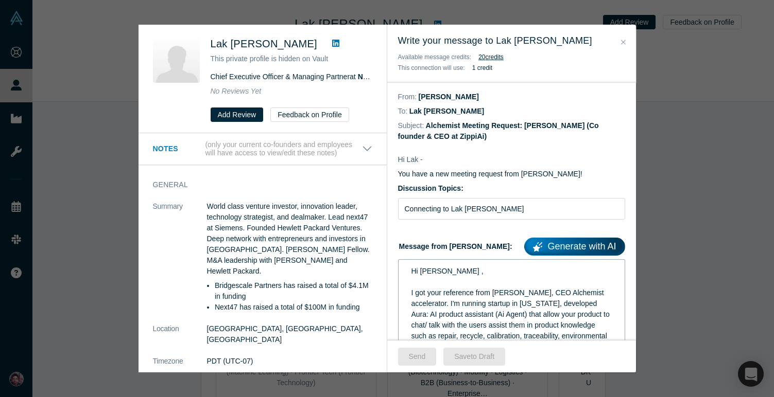
click at [428, 270] on span "Hi Jason ," at bounding box center [447, 271] width 72 height 8
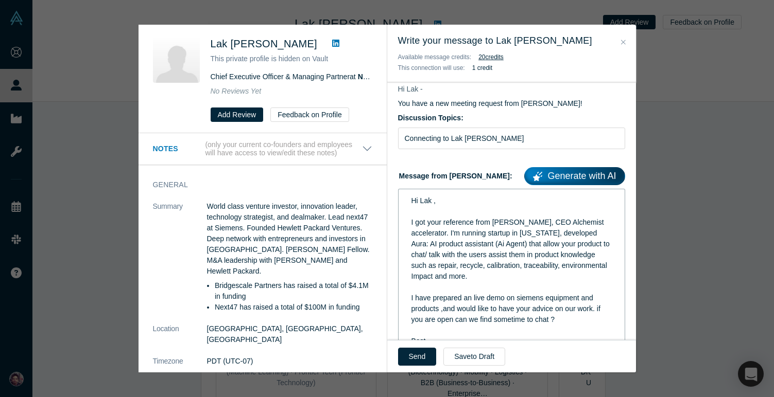
scroll to position [73, 0]
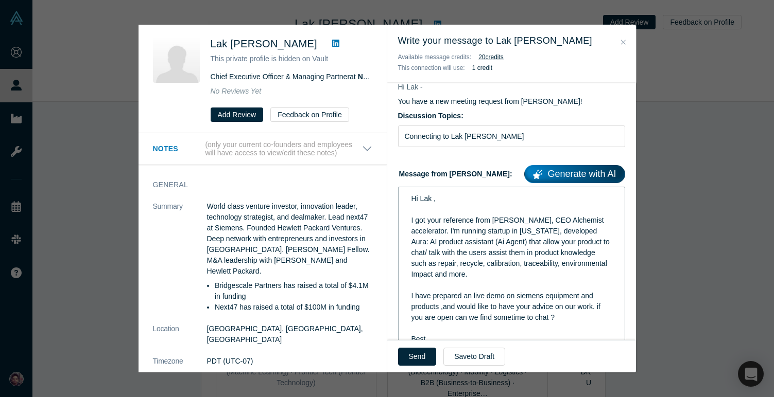
click at [417, 241] on span "I got your reference from Ravi Belani, CEO Alchemist accelerator. I'm running s…" at bounding box center [511, 247] width 200 height 62
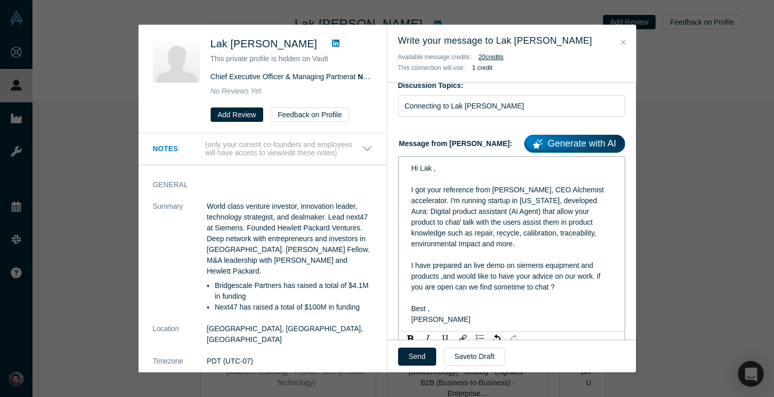
scroll to position [106, 0]
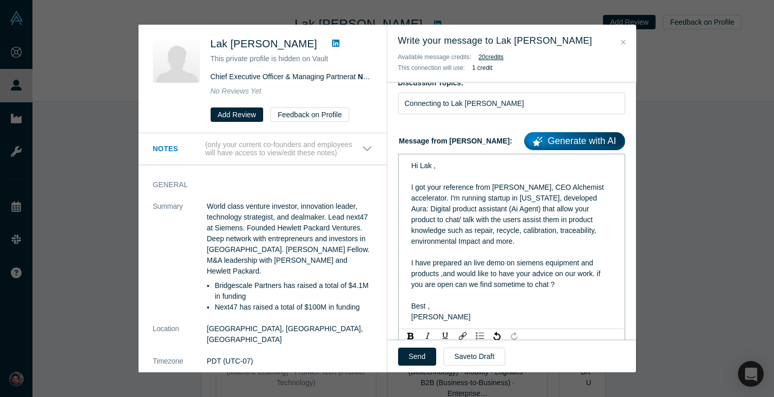
click at [471, 207] on span "I got your reference from Ravi Belani, CEO Alchemist accelerator. I'm running s…" at bounding box center [508, 214] width 195 height 62
click at [522, 239] on div "I got your reference from [PERSON_NAME], CEO Alchemist accelerator. I'm running…" at bounding box center [511, 214] width 201 height 65
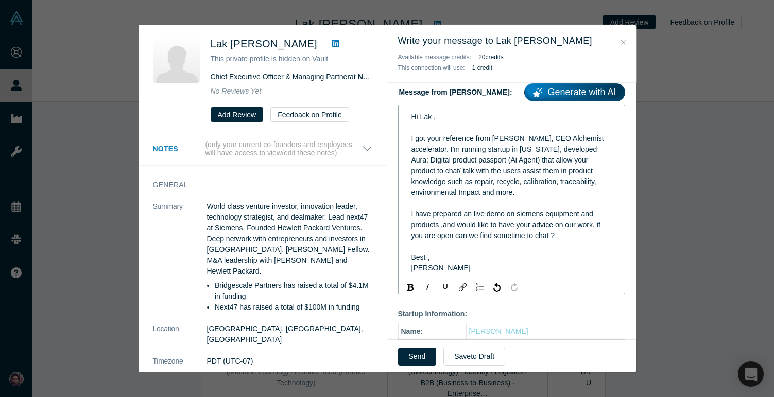
scroll to position [157, 0]
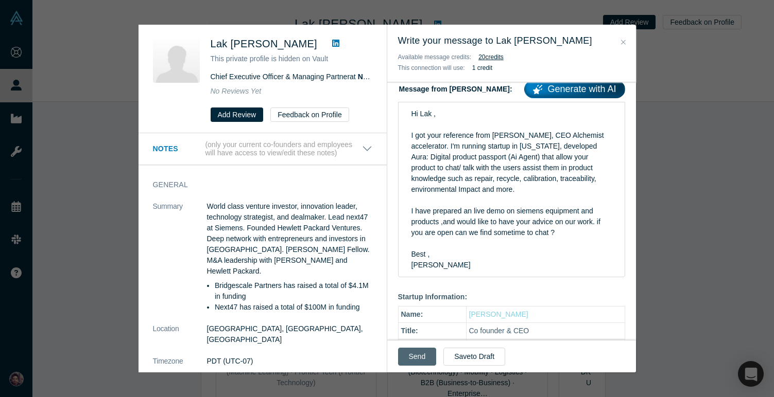
click at [418, 356] on button "Send" at bounding box center [417, 357] width 39 height 18
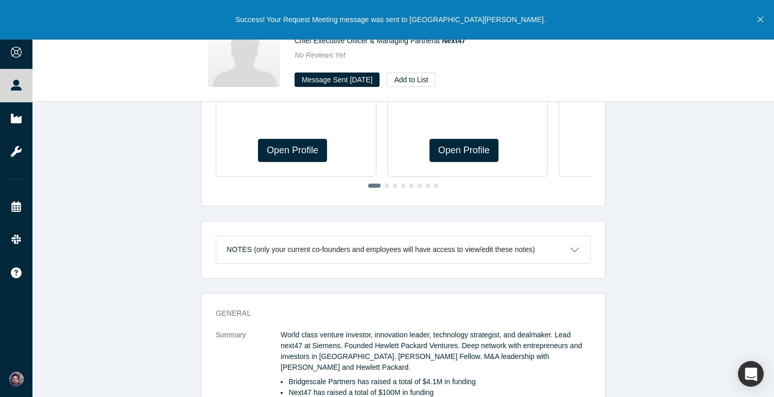
scroll to position [0, 0]
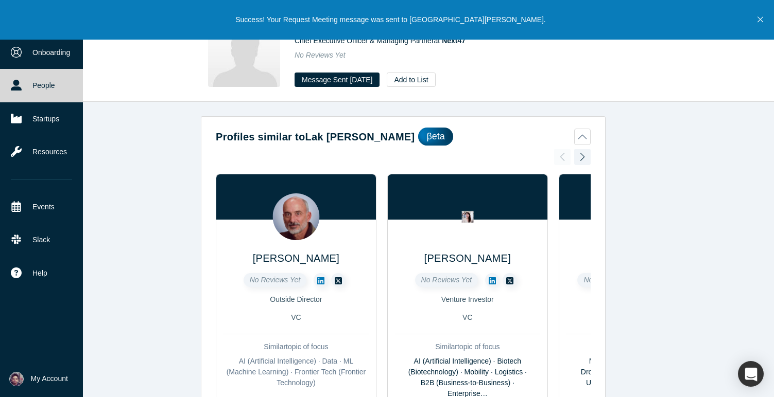
click at [24, 91] on link "People" at bounding box center [41, 85] width 83 height 33
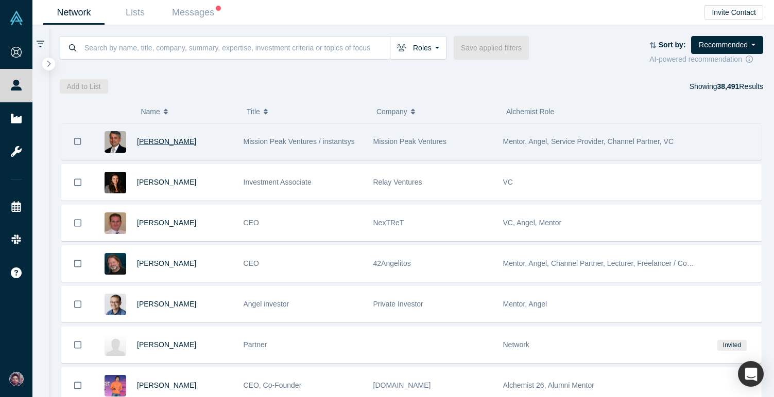
click at [159, 143] on span "[PERSON_NAME]" at bounding box center [166, 141] width 59 height 8
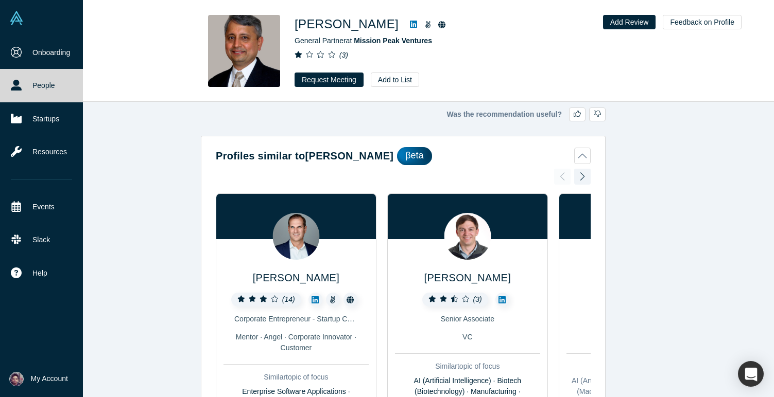
click at [17, 87] on icon at bounding box center [16, 85] width 11 height 11
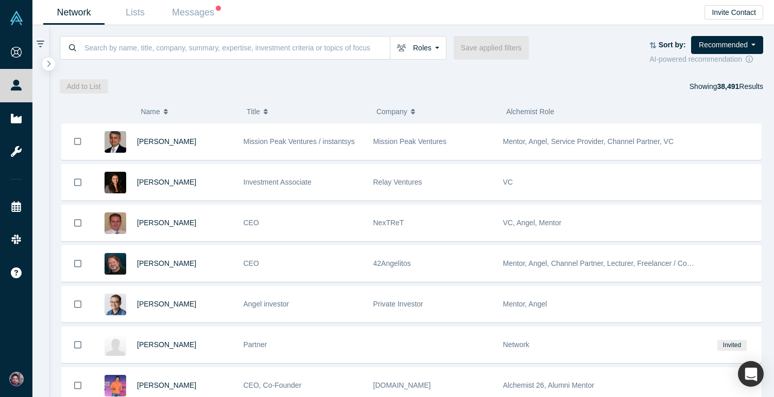
click at [748, 138] on div at bounding box center [732, 142] width 58 height 36
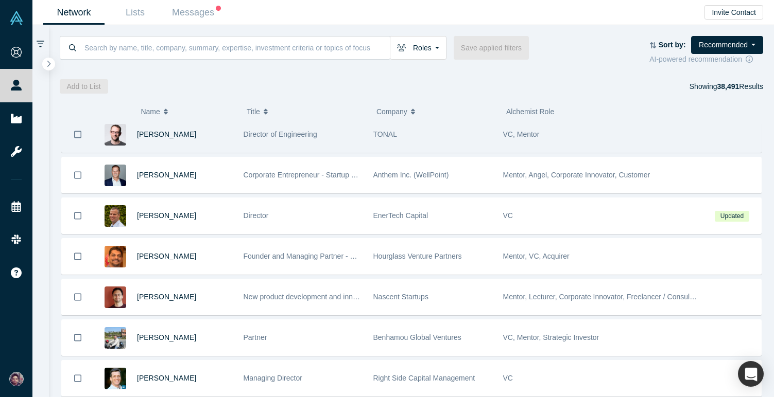
scroll to position [773, 0]
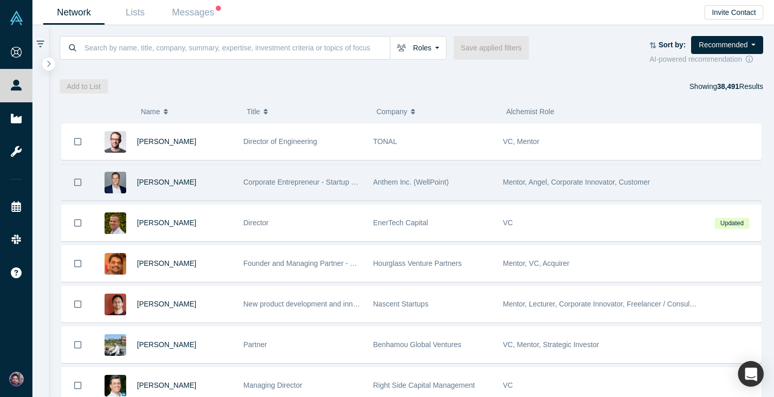
click at [215, 183] on div "[PERSON_NAME]" at bounding box center [185, 183] width 96 height 36
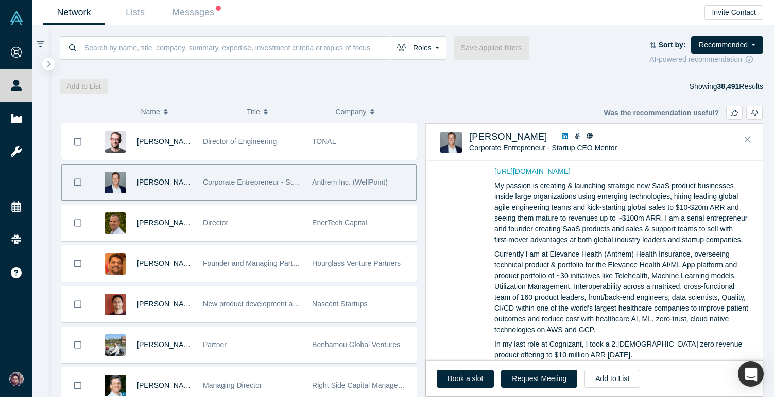
scroll to position [0, 0]
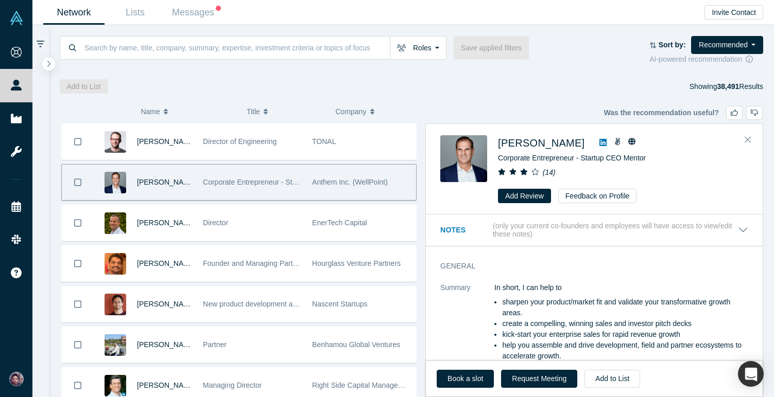
click at [599, 139] on icon at bounding box center [602, 142] width 7 height 7
click at [748, 137] on icon "Close" at bounding box center [747, 140] width 6 height 6
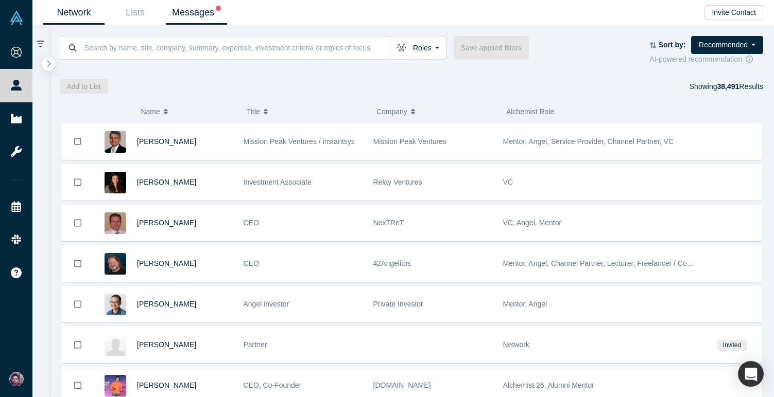
click at [202, 16] on link "Messages" at bounding box center [196, 13] width 61 height 24
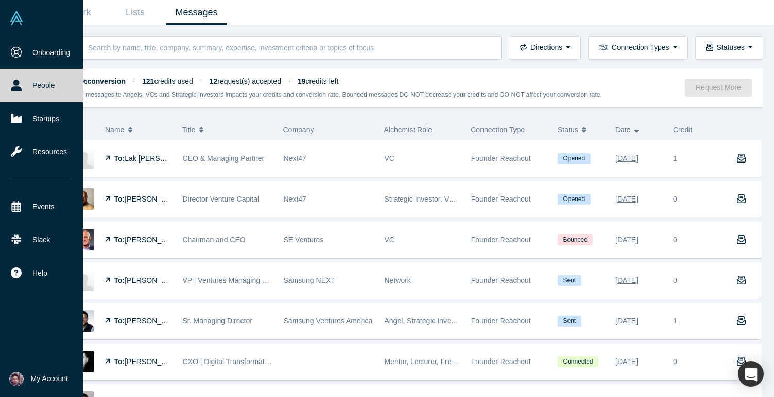
click at [39, 79] on link "People" at bounding box center [41, 85] width 83 height 33
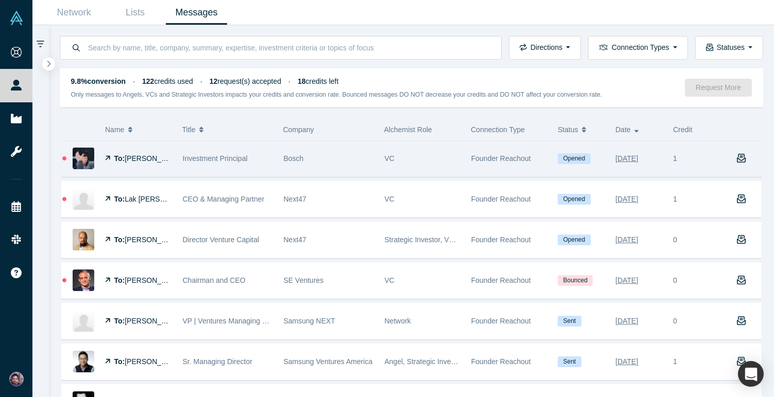
click at [357, 160] on div "Bosch" at bounding box center [329, 159] width 90 height 36
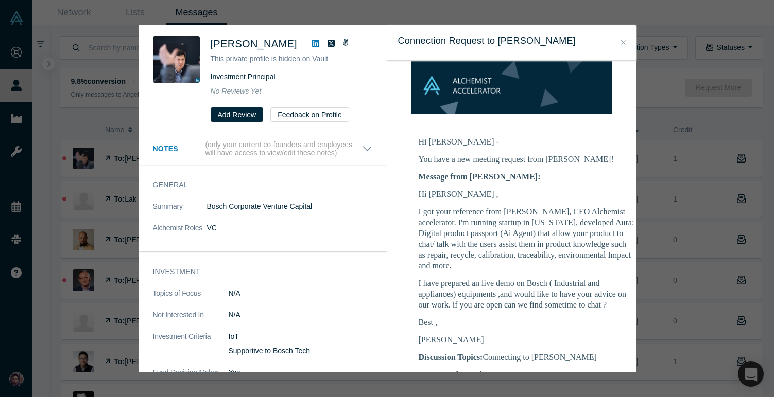
scroll to position [121, 0]
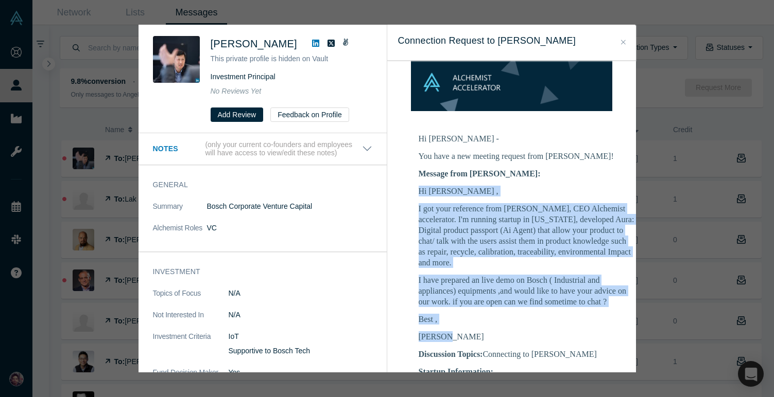
drag, startPoint x: 459, startPoint y: 314, endPoint x: 416, endPoint y: 167, distance: 152.8
copy div "Hi [PERSON_NAME] , I got your reference from [PERSON_NAME], CEO Alchemist accel…"
click at [624, 39] on icon "Close" at bounding box center [623, 42] width 5 height 7
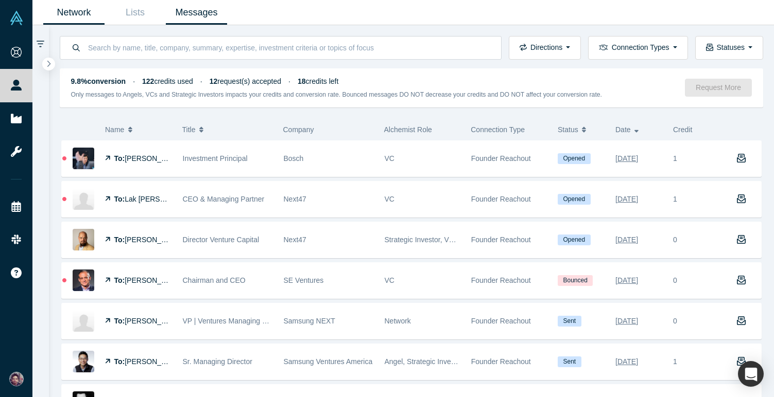
click at [88, 14] on link "Network" at bounding box center [73, 13] width 61 height 24
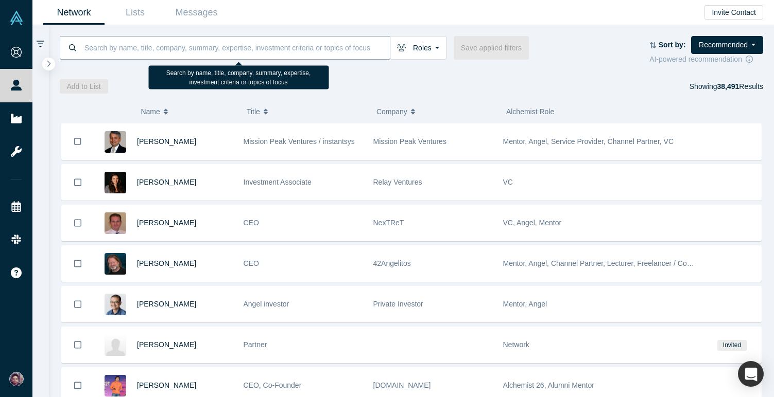
click at [206, 47] on input at bounding box center [236, 48] width 306 height 24
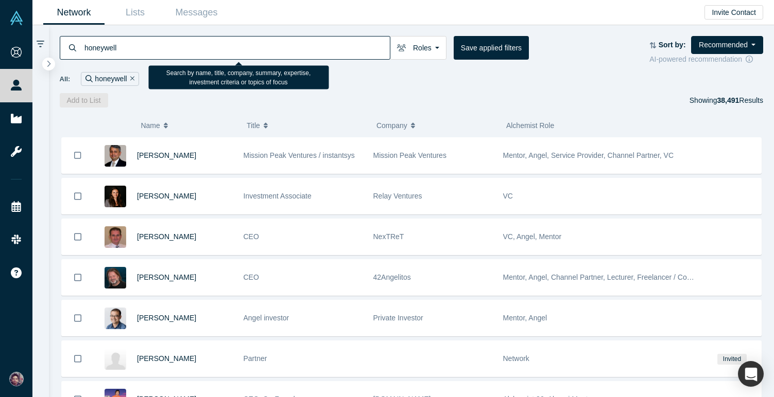
type input "honeywell"
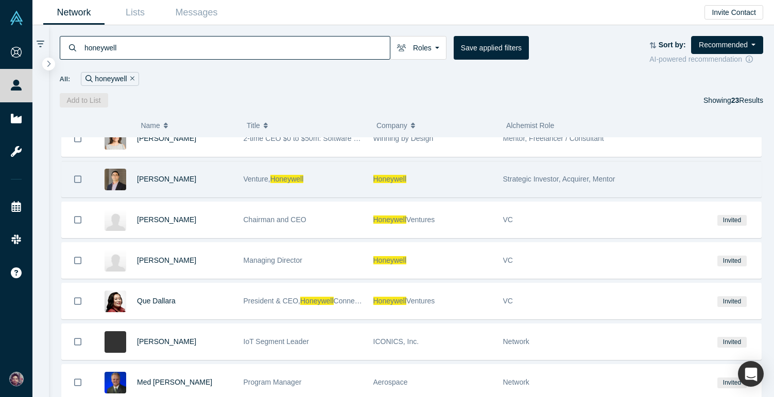
scroll to position [74, 0]
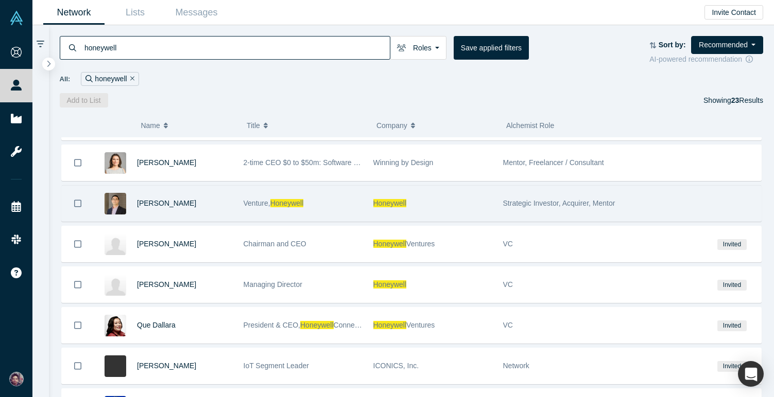
click at [337, 206] on div "Venture, Honeywell" at bounding box center [302, 204] width 119 height 36
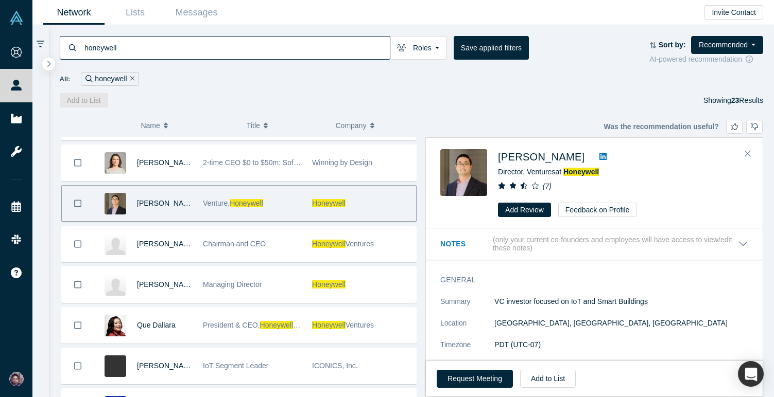
click at [599, 156] on icon at bounding box center [602, 156] width 7 height 8
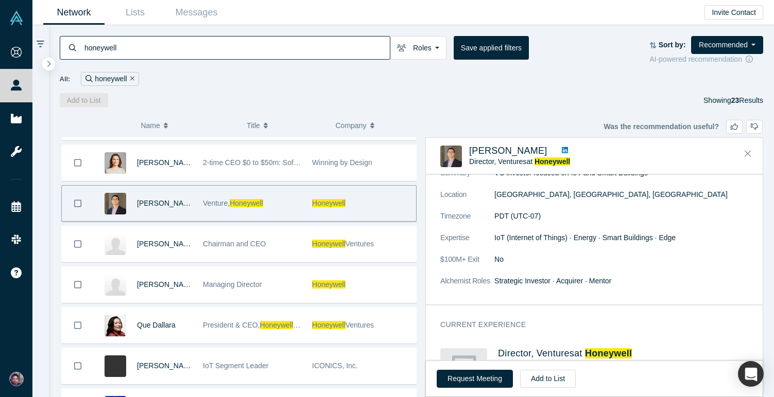
scroll to position [89, 0]
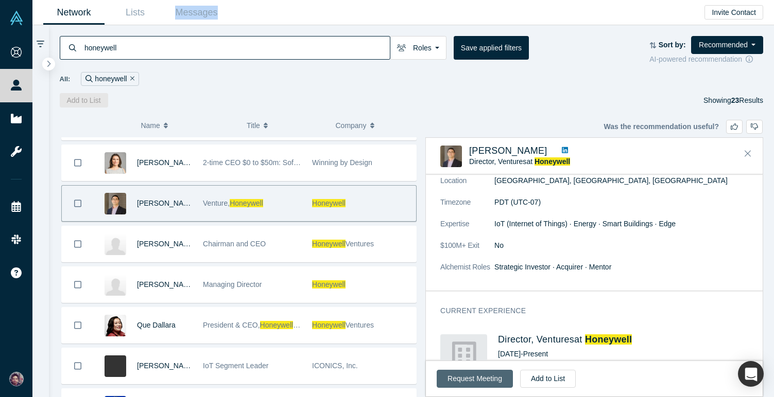
click at [469, 377] on button "Request Meeting" at bounding box center [474, 379] width 76 height 18
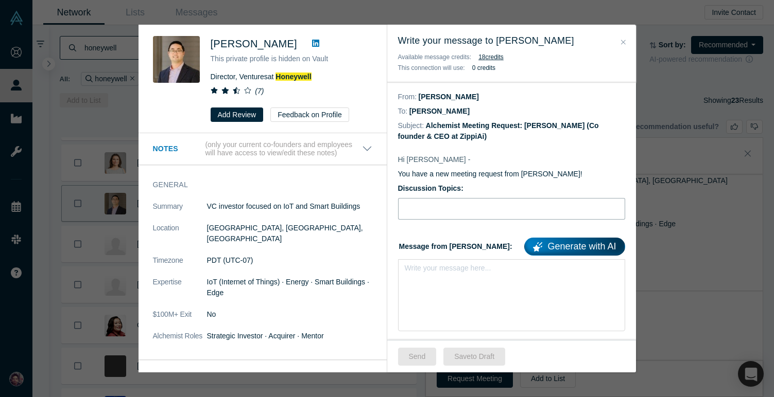
click at [433, 212] on input "Discussion Topics:" at bounding box center [511, 209] width 227 height 22
type input "Connecting to [PERSON_NAME]"
click at [437, 277] on div "rdw-editor" at bounding box center [511, 271] width 213 height 17
paste div "rdw-editor"
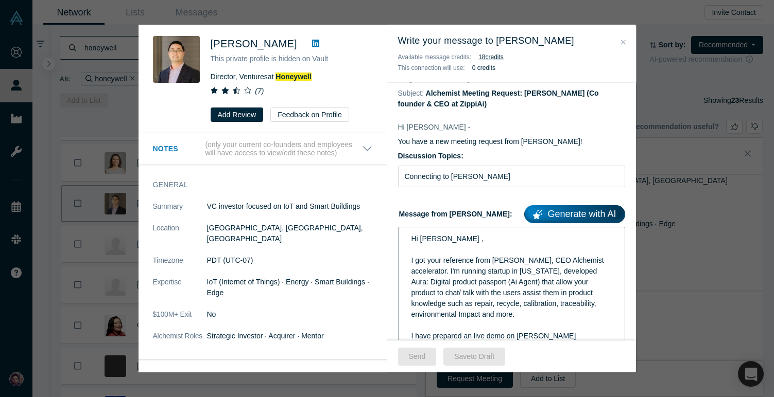
scroll to position [44, 0]
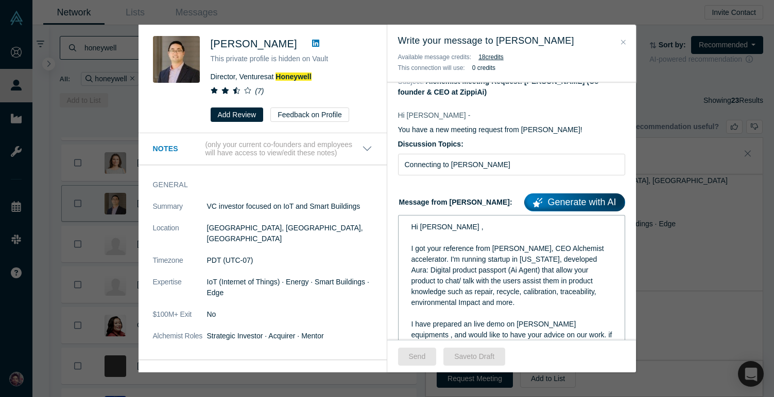
click at [424, 223] on span "Hi [PERSON_NAME] ," at bounding box center [447, 227] width 72 height 8
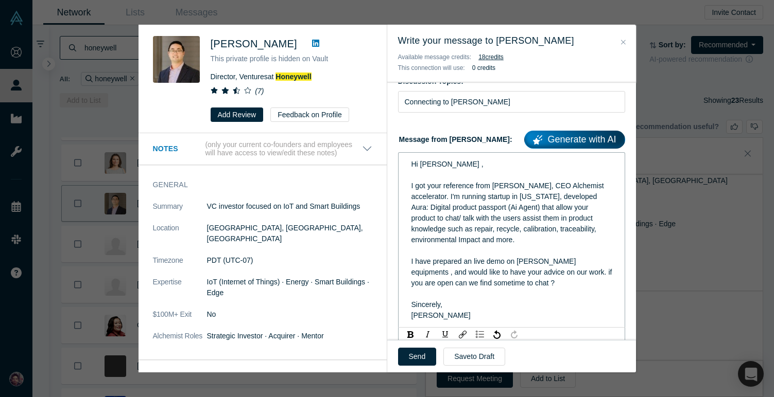
scroll to position [108, 0]
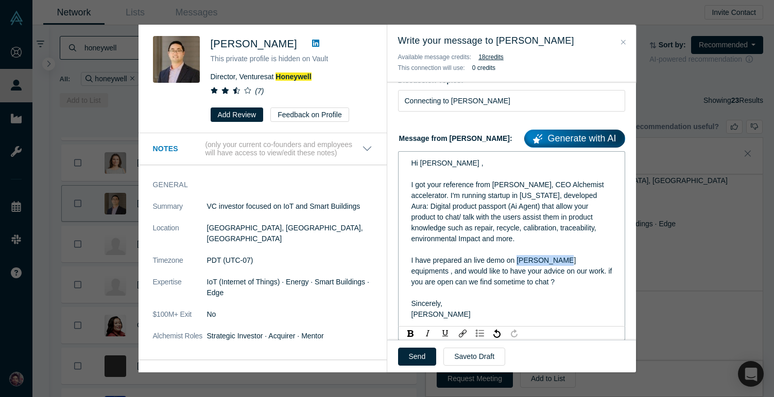
drag, startPoint x: 559, startPoint y: 262, endPoint x: 517, endPoint y: 262, distance: 42.7
click at [517, 262] on span "I have prepared an live demo on [PERSON_NAME] equipments , and would like to ha…" at bounding box center [512, 271] width 203 height 30
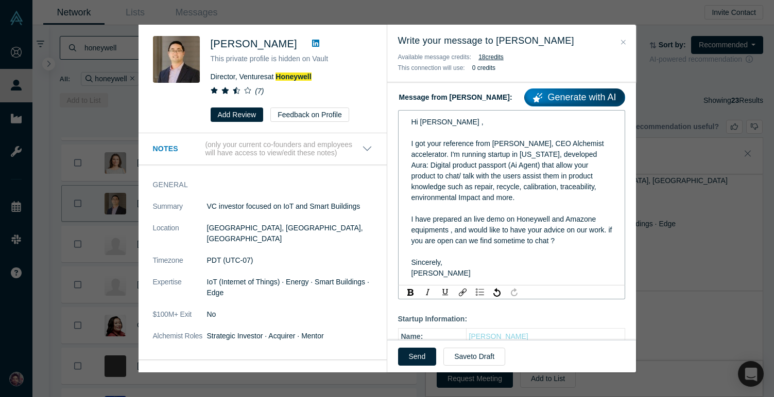
scroll to position [159, 0]
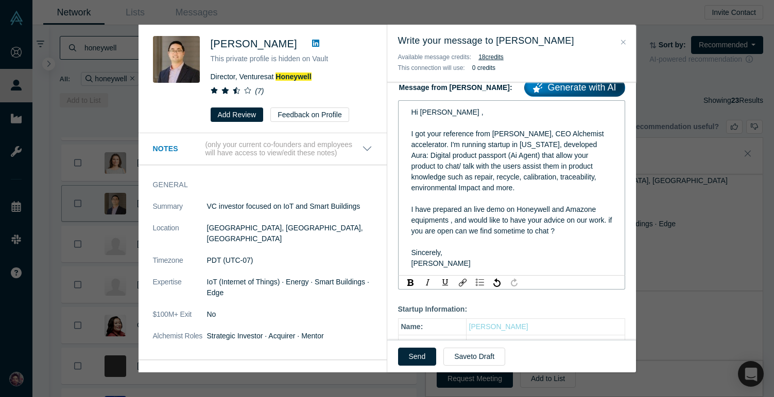
click at [450, 221] on span "I have prepared an live demo on Honeywell and Amazone equipments , and would li…" at bounding box center [512, 220] width 203 height 30
click at [579, 205] on span "I have prepared an live demo on Honeywell and Amazone fire tv, and would like t…" at bounding box center [510, 220] width 199 height 30
click at [417, 222] on span "I have prepared an live demo on Honeywell and Amazone fire tv, and would like t…" at bounding box center [510, 220] width 199 height 30
click at [476, 235] on span "I have prepared an live demo on Honeywell and Amazone fire TV, and would like t…" at bounding box center [510, 220] width 199 height 30
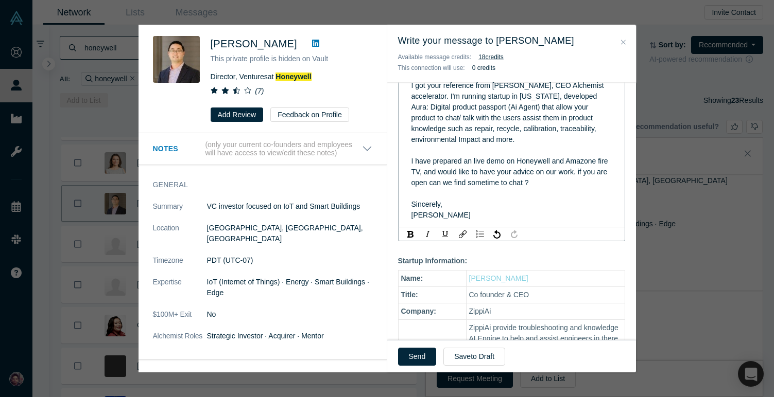
scroll to position [209, 0]
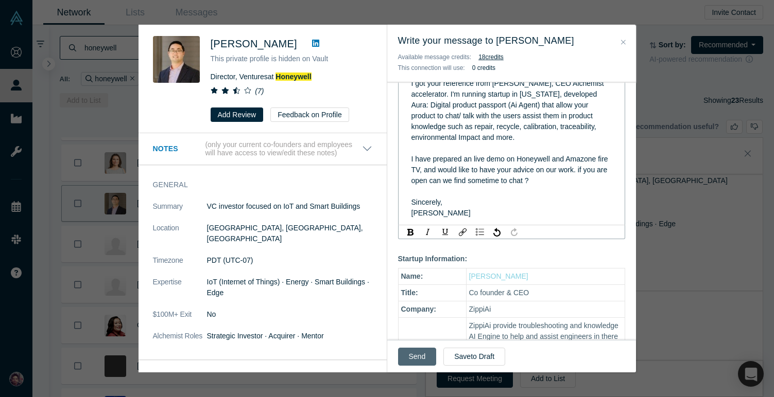
click at [416, 361] on button "Send" at bounding box center [417, 357] width 39 height 18
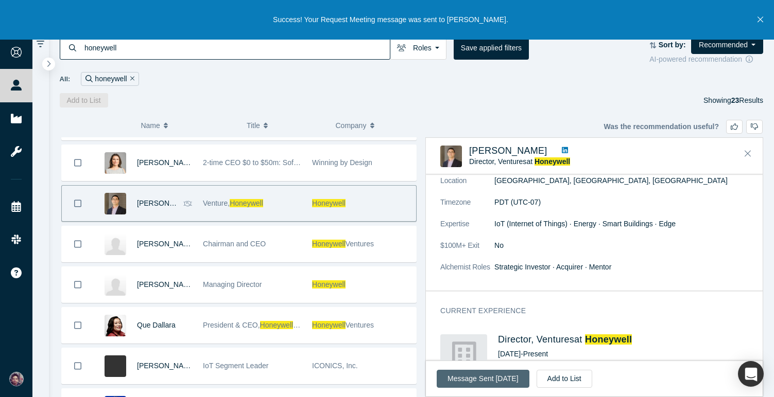
click at [474, 378] on button "Message Sent Sep 4, 2025" at bounding box center [482, 379] width 92 height 18
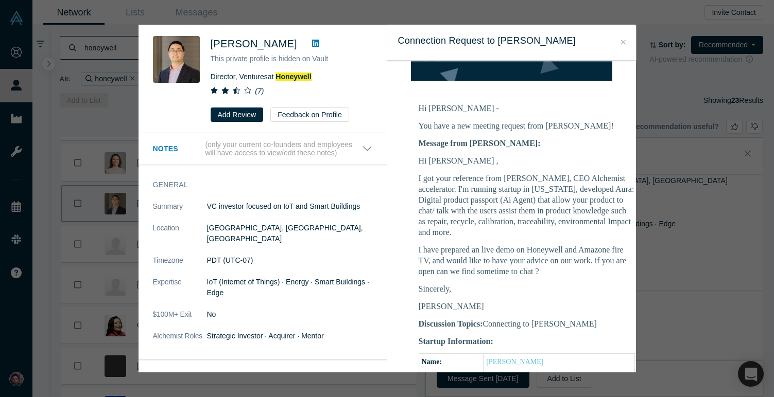
scroll to position [137, 0]
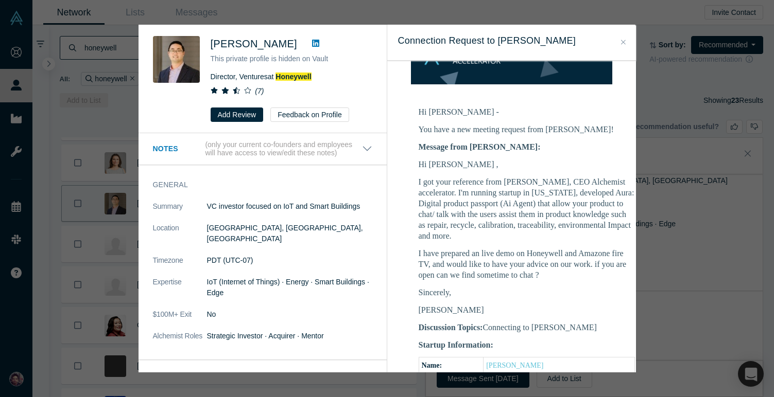
click at [707, 173] on div "Was the recommendation useful? John Wong This private profile is hidden on Vaul…" at bounding box center [387, 198] width 774 height 397
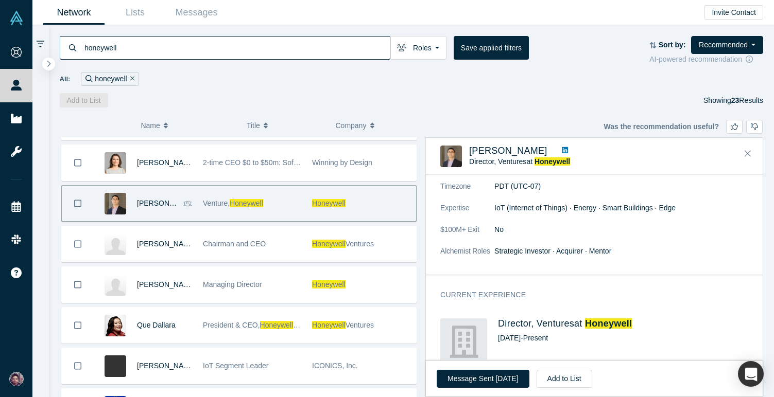
scroll to position [115, 0]
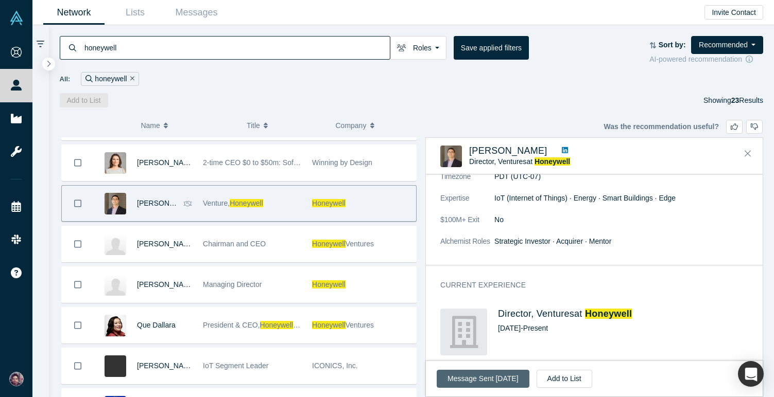
click at [501, 379] on button "Message Sent Sep 4, 2025" at bounding box center [482, 379] width 92 height 18
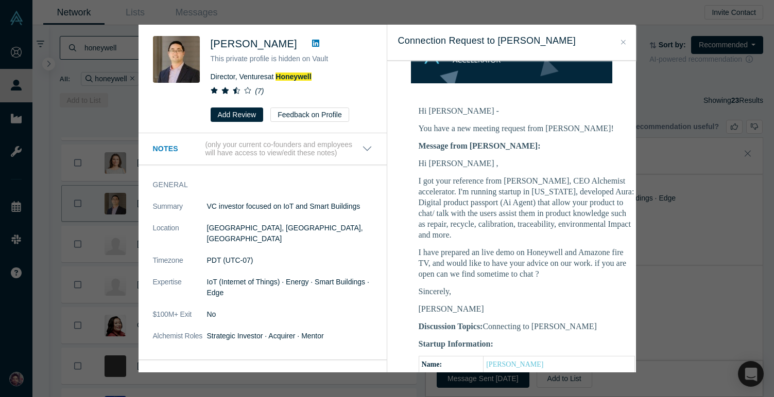
scroll to position [114, 0]
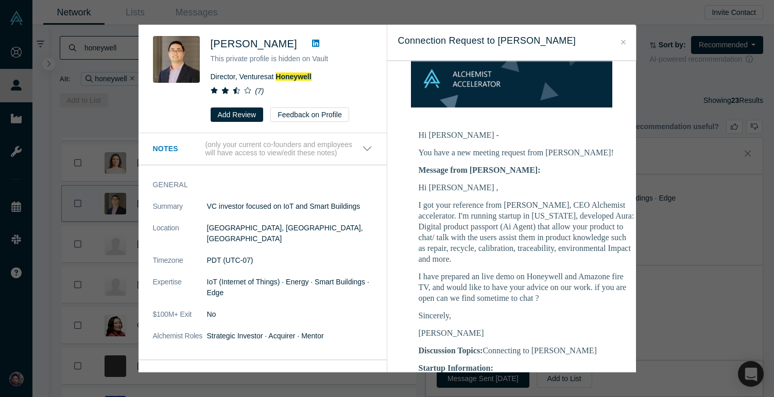
click at [621, 40] on icon "Close" at bounding box center [623, 42] width 5 height 5
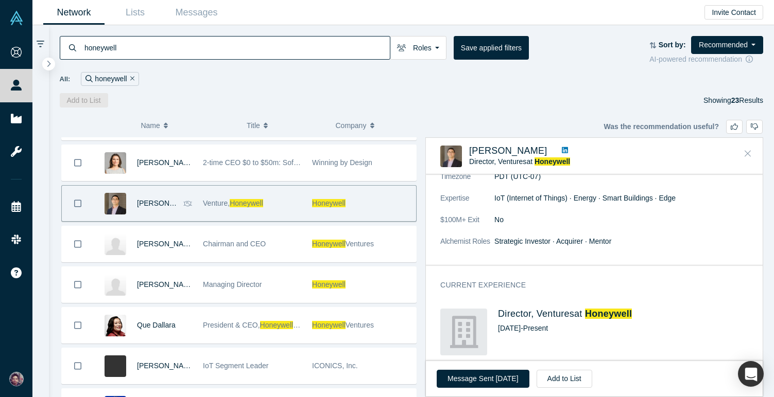
click at [746, 150] on icon "Close" at bounding box center [747, 153] width 6 height 9
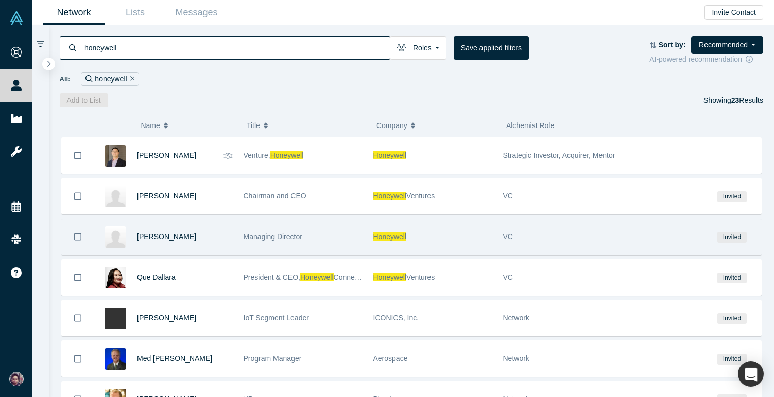
scroll to position [132, 0]
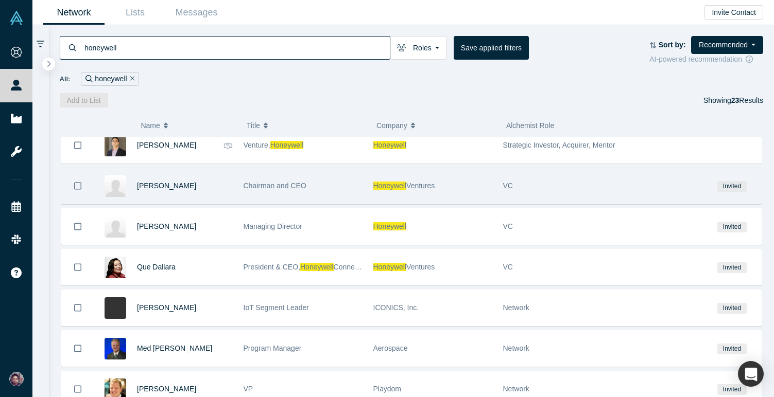
click at [347, 195] on div "Chairman and CEO" at bounding box center [302, 186] width 119 height 36
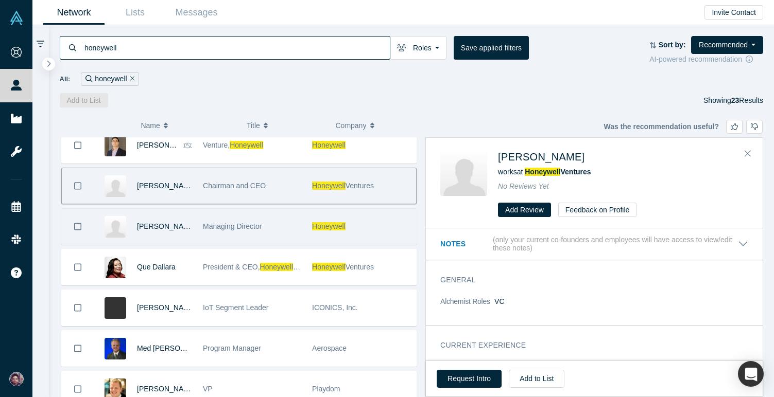
click at [281, 234] on div "Managing Director" at bounding box center [252, 227] width 98 height 36
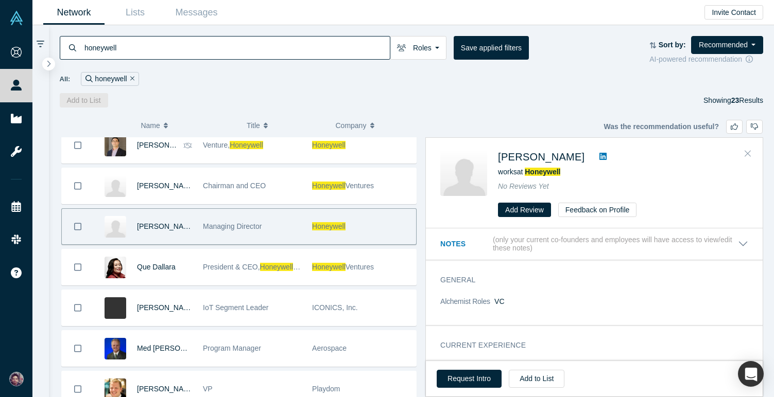
click at [750, 149] on icon "Close" at bounding box center [747, 153] width 6 height 9
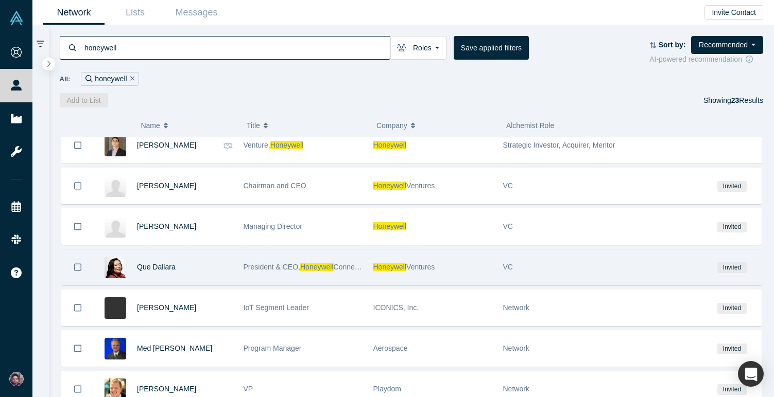
click at [347, 273] on div "President & CEO, Honeywell Connected Enterprise" at bounding box center [302, 268] width 119 height 36
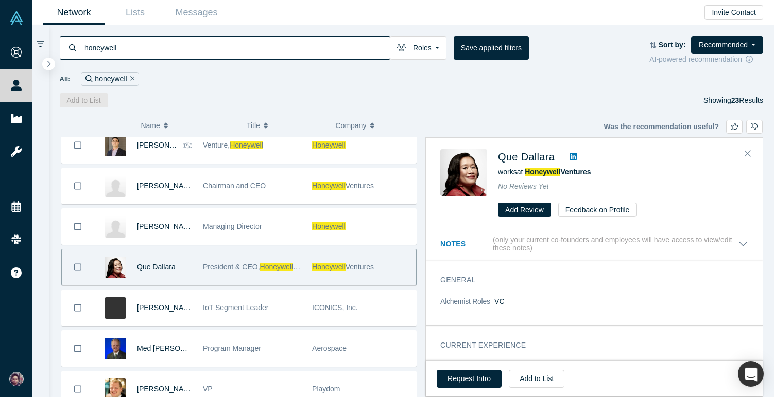
click at [570, 157] on icon at bounding box center [572, 156] width 7 height 7
click at [748, 152] on icon "Close" at bounding box center [747, 153] width 6 height 9
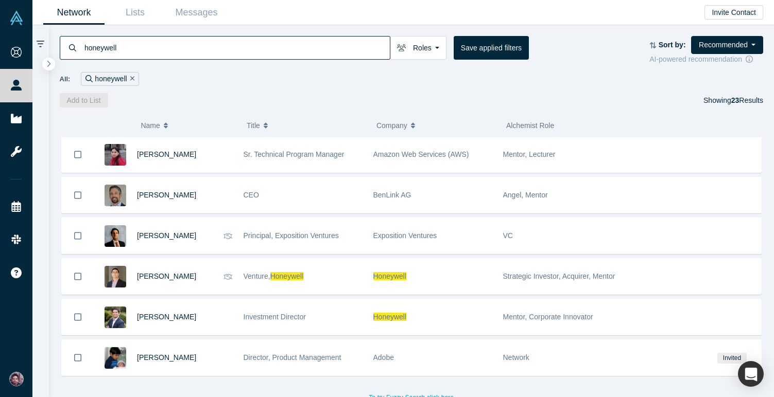
scroll to position [699, 0]
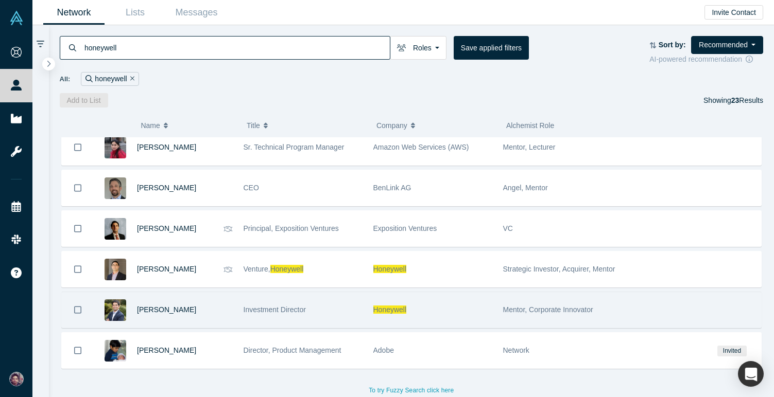
click at [342, 309] on div "Investment Director" at bounding box center [302, 310] width 119 height 36
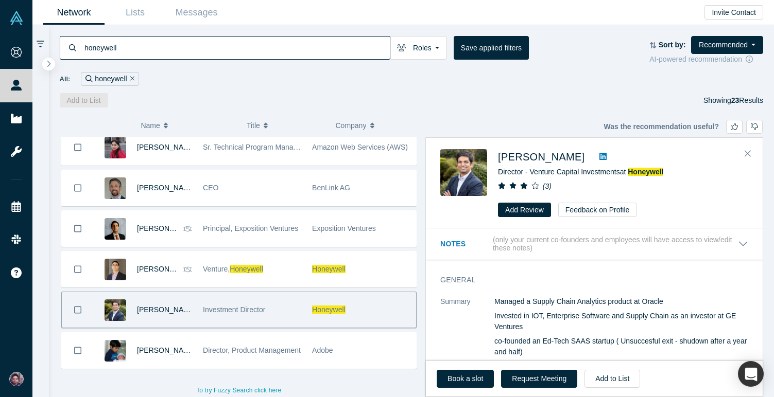
click at [599, 160] on icon at bounding box center [602, 156] width 7 height 7
click at [468, 379] on link "Book a slot" at bounding box center [464, 379] width 57 height 18
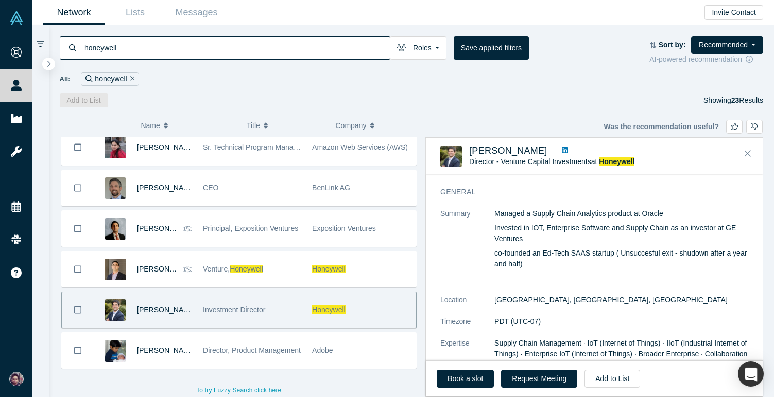
scroll to position [0, 0]
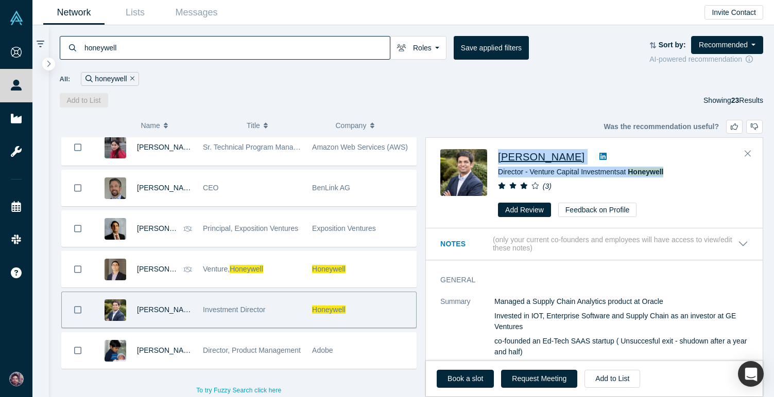
drag, startPoint x: 673, startPoint y: 172, endPoint x: 498, endPoint y: 154, distance: 176.4
click at [498, 154] on div "Kamal Vasagiri Director - Venture Capital Investments at Honeywell ( 3 ) Add Re…" at bounding box center [623, 183] width 250 height 68
copy div "Kamal Vasagiri Director - Venture Capital Investments at Honeywell"
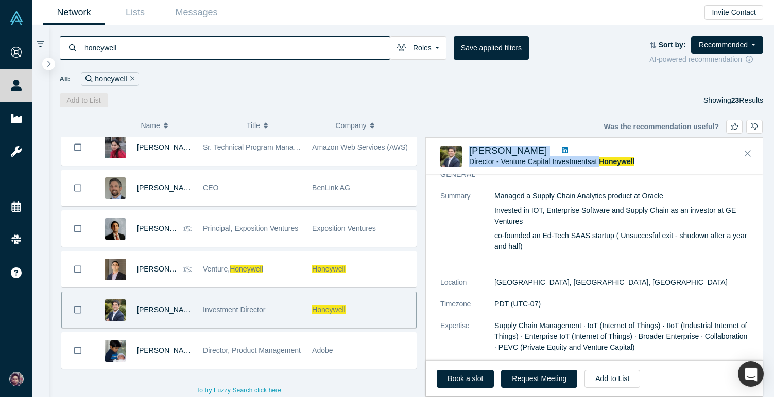
scroll to position [58, 0]
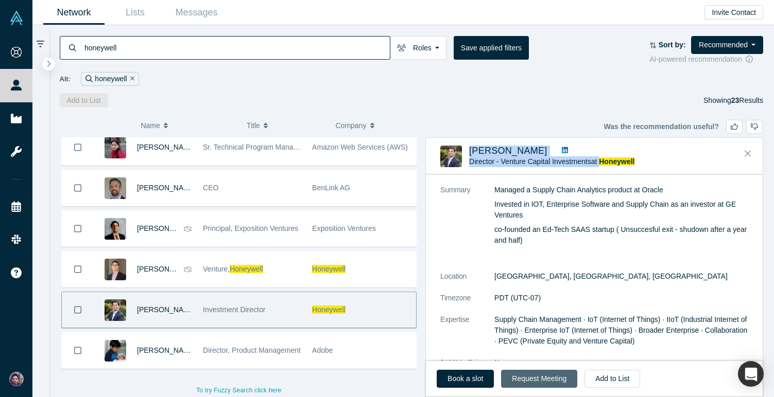
click at [540, 376] on button "Request Meeting" at bounding box center [539, 379] width 76 height 18
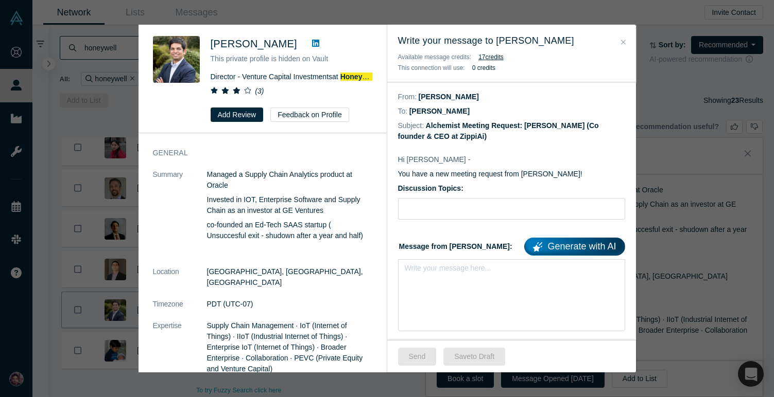
scroll to position [0, 0]
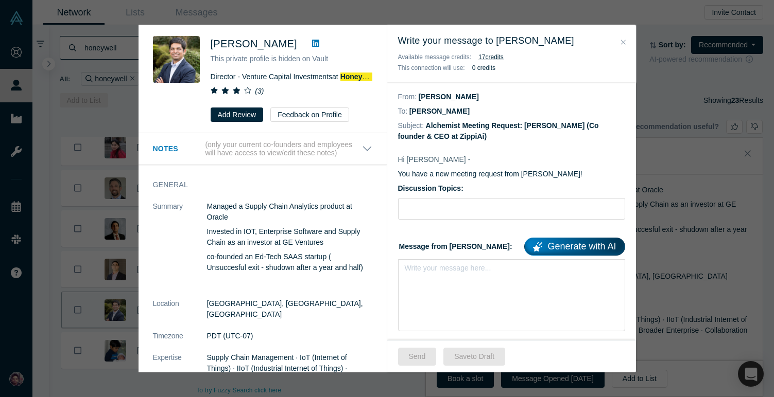
click at [312, 41] on icon at bounding box center [315, 43] width 7 height 7
click at [622, 34] on h3 "Write your message to Kamal Vasagiri" at bounding box center [511, 41] width 227 height 14
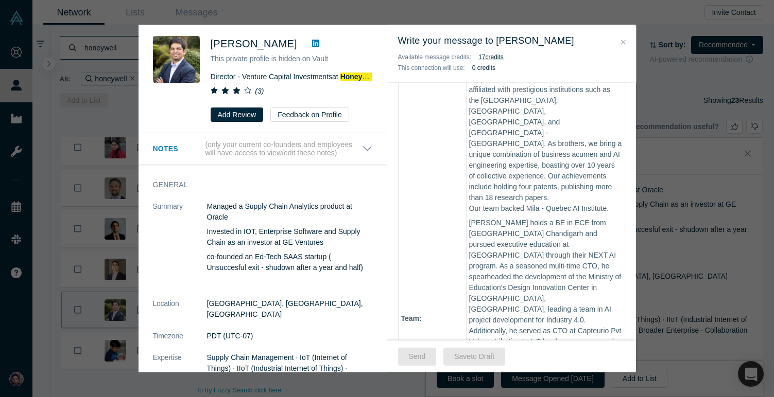
scroll to position [203, 0]
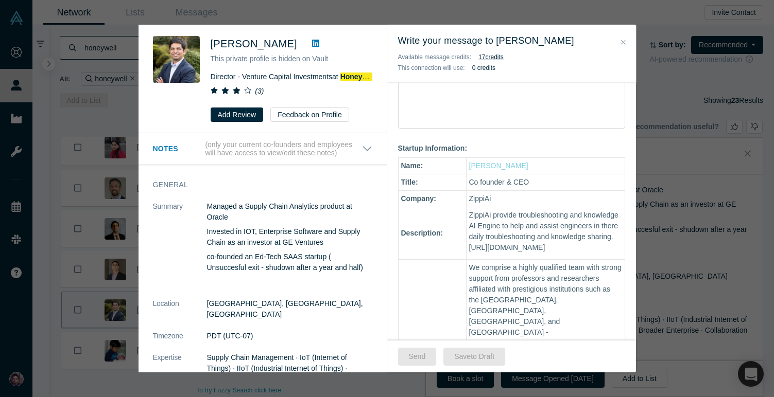
click at [627, 39] on button "Close" at bounding box center [623, 43] width 11 height 12
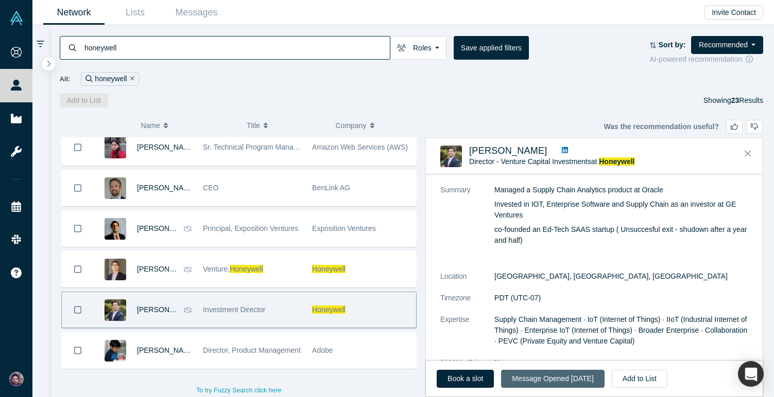
click at [534, 377] on button "Message Opened Jun 20, 2025" at bounding box center [552, 379] width 103 height 18
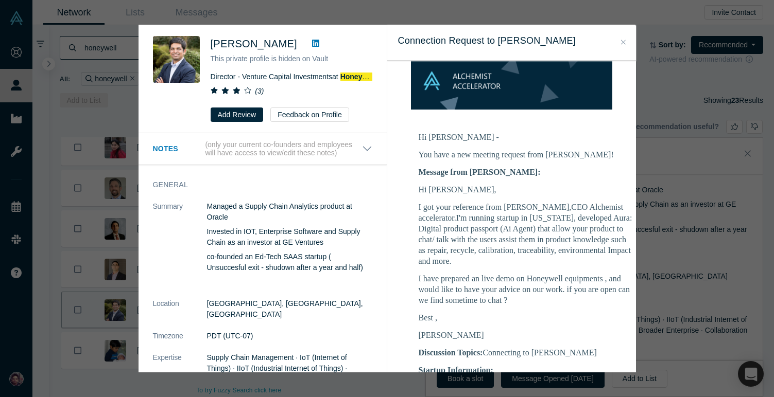
scroll to position [113, 0]
click at [624, 40] on icon "Close" at bounding box center [623, 42] width 5 height 7
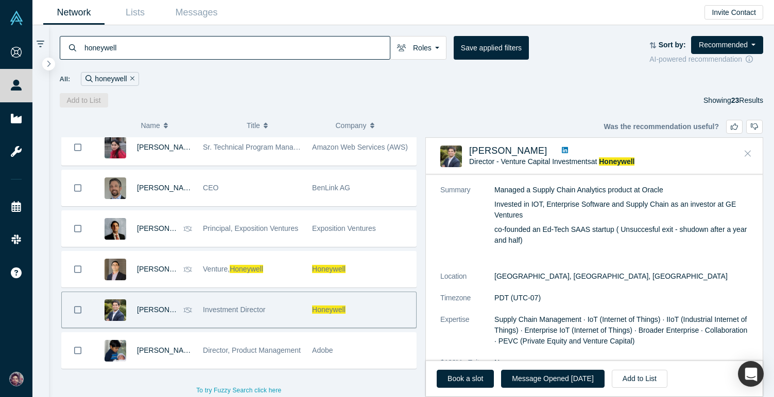
click at [745, 151] on icon "Close" at bounding box center [747, 154] width 6 height 6
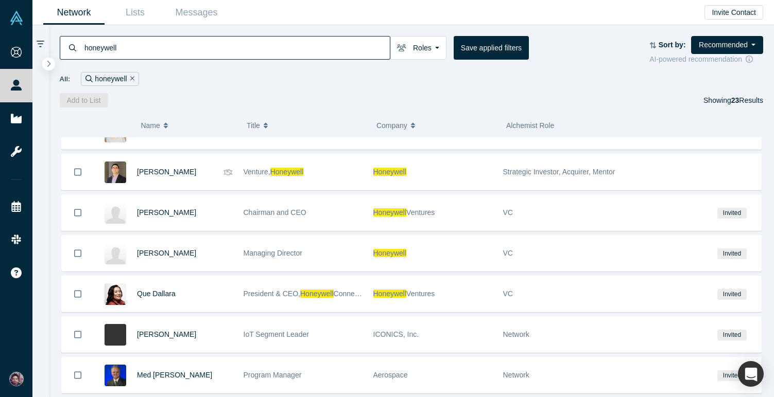
scroll to position [0, 0]
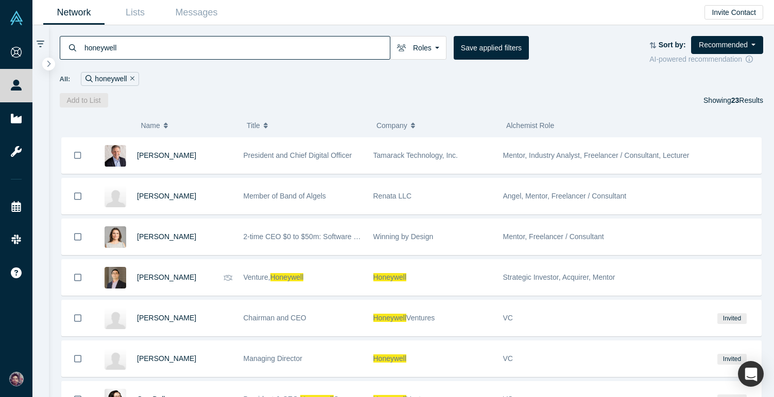
click at [83, 18] on link "Network" at bounding box center [73, 13] width 61 height 24
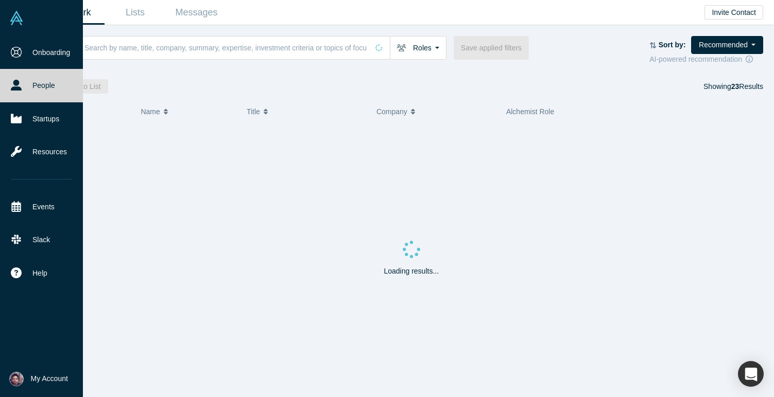
click at [22, 98] on link "People" at bounding box center [41, 85] width 83 height 33
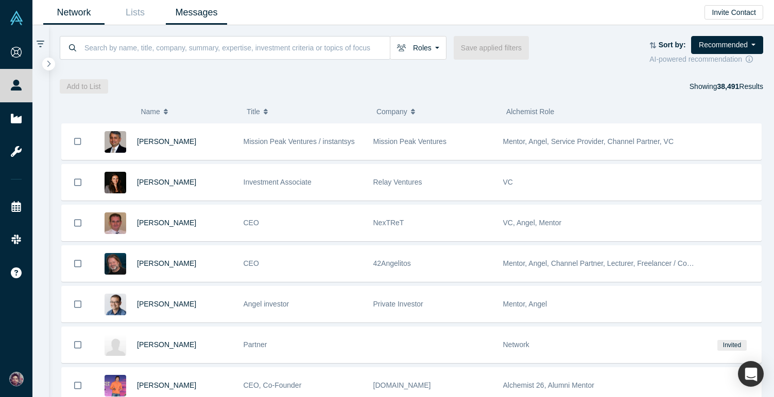
click at [211, 16] on link "Messages" at bounding box center [196, 13] width 61 height 24
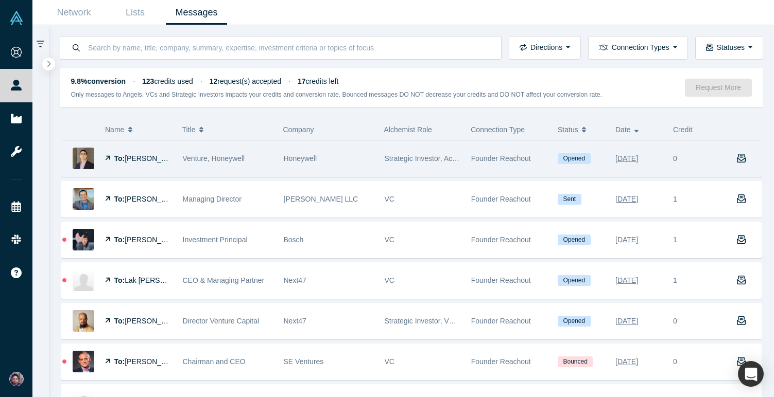
click at [461, 165] on div "Strategic Investor, Acquirer, Mentor" at bounding box center [422, 159] width 86 height 36
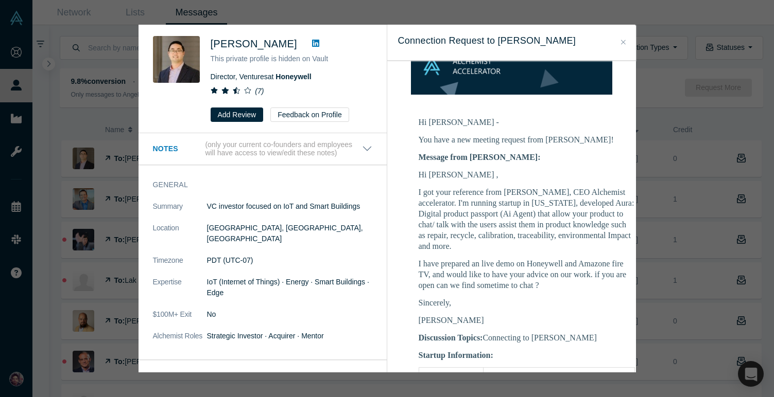
scroll to position [135, 0]
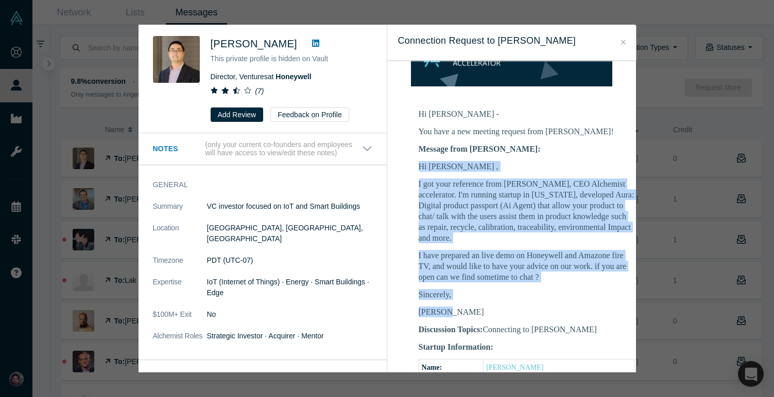
drag, startPoint x: 459, startPoint y: 301, endPoint x: 418, endPoint y: 156, distance: 149.9
copy div "Hi John , I got your reference from Ravi Belani, CEO Alchemist accelerator. I'm…"
click at [624, 39] on icon "Close" at bounding box center [623, 42] width 5 height 7
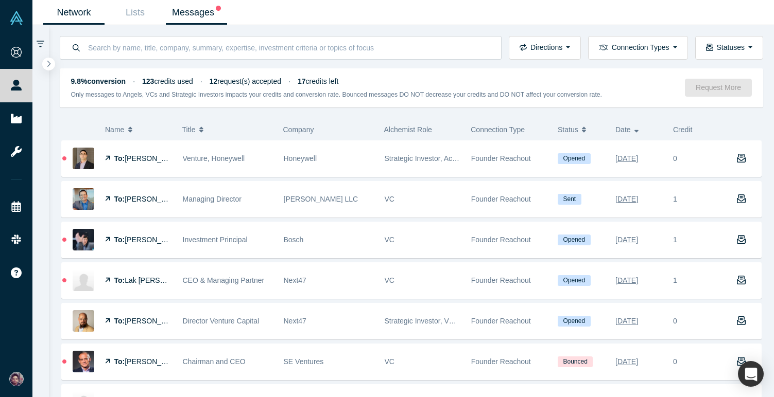
click at [93, 24] on link "Network" at bounding box center [73, 13] width 61 height 24
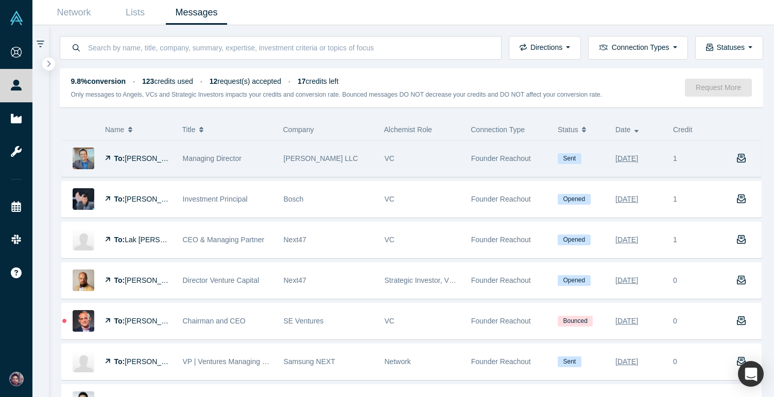
click at [313, 159] on span "[PERSON_NAME] LLC" at bounding box center [321, 158] width 75 height 8
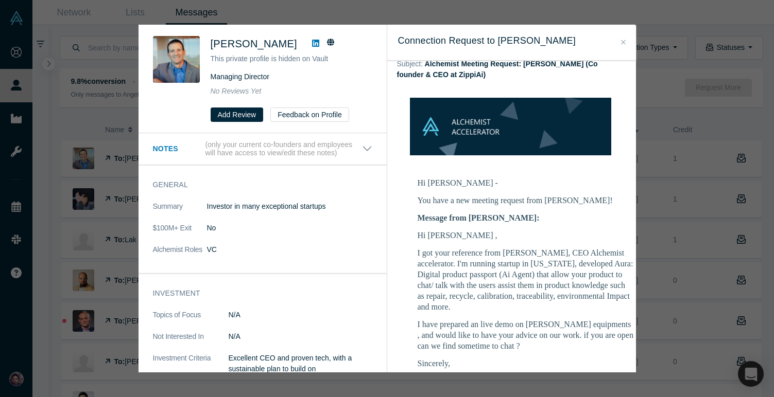
scroll to position [99, 0]
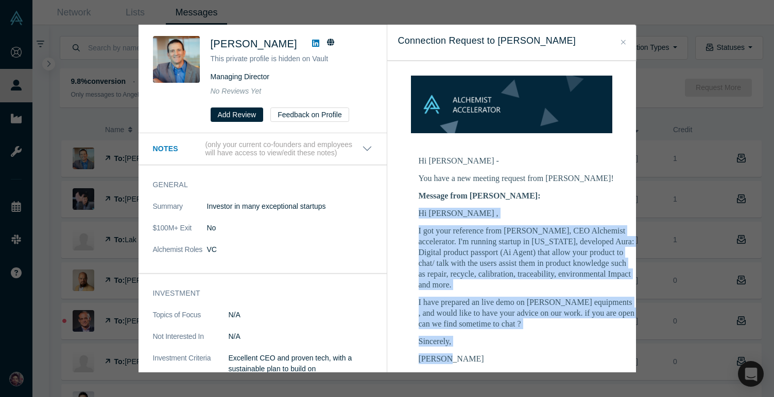
drag, startPoint x: 454, startPoint y: 338, endPoint x: 417, endPoint y: 189, distance: 153.3
copy div "Hi [PERSON_NAME] , I got your reference from [PERSON_NAME], CEO Alchemist accel…"
click at [621, 39] on icon "Close" at bounding box center [623, 42] width 5 height 7
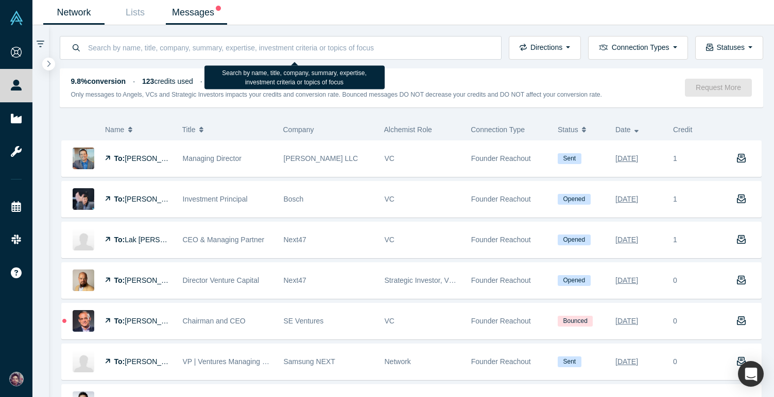
click at [71, 11] on link "Network" at bounding box center [73, 13] width 61 height 24
